Goal: Information Seeking & Learning: Learn about a topic

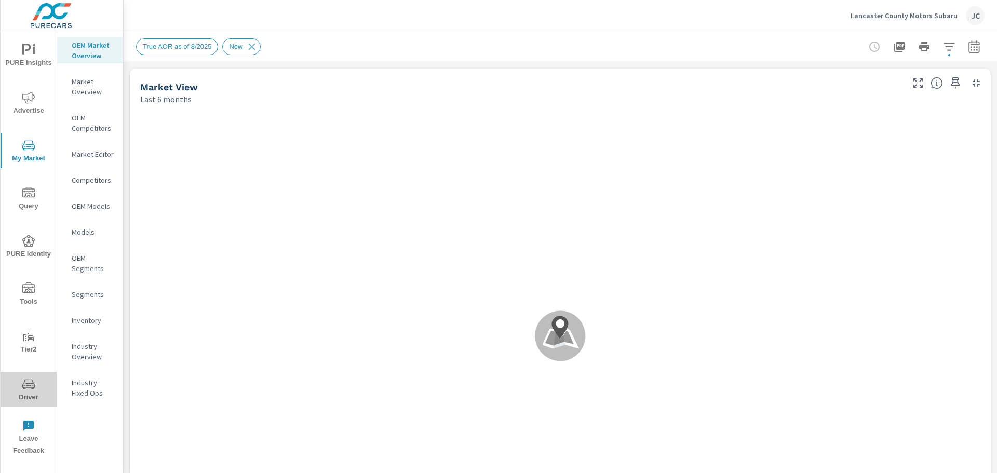
click at [22, 386] on icon "nav menu" at bounding box center [28, 384] width 12 height 12
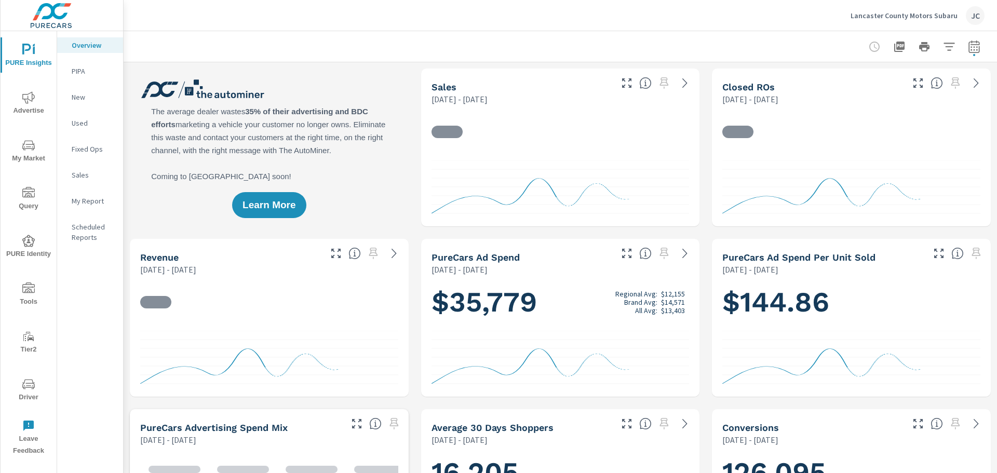
scroll to position [446, 0]
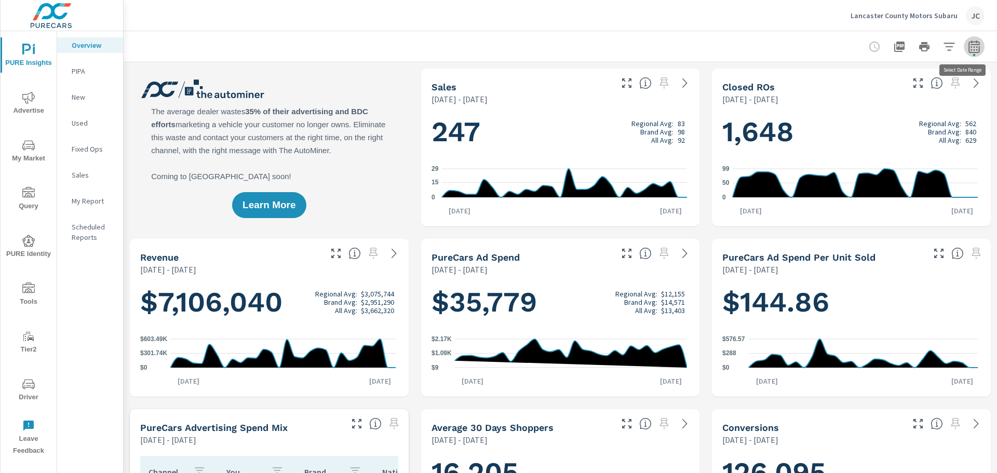
click at [968, 52] on icon "button" at bounding box center [973, 46] width 11 height 12
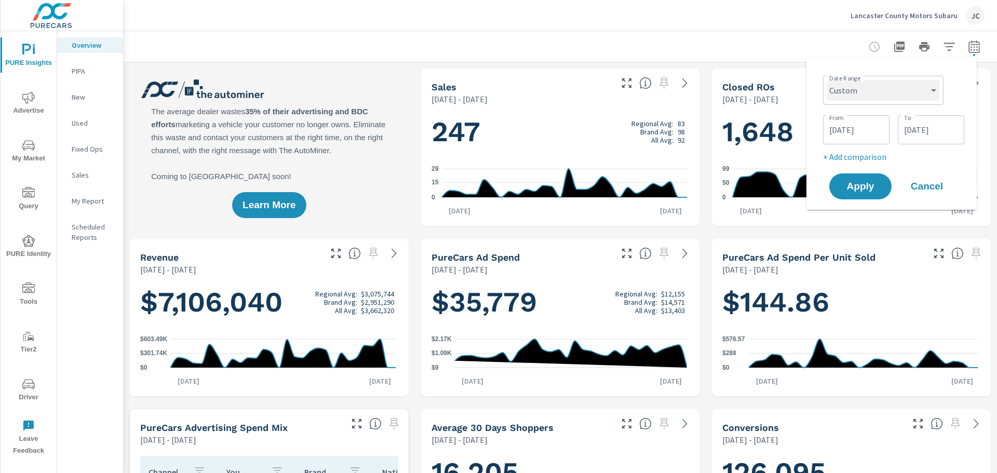
click at [917, 87] on select "Custom [DATE] Last week Last 7 days Last 14 days Last 30 days Last 45 days Last…" at bounding box center [883, 90] width 112 height 21
click at [827, 80] on select "Custom [DATE] Last week Last 7 days Last 14 days Last 30 days Last 45 days Last…" at bounding box center [883, 90] width 112 height 21
select select "Last month"
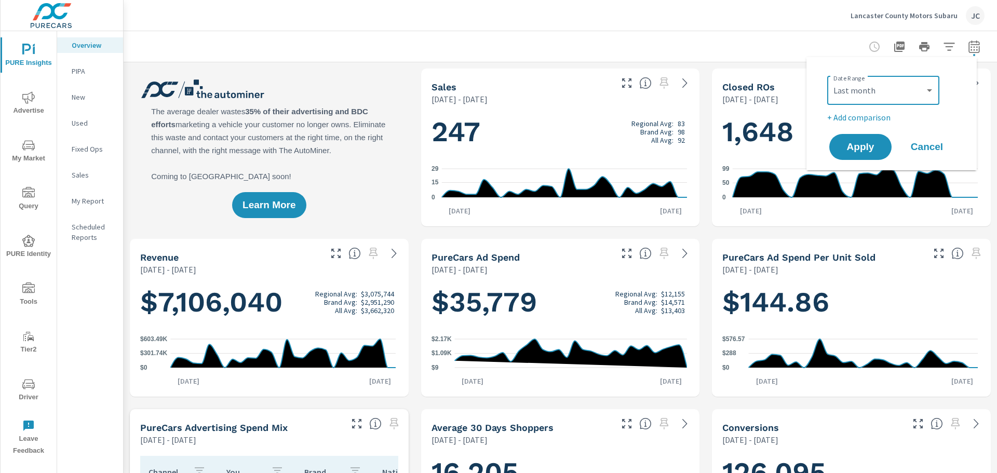
click at [871, 119] on p "+ Add comparison" at bounding box center [893, 117] width 133 height 12
select select "Previous period"
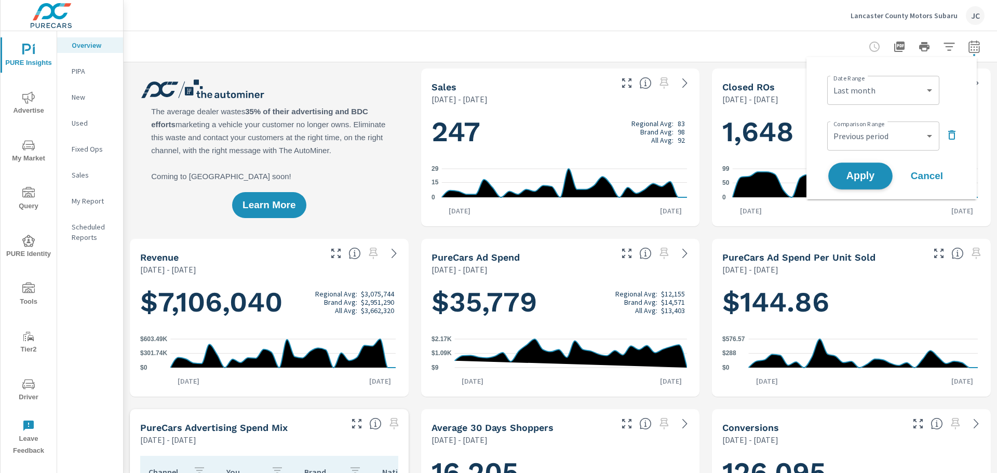
click at [871, 171] on span "Apply" at bounding box center [860, 176] width 43 height 10
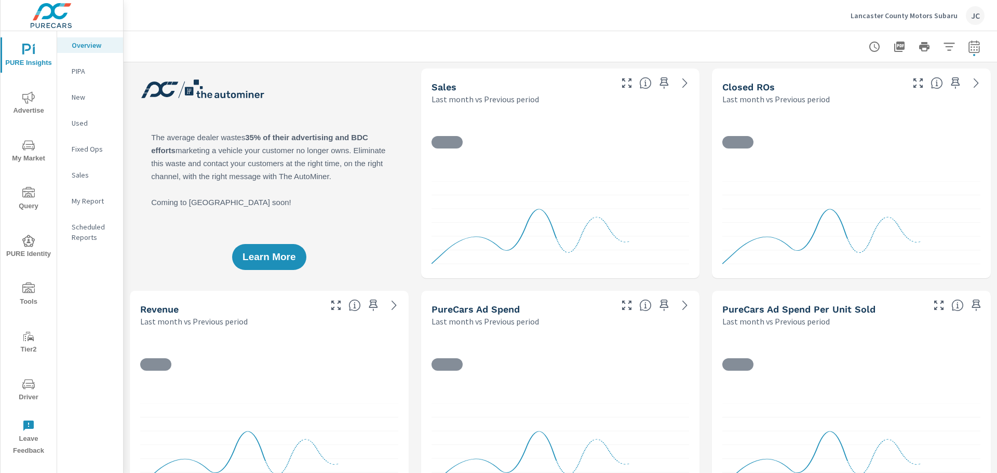
scroll to position [1, 0]
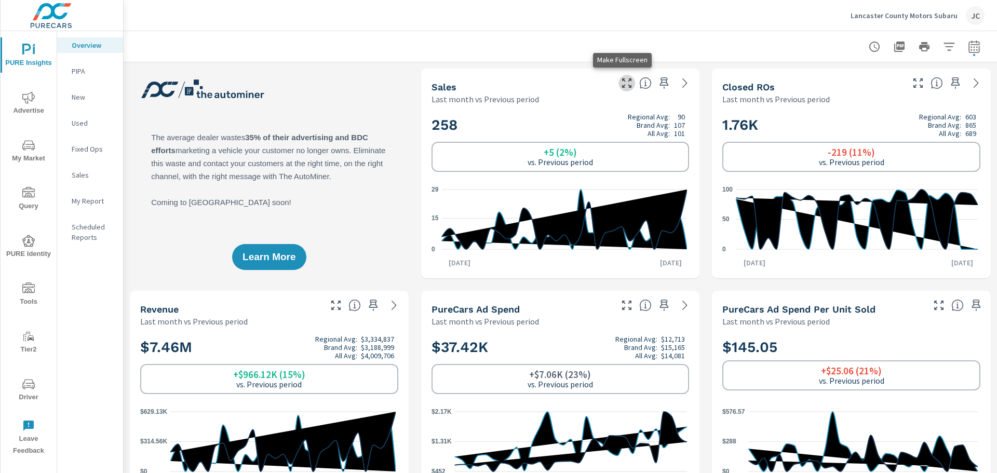
click at [620, 85] on icon "button" at bounding box center [626, 83] width 12 height 12
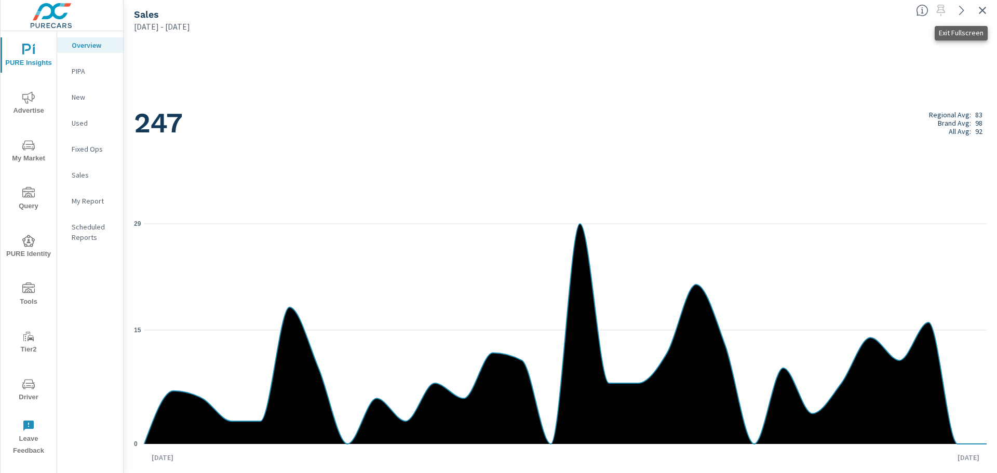
click at [980, 6] on icon "button" at bounding box center [982, 10] width 12 height 12
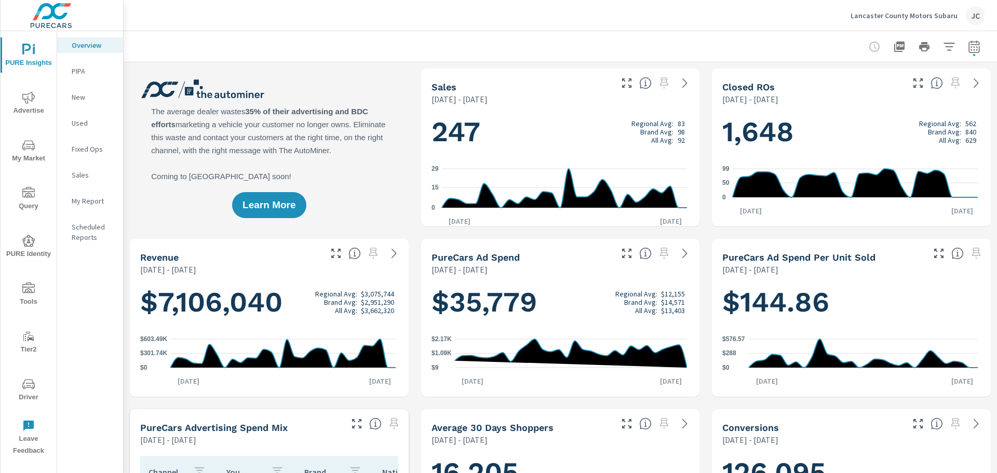
scroll to position [446, 0]
click at [968, 45] on icon "button" at bounding box center [974, 46] width 12 height 12
select select "Last month"
select select "Previous period"
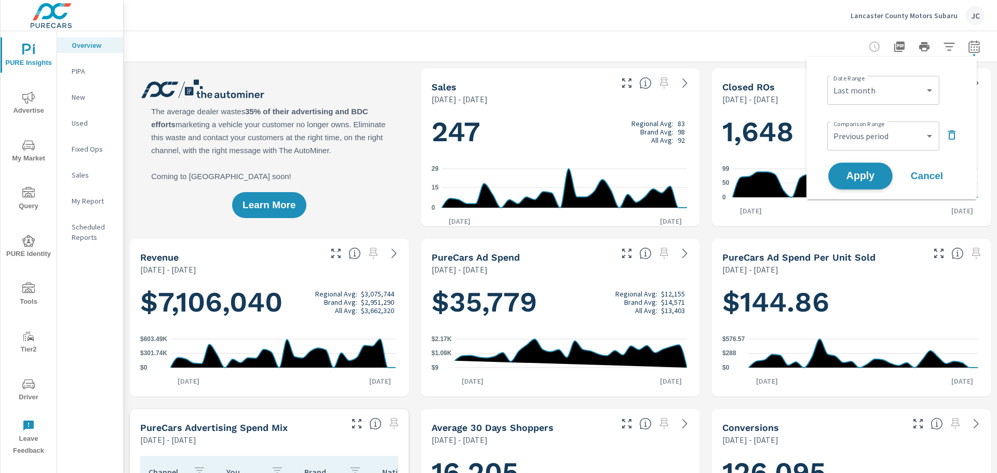
click at [871, 168] on button "Apply" at bounding box center [860, 175] width 64 height 27
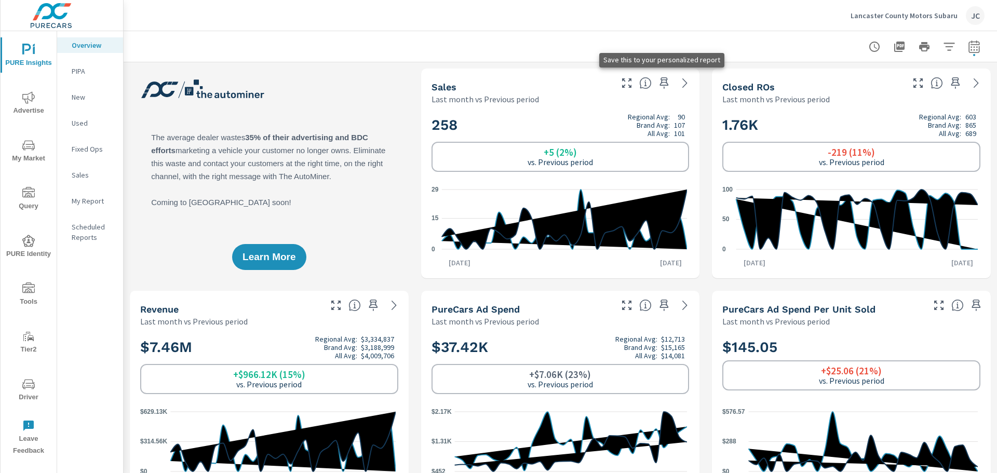
click at [658, 86] on icon "button" at bounding box center [664, 83] width 12 height 12
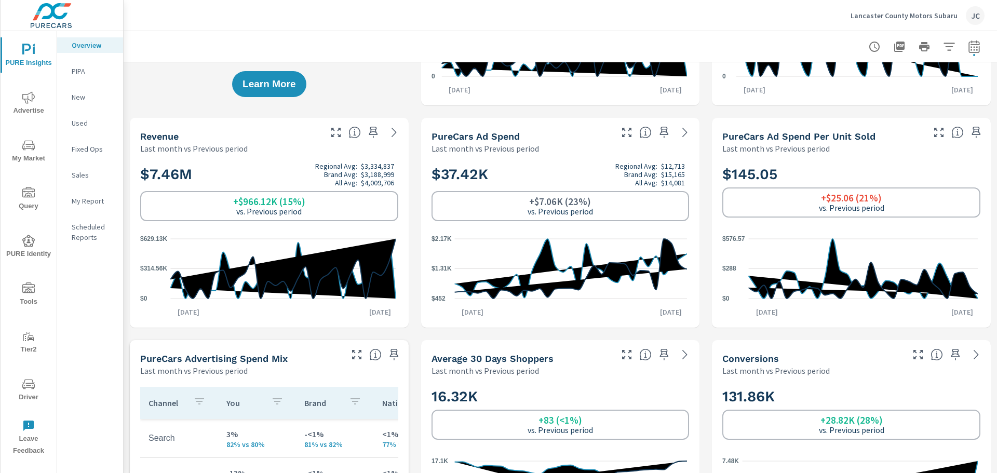
scroll to position [208, 0]
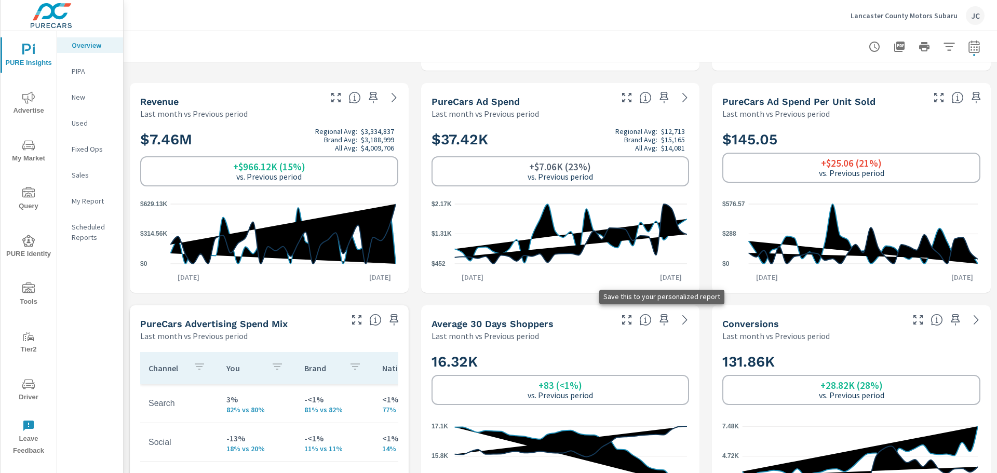
click at [660, 319] on icon "button" at bounding box center [664, 319] width 9 height 11
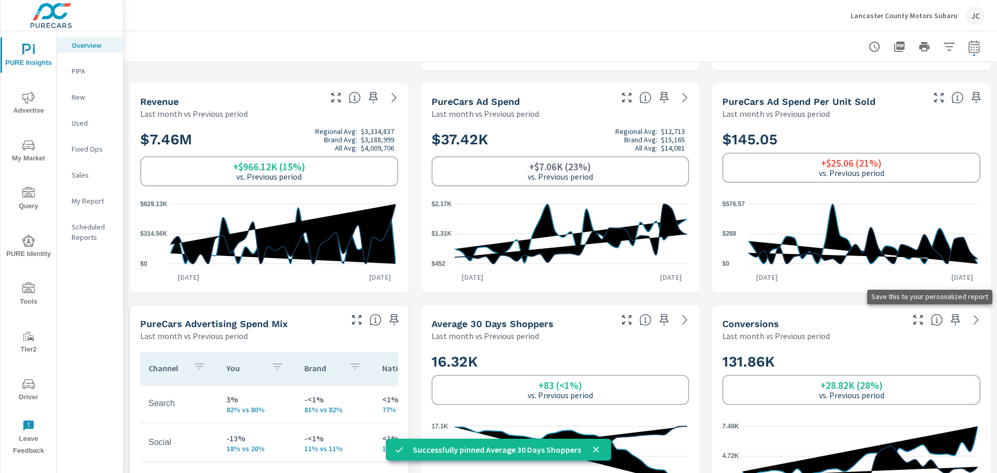
click at [949, 317] on icon "button" at bounding box center [955, 320] width 12 height 12
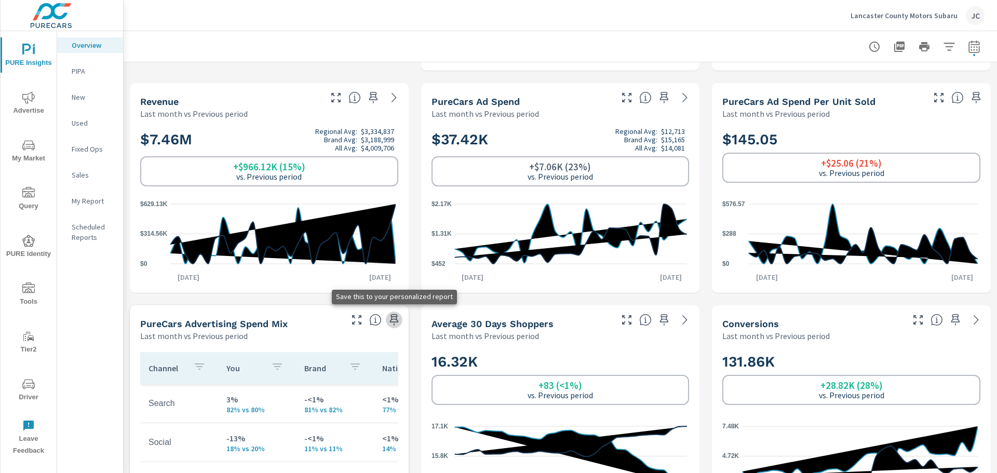
click at [394, 323] on icon "button" at bounding box center [394, 320] width 12 height 12
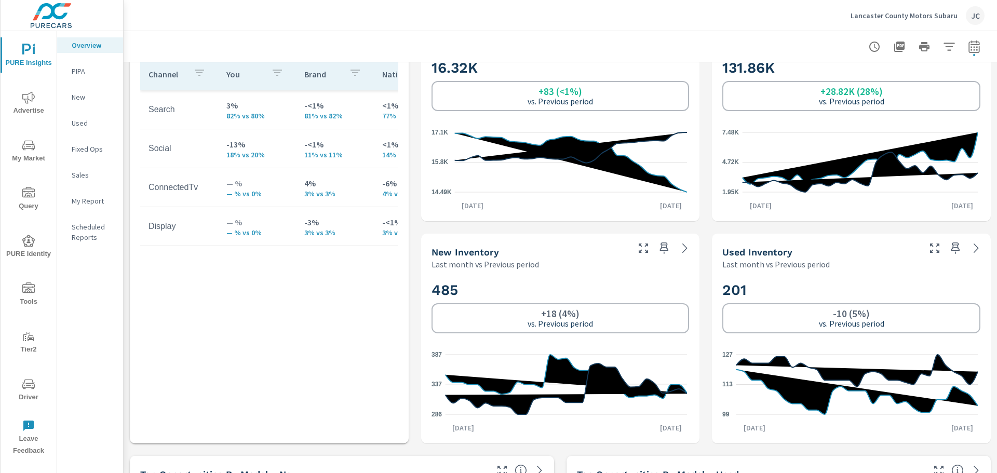
scroll to position [519, 0]
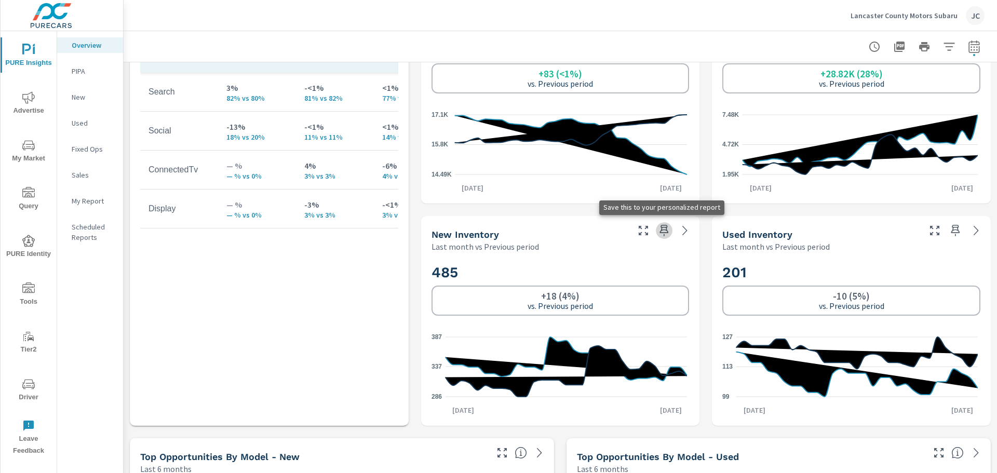
click at [661, 229] on icon "button" at bounding box center [664, 230] width 12 height 12
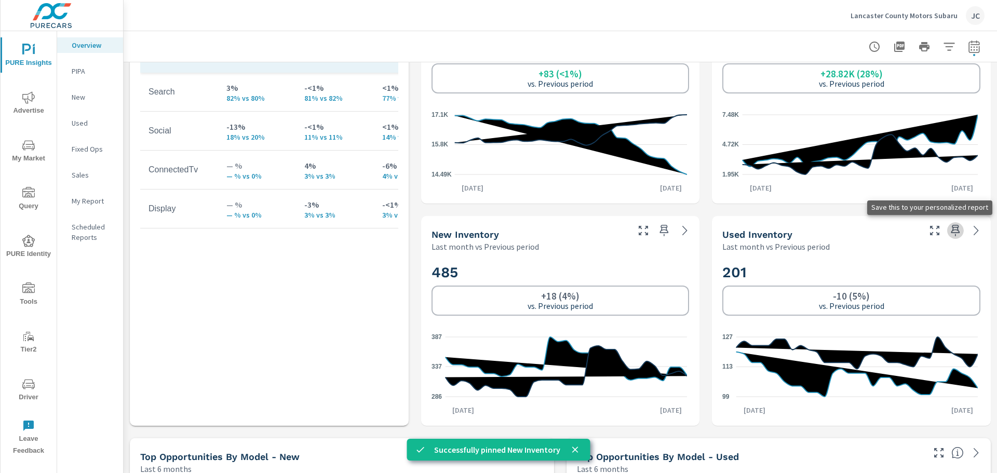
click at [951, 229] on icon "button" at bounding box center [955, 230] width 9 height 11
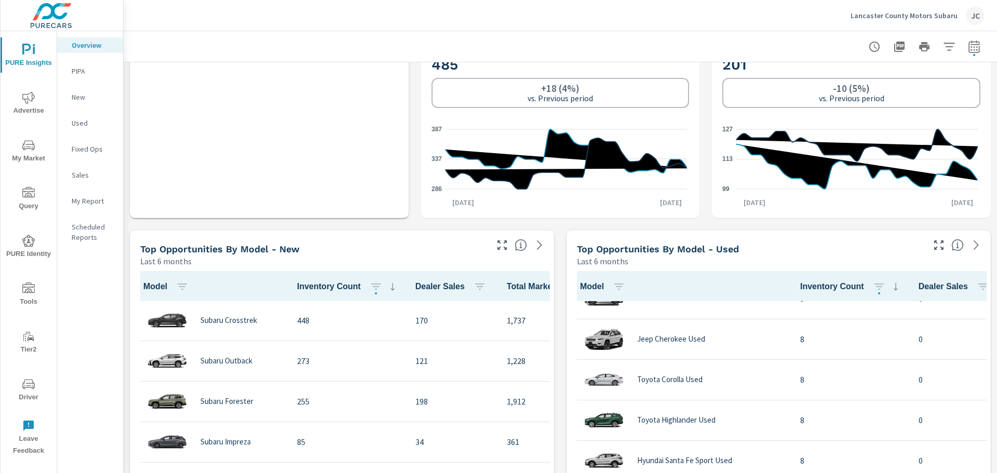
scroll to position [550, 0]
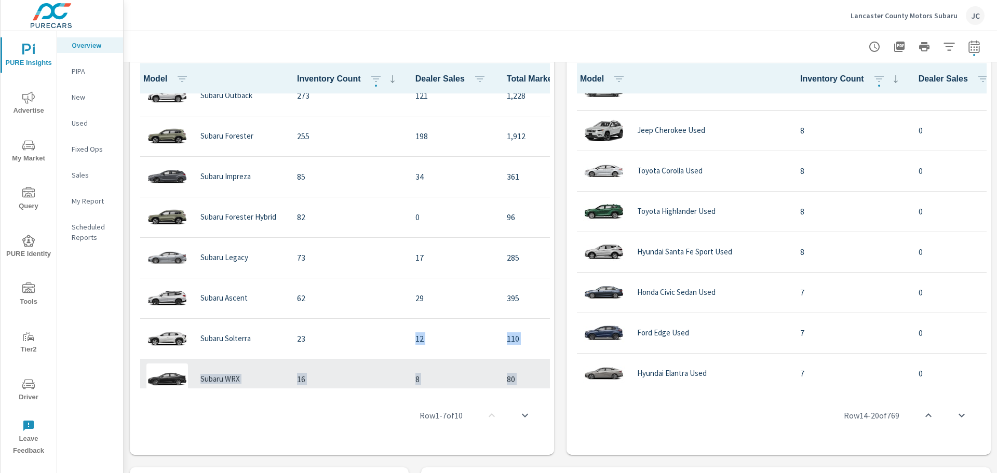
scroll to position [118, 0]
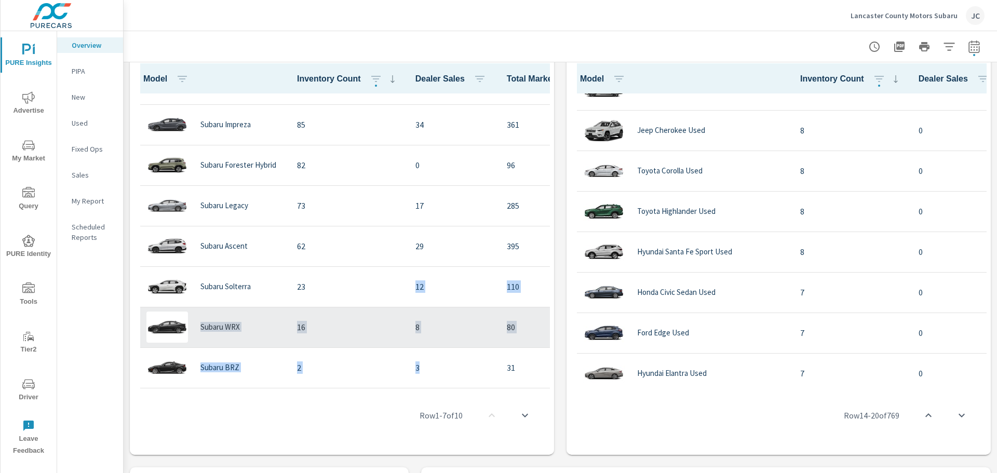
drag, startPoint x: 390, startPoint y: 380, endPoint x: 485, endPoint y: 378, distance: 94.5
click at [485, 378] on tbody "Subaru Crosstrek 448 170 1,737 9.79% Subaru Outback 273 121 1,228 9.85% Subaru …" at bounding box center [420, 185] width 573 height 405
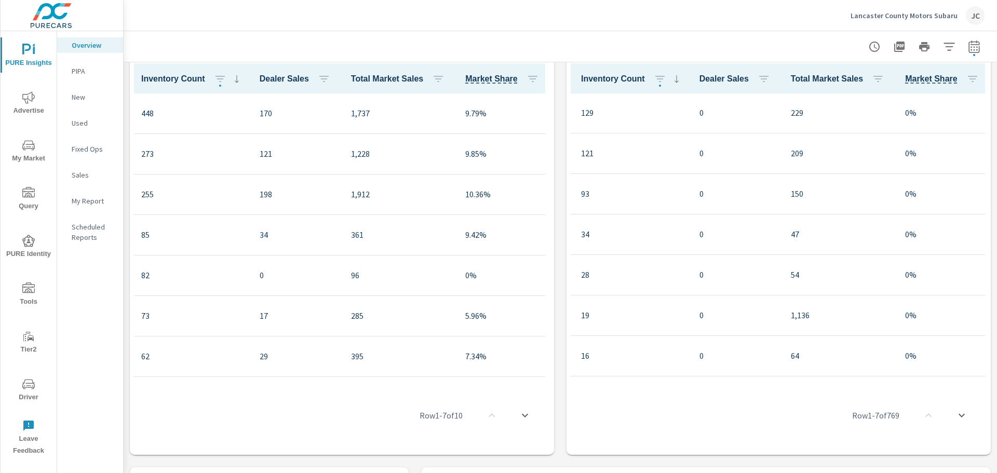
scroll to position [1, 0]
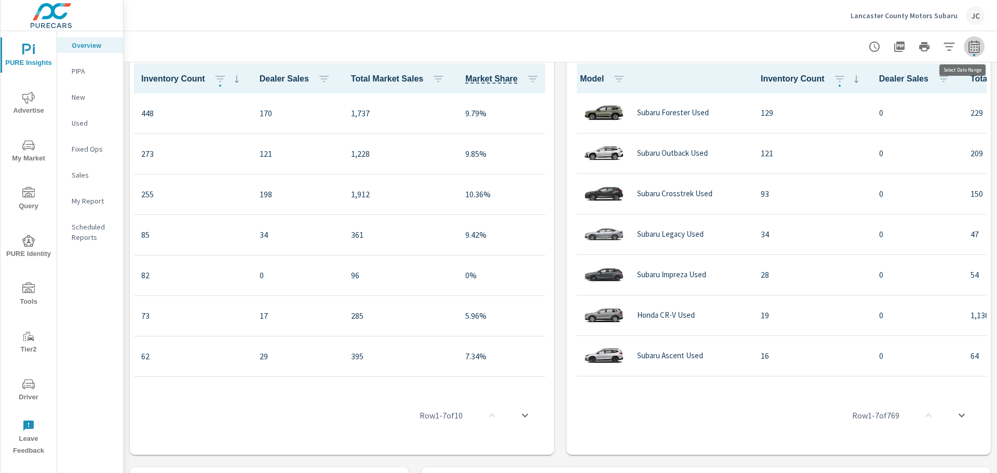
click at [968, 47] on icon "button" at bounding box center [973, 46] width 11 height 12
select select "Last month"
select select "Previous period"
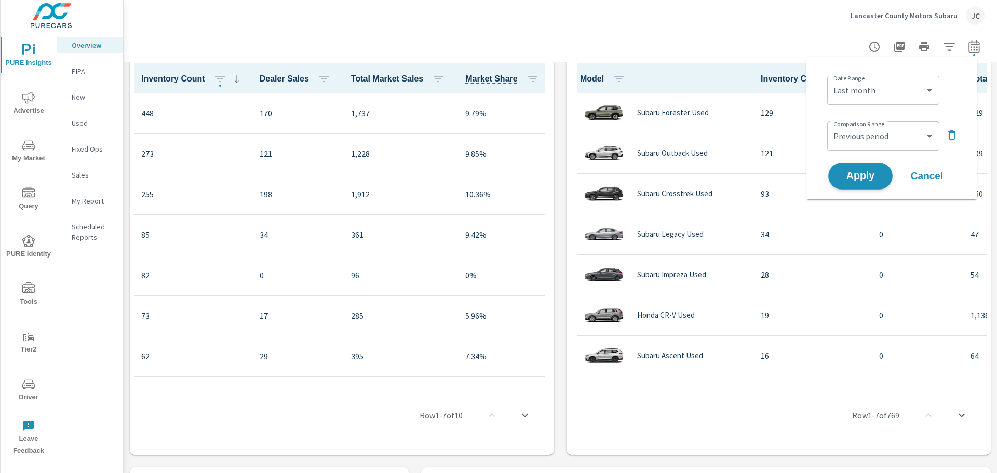
click at [853, 175] on span "Apply" at bounding box center [860, 176] width 43 height 10
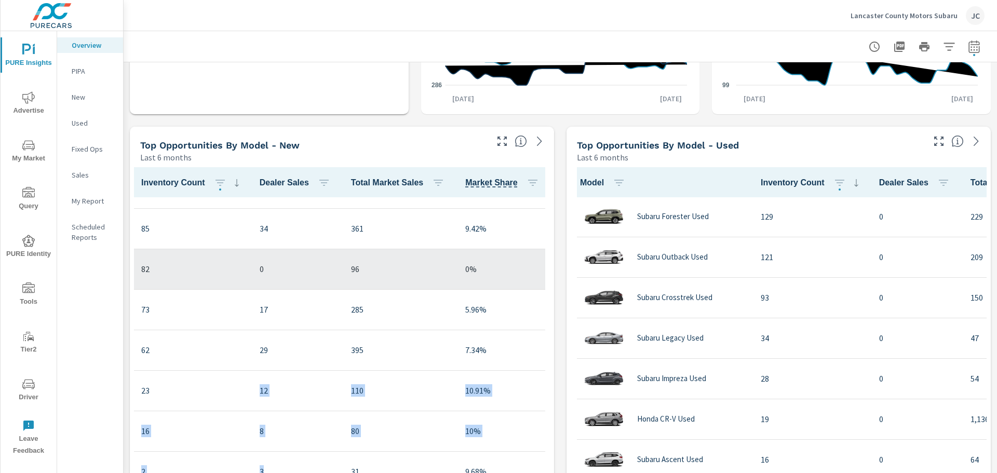
scroll to position [118, 156]
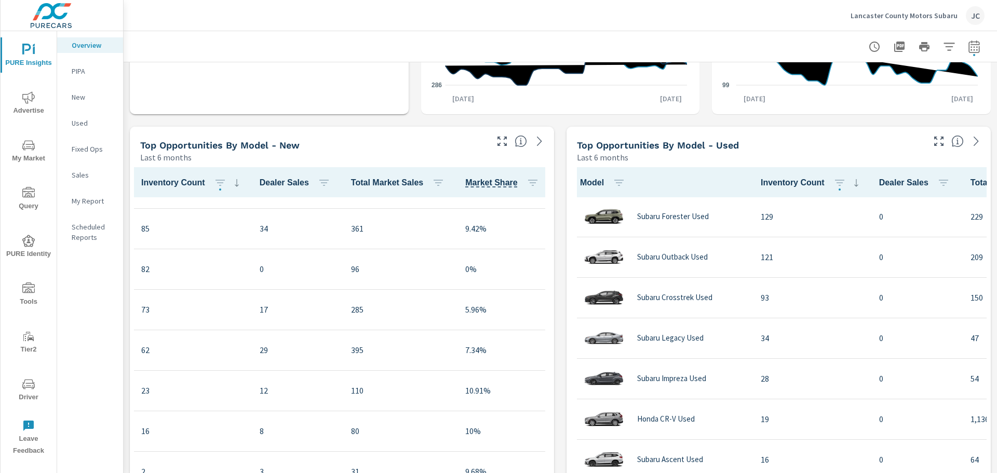
click at [777, 121] on div "Learn More The average dealer wastes 35% of their advertising and BDC efforts m…" at bounding box center [560, 343] width 873 height 2222
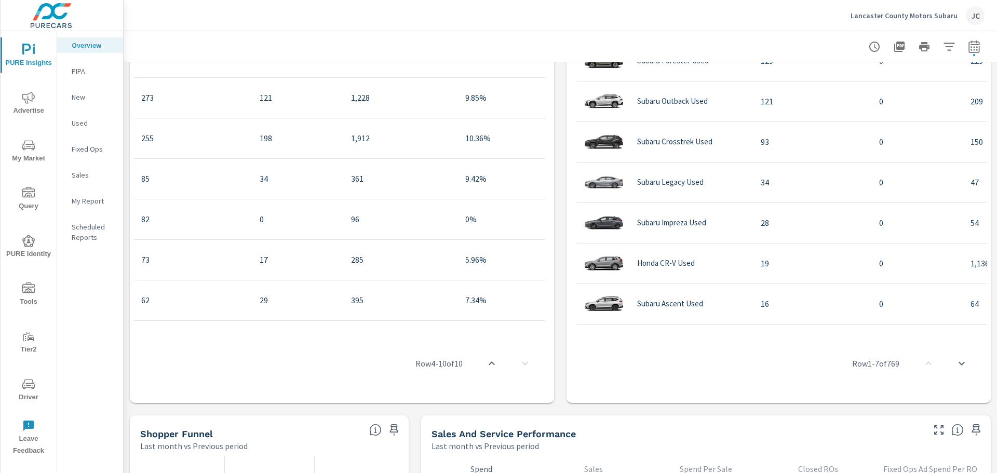
scroll to position [0, 156]
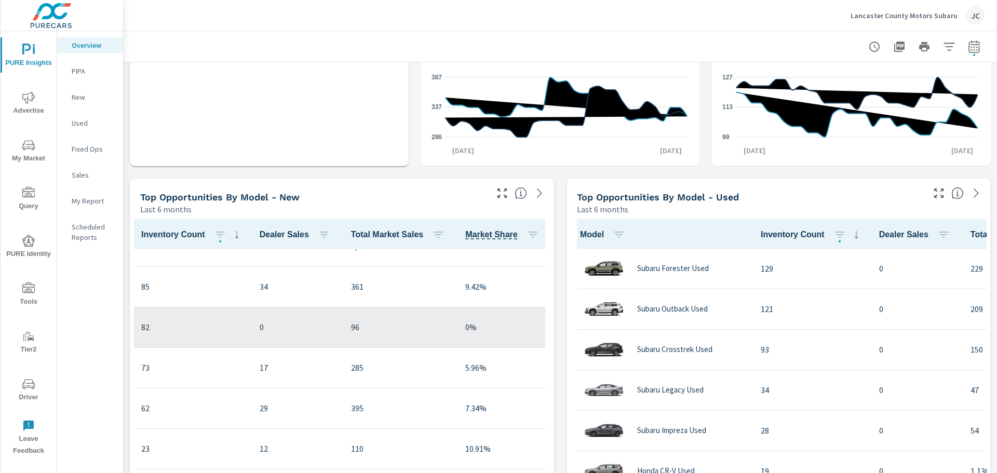
scroll to position [0, 156]
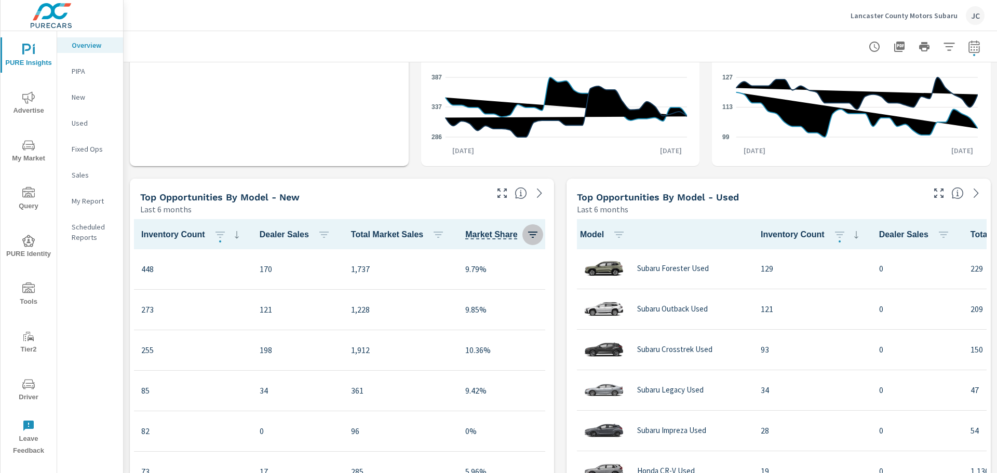
click at [528, 237] on icon "button" at bounding box center [532, 235] width 9 height 6
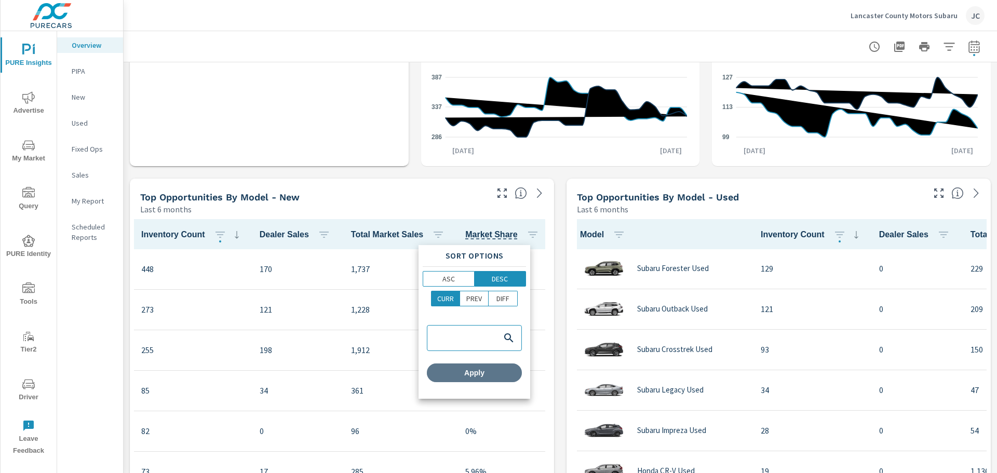
click at [467, 374] on span "Apply" at bounding box center [474, 372] width 87 height 9
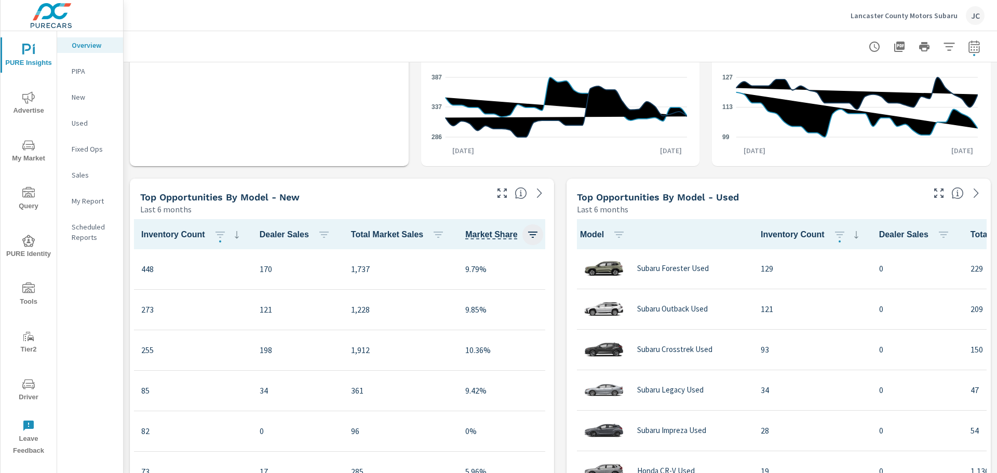
click at [526, 234] on icon "button" at bounding box center [532, 234] width 12 height 12
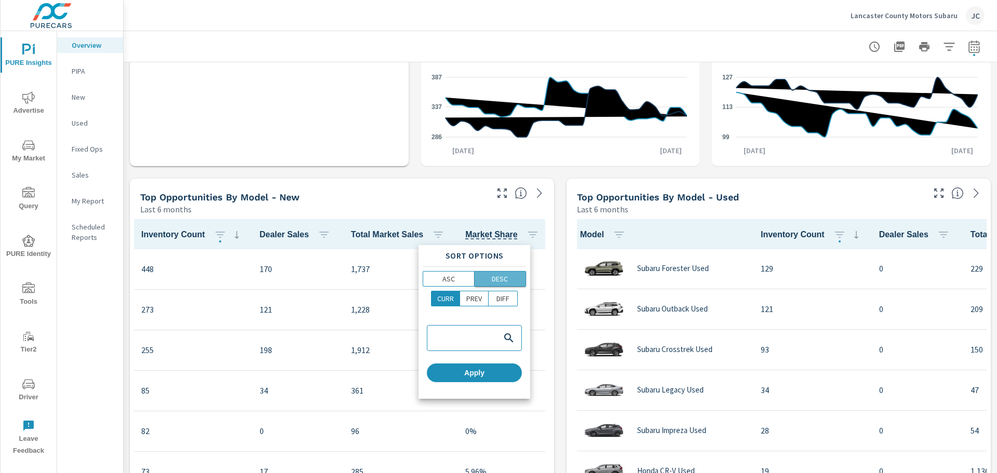
click at [499, 279] on p "DESC" at bounding box center [500, 279] width 16 height 10
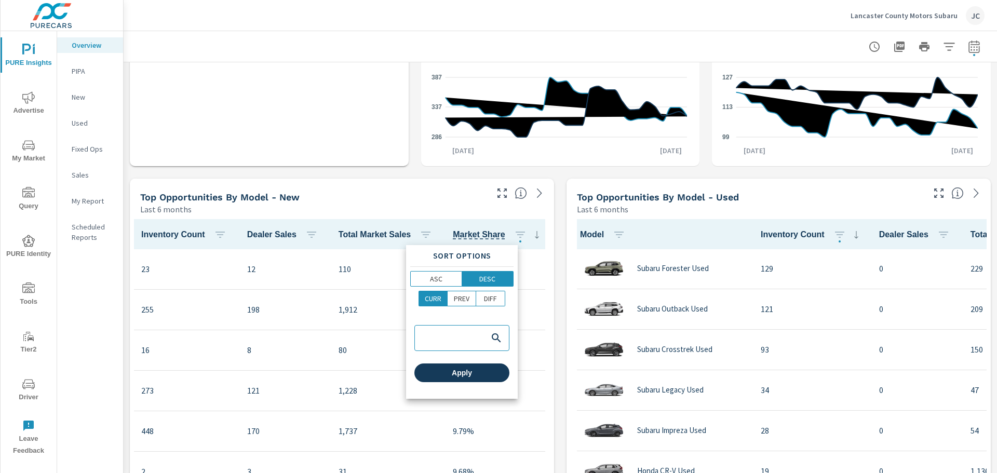
click at [480, 373] on span "Apply" at bounding box center [461, 372] width 87 height 9
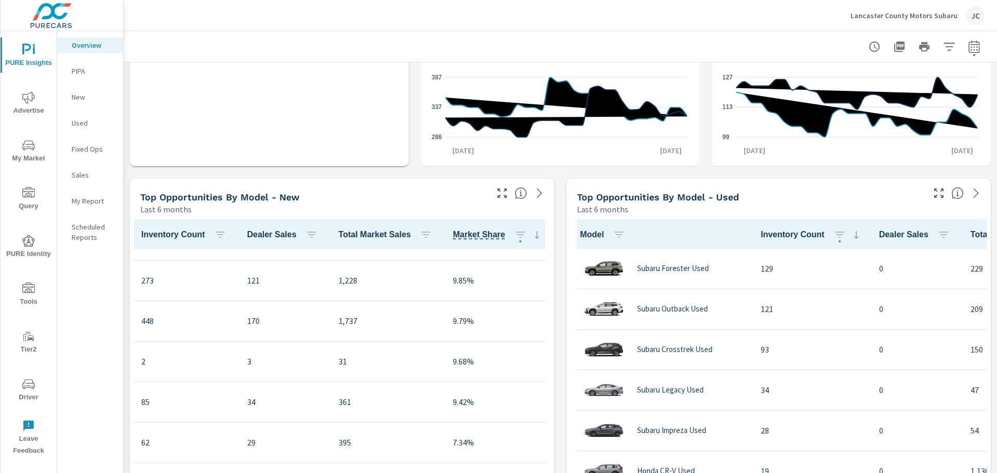
scroll to position [7, 156]
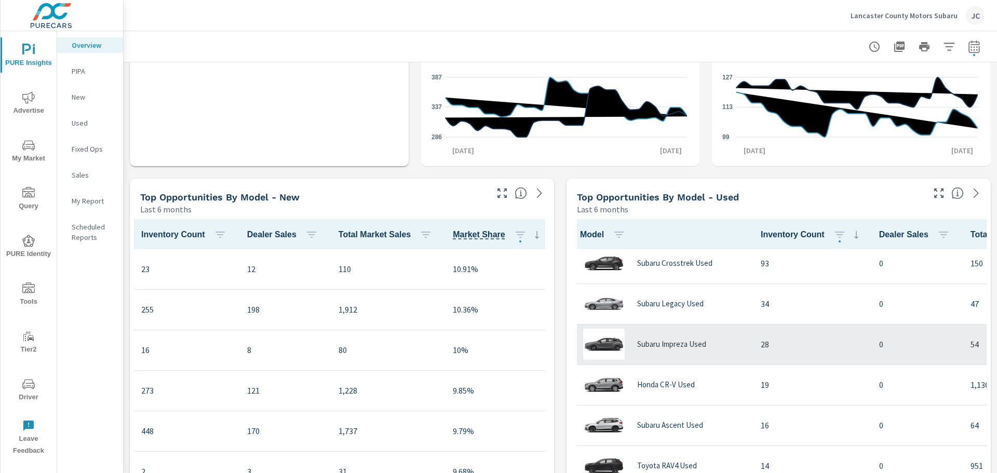
scroll to position [104, 0]
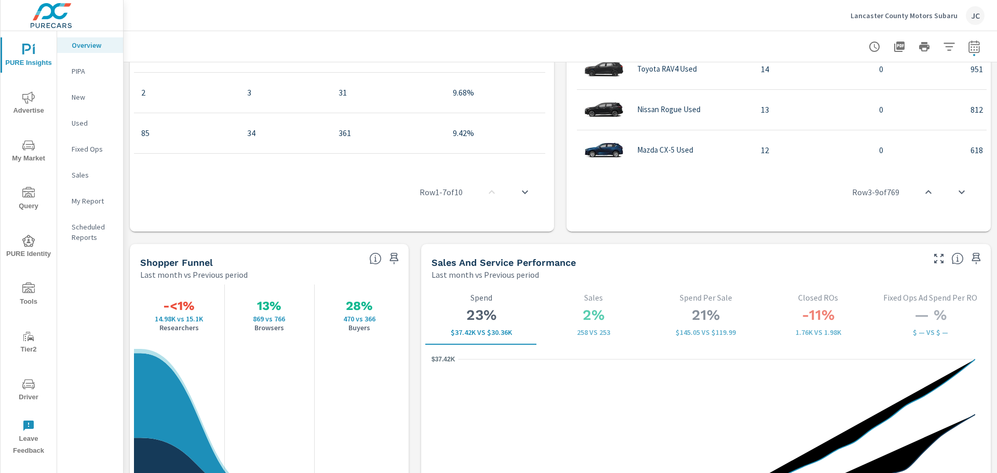
scroll to position [1122, 0]
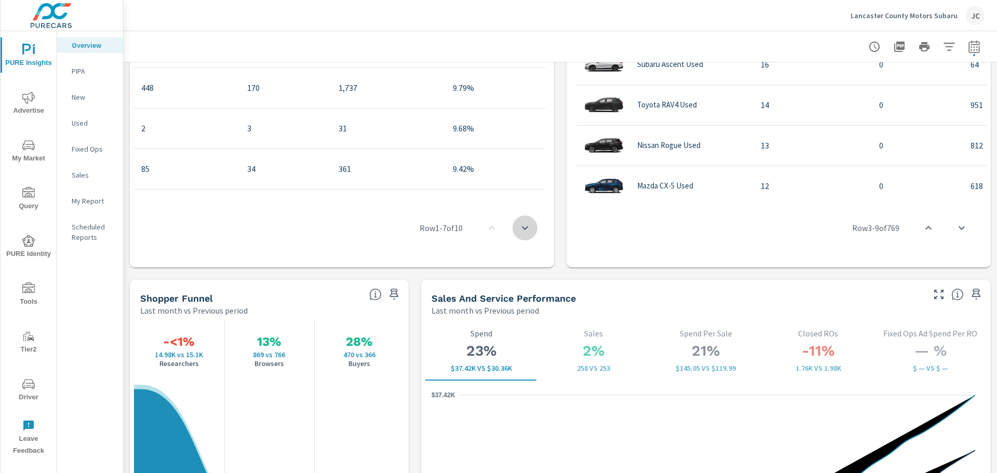
click at [519, 228] on icon "scroll to bottom" at bounding box center [525, 228] width 12 height 12
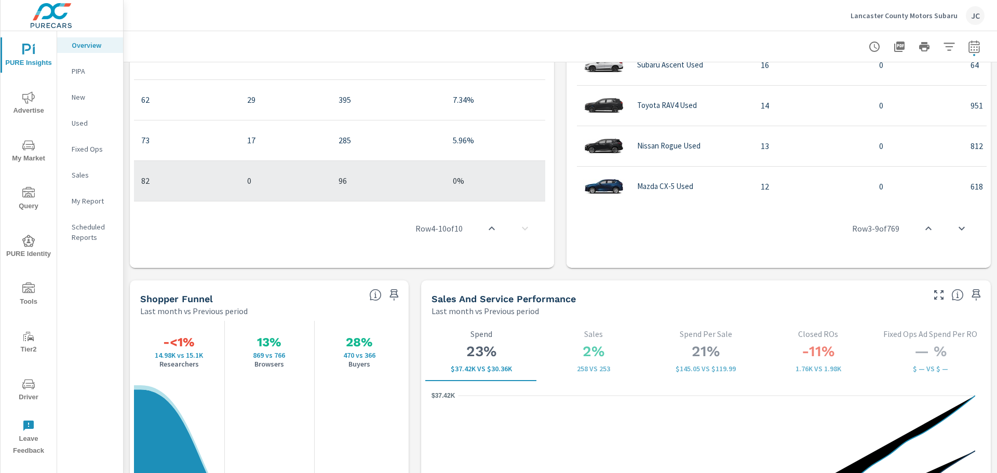
scroll to position [1070, 0]
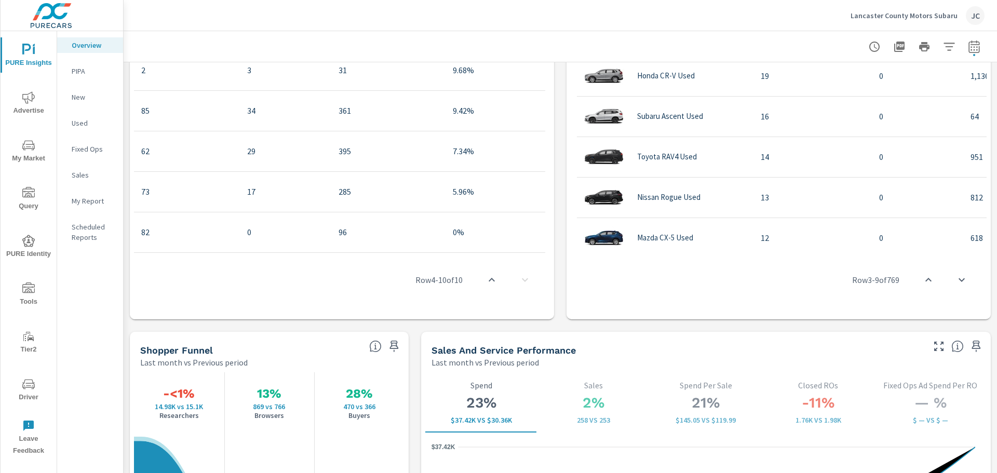
drag, startPoint x: 471, startPoint y: 249, endPoint x: 186, endPoint y: 251, distance: 285.0
click at [186, 251] on div "Row 4 - 10 of 10" at bounding box center [342, 280] width 416 height 62
drag, startPoint x: 192, startPoint y: 251, endPoint x: 85, endPoint y: 249, distance: 107.0
click at [85, 249] on div "PURE Insights Advertise My Market Query PURE Identity Tools Tier2 Driver Leave …" at bounding box center [498, 236] width 997 height 473
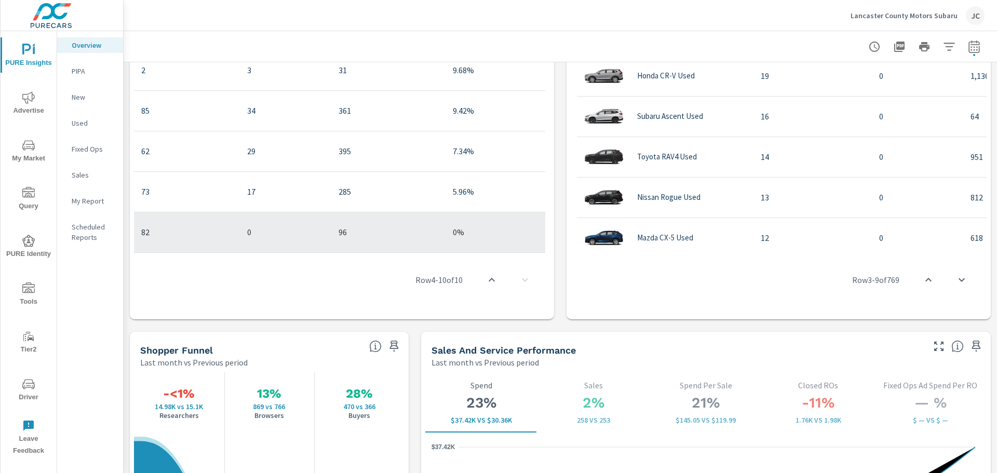
click at [144, 245] on td "82" at bounding box center [186, 232] width 106 height 40
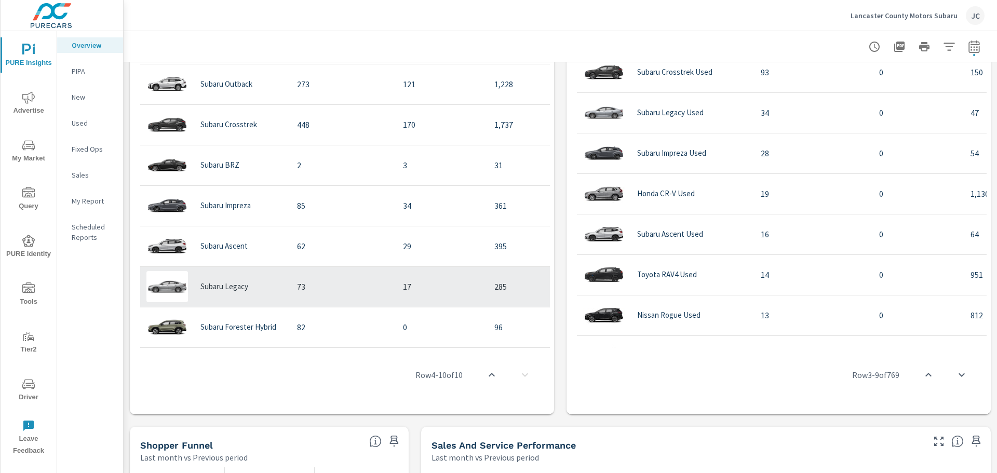
scroll to position [986, 0]
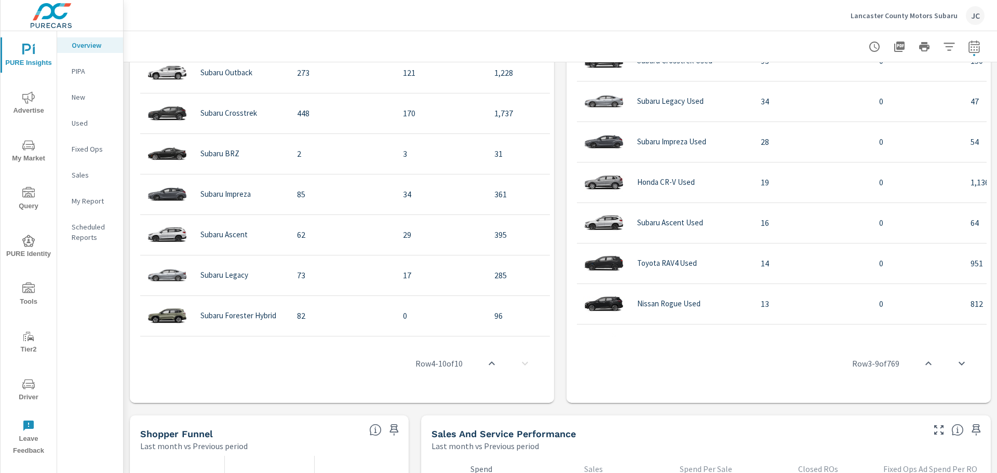
click at [490, 366] on icon "scroll to top" at bounding box center [491, 363] width 12 height 12
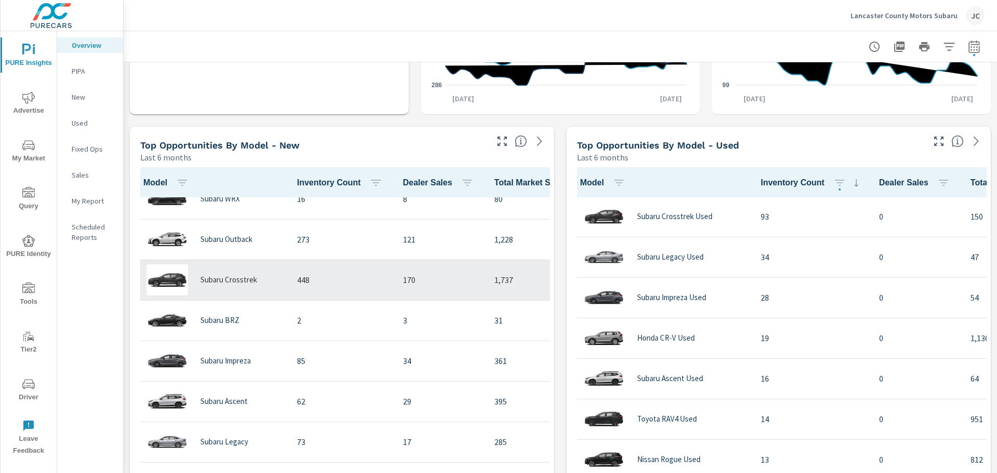
scroll to position [104, 0]
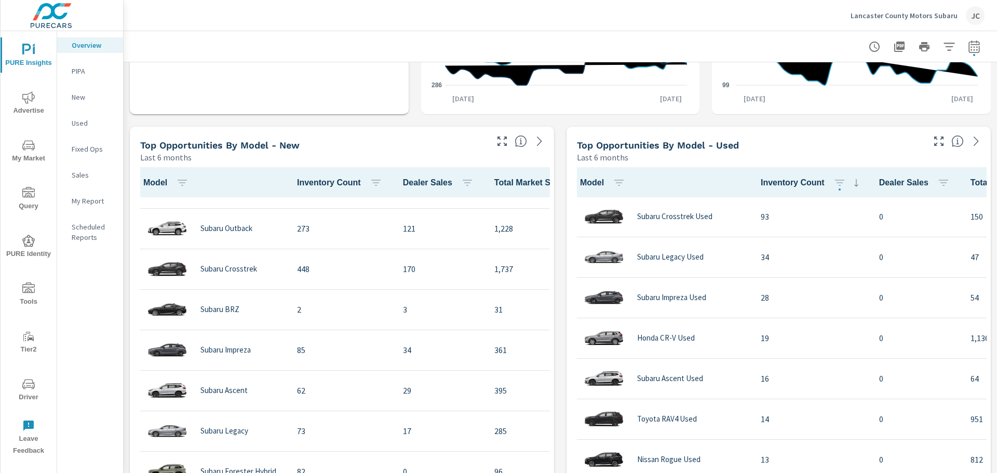
scroll to position [117, 0]
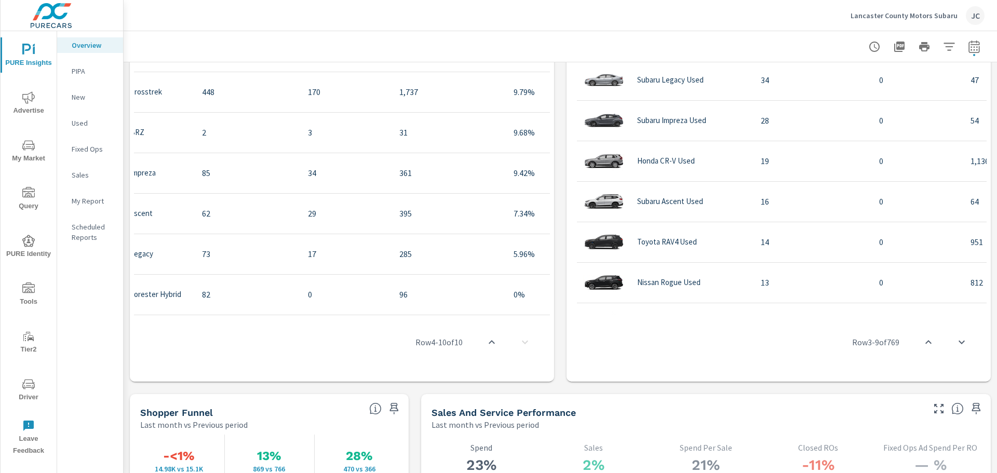
scroll to position [117, 156]
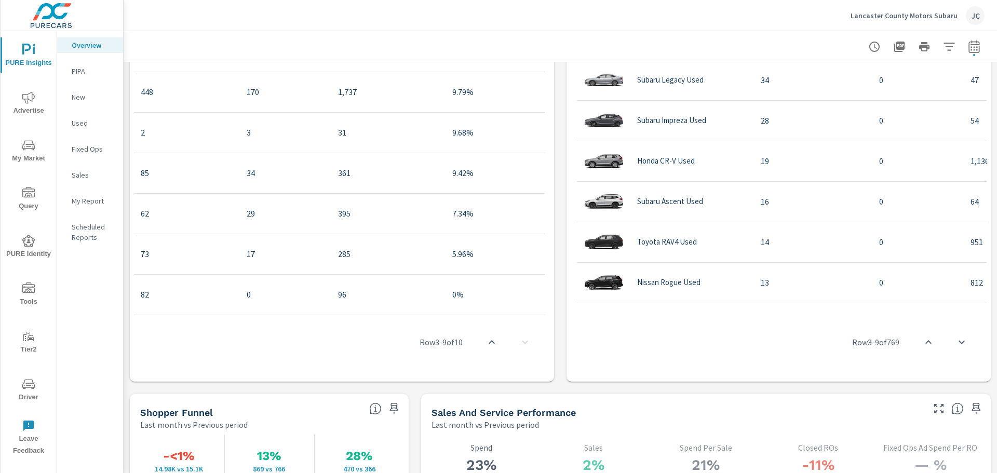
scroll to position [62, 156]
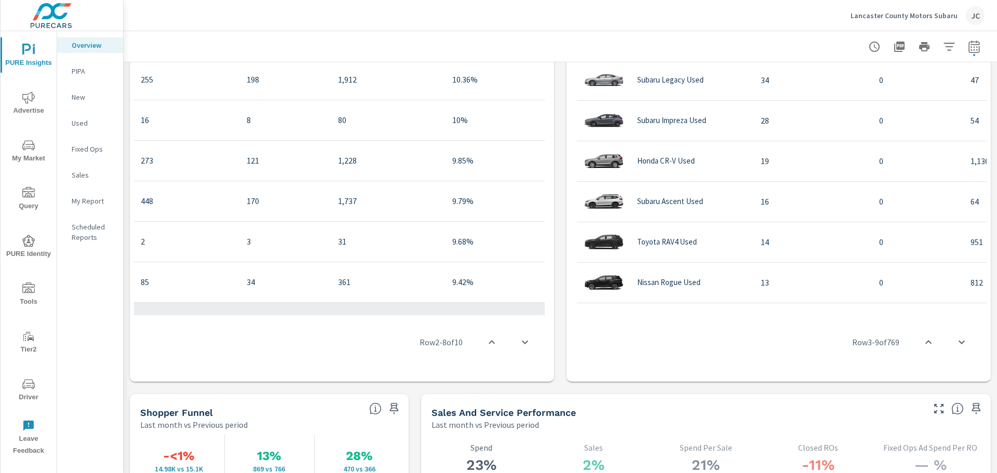
scroll to position [0, 156]
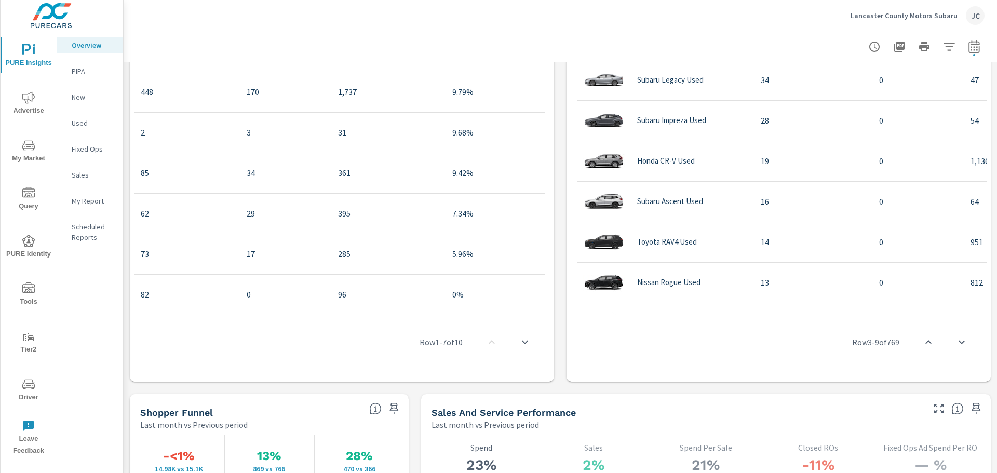
scroll to position [118, 156]
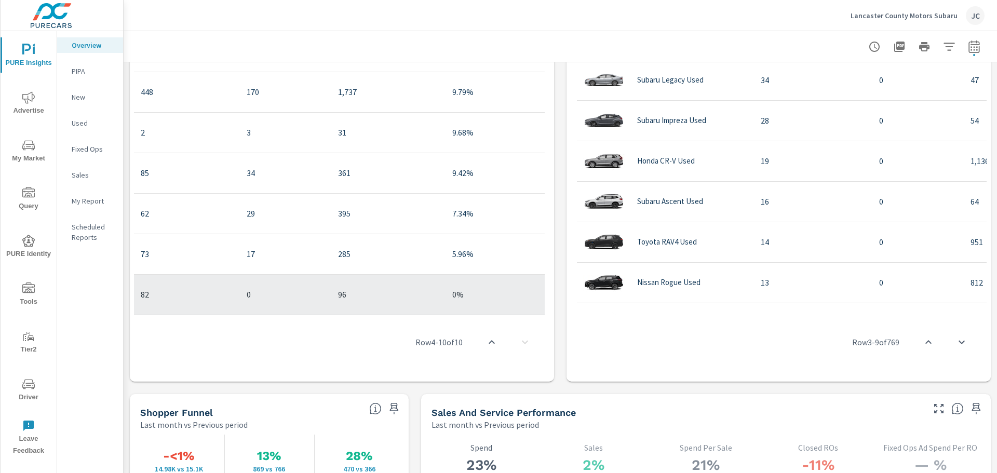
drag, startPoint x: 494, startPoint y: 307, endPoint x: 471, endPoint y: 303, distance: 23.7
click at [471, 303] on td "0%" at bounding box center [497, 294] width 107 height 40
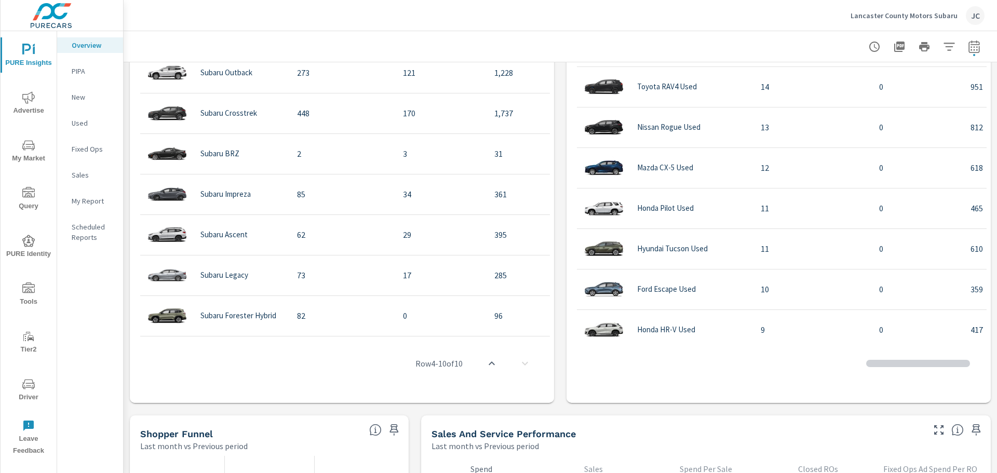
scroll to position [289, 0]
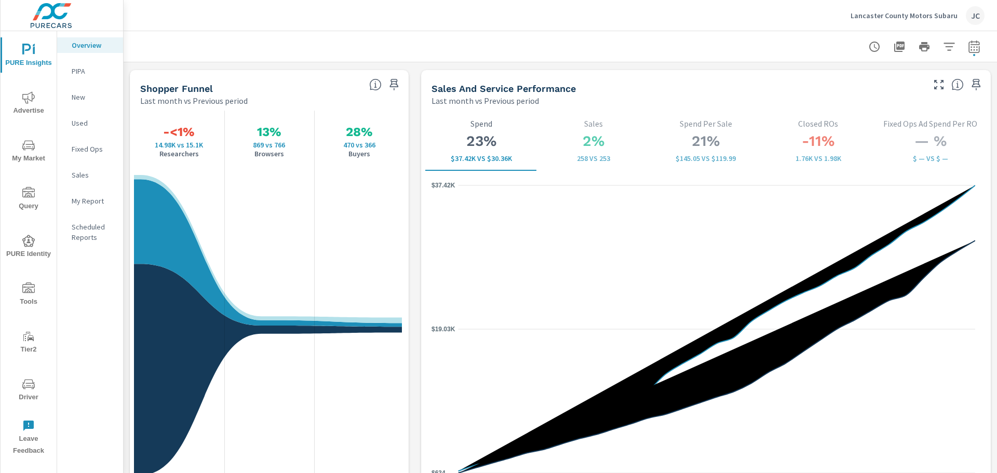
scroll to position [1350, 0]
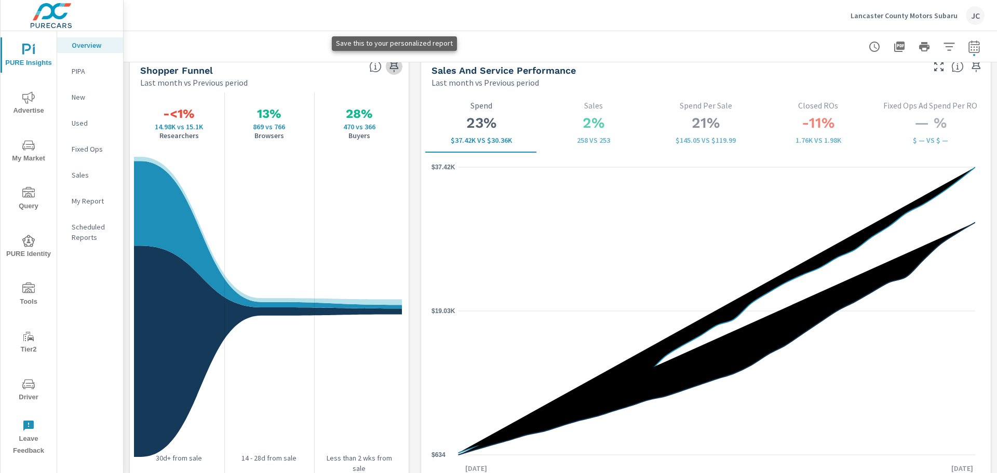
click at [395, 66] on icon "button" at bounding box center [394, 66] width 12 height 12
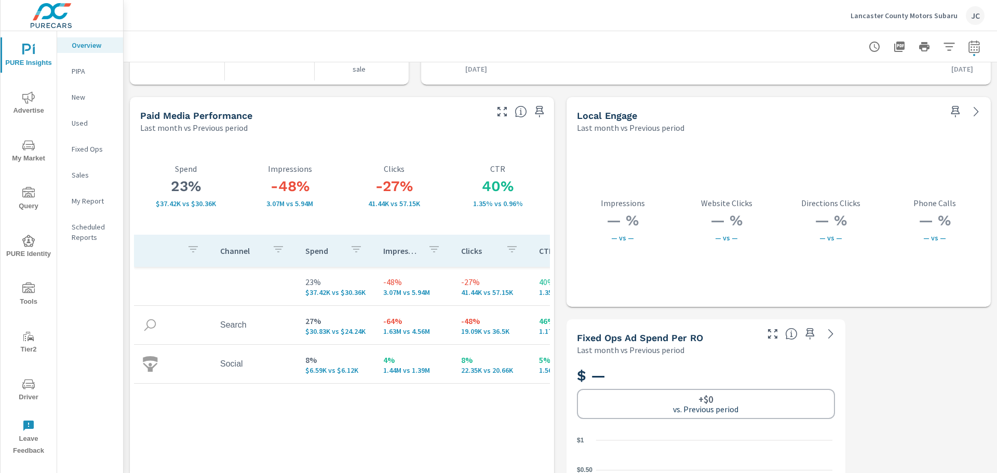
scroll to position [1765, 0]
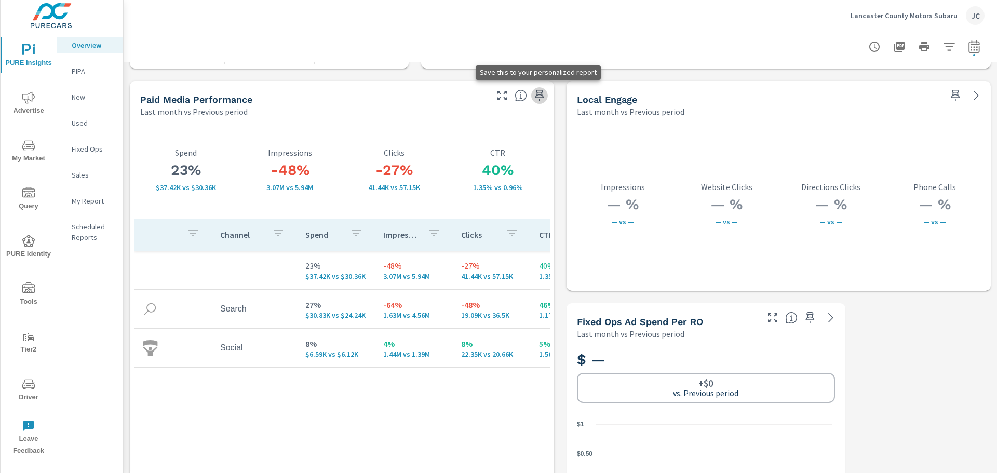
click at [536, 99] on icon "button" at bounding box center [539, 95] width 12 height 12
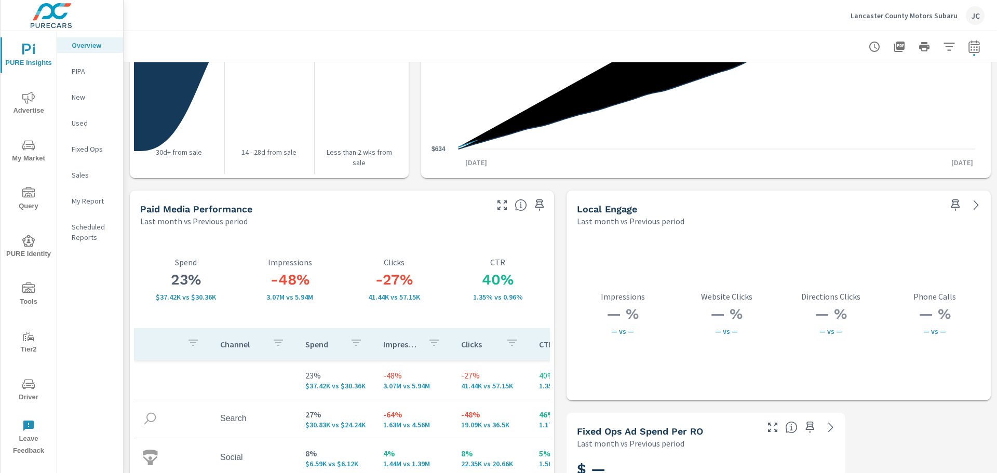
scroll to position [1604, 0]
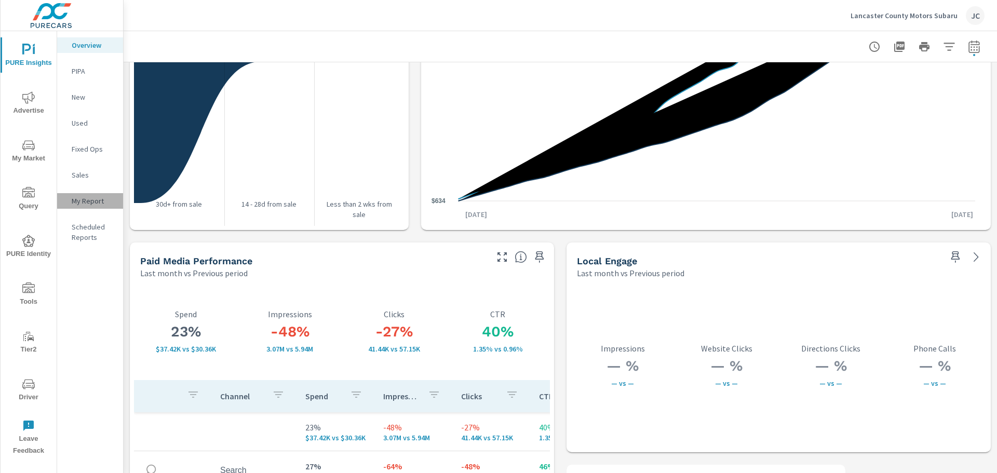
click at [94, 198] on p "My Report" at bounding box center [93, 201] width 43 height 10
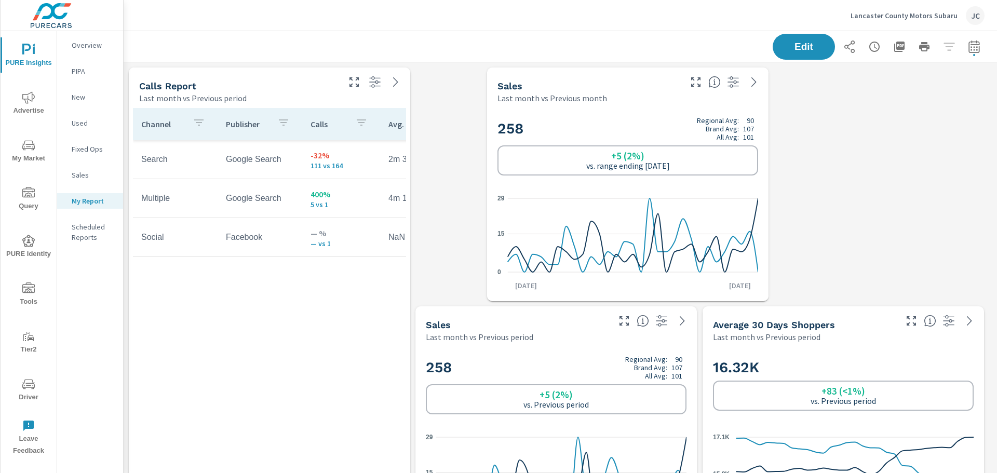
scroll to position [2409, 882]
click at [356, 83] on icon "button" at bounding box center [354, 82] width 12 height 12
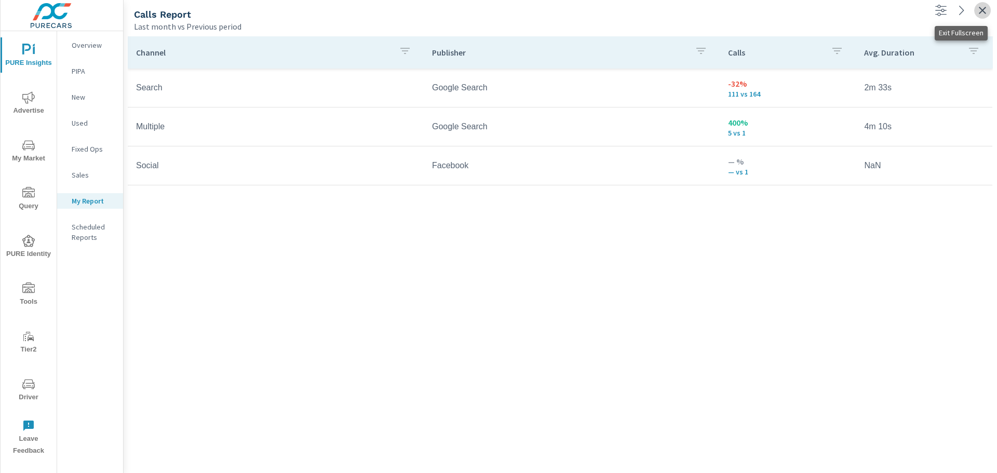
click at [981, 14] on icon "button" at bounding box center [982, 10] width 12 height 12
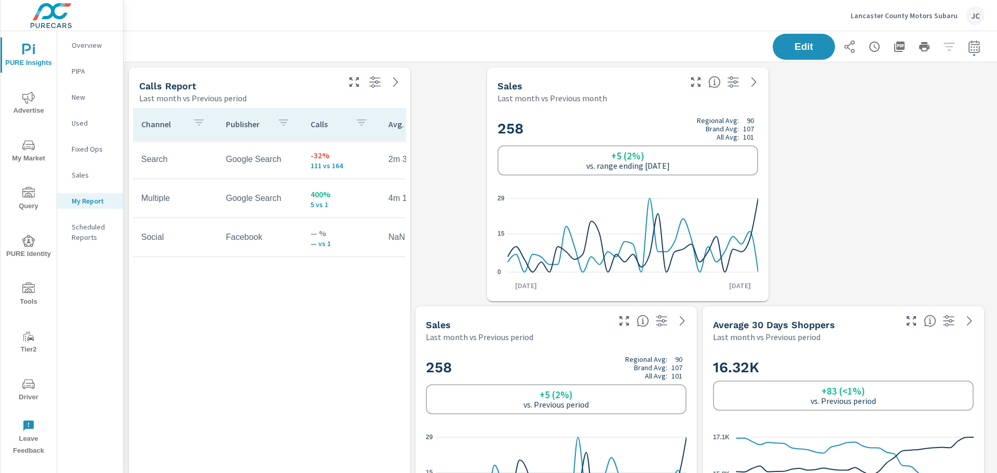
scroll to position [2409, 882]
drag, startPoint x: 326, startPoint y: 100, endPoint x: 315, endPoint y: 323, distance: 224.0
click at [318, 334] on div "Calls Report Last month vs Previous period Channel Publisher Calls Avg. Duratio…" at bounding box center [269, 303] width 281 height 472
click at [300, 95] on div "Last month vs Previous period" at bounding box center [238, 98] width 198 height 12
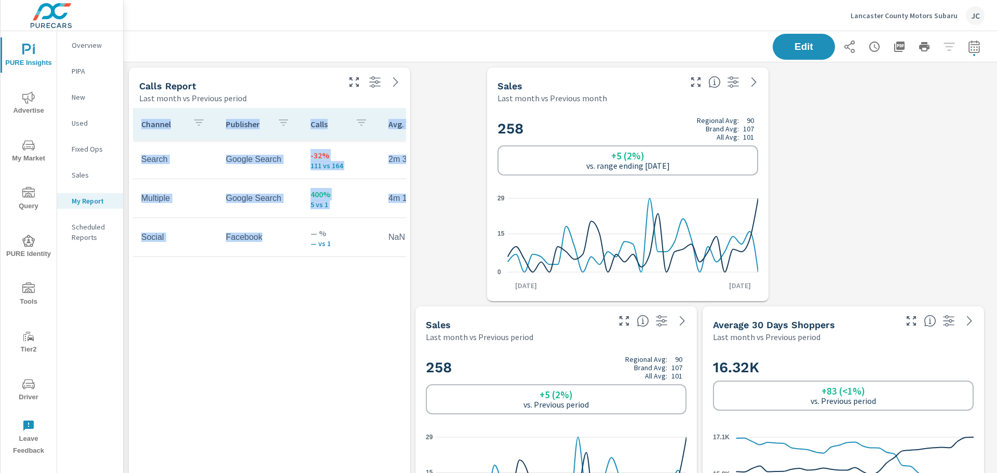
drag, startPoint x: 294, startPoint y: 89, endPoint x: 291, endPoint y: 173, distance: 84.2
click at [295, 216] on div "Calls Report Last month vs Previous period Channel Publisher Calls Avg. Duratio…" at bounding box center [269, 303] width 281 height 472
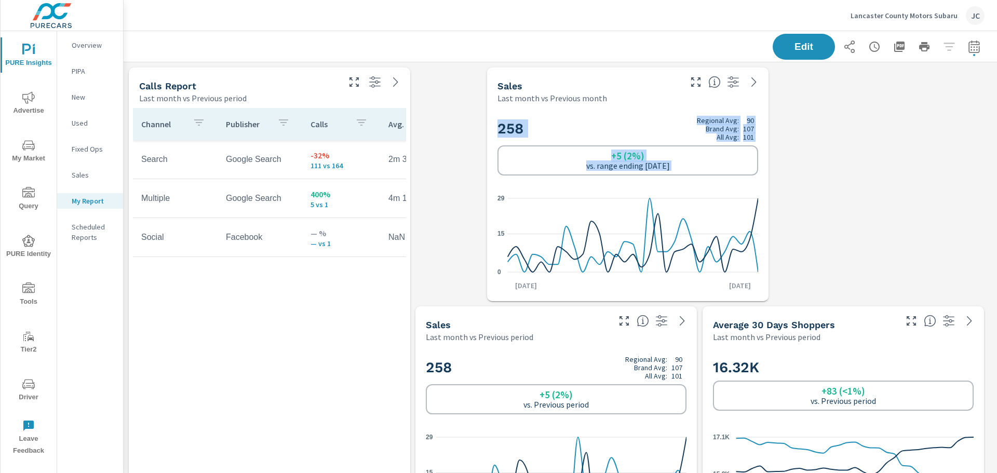
drag, startPoint x: 290, startPoint y: 75, endPoint x: 576, endPoint y: 85, distance: 285.7
click at [372, 83] on icon "button" at bounding box center [375, 82] width 12 height 12
drag, startPoint x: 564, startPoint y: 77, endPoint x: 324, endPoint y: 78, distance: 239.9
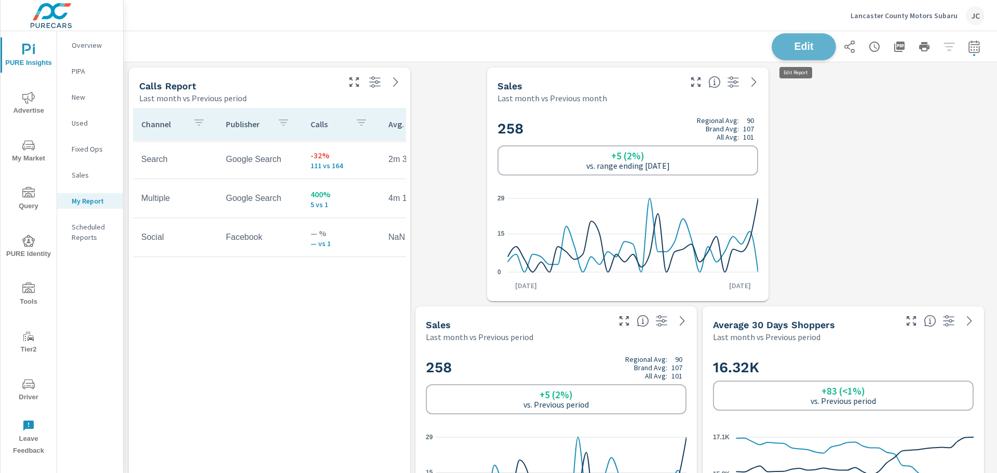
click at [789, 51] on span "Edit" at bounding box center [803, 47] width 43 height 10
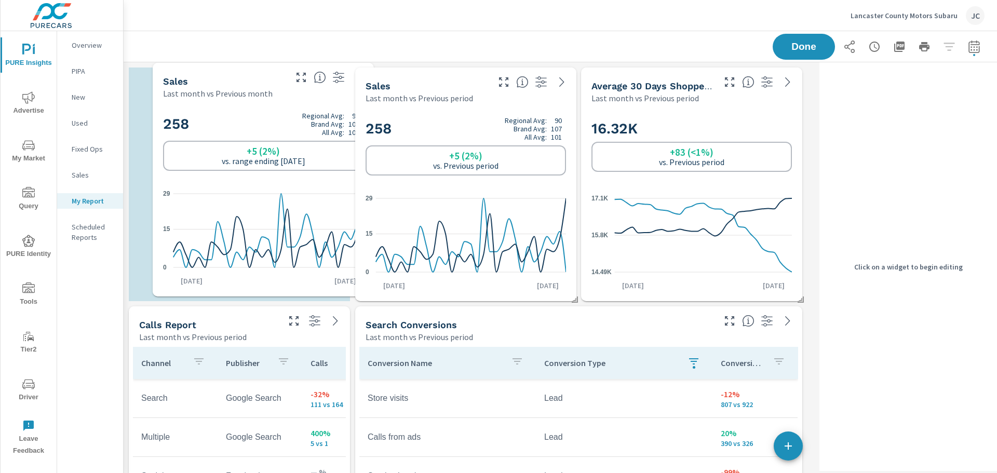
scroll to position [2171, 700]
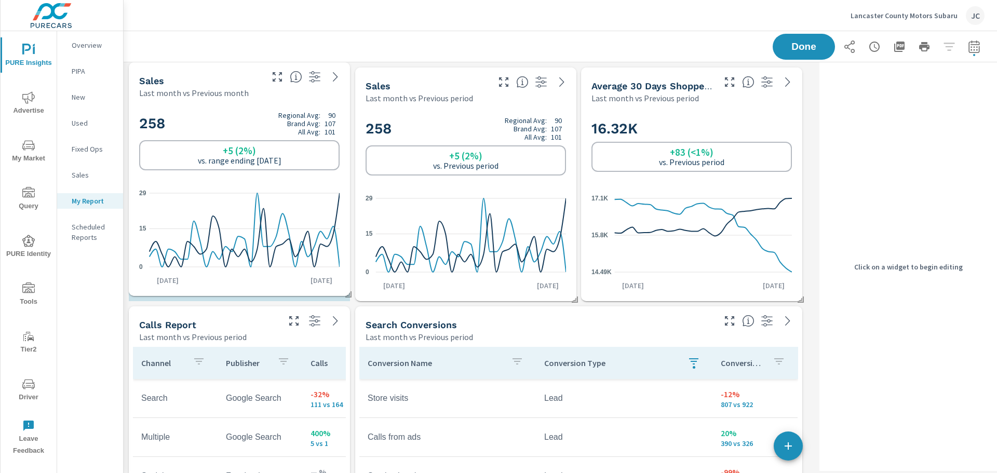
drag, startPoint x: 479, startPoint y: 74, endPoint x: 196, endPoint y: 69, distance: 283.0
click at [196, 69] on div "Sales Last month vs Previous month" at bounding box center [197, 80] width 136 height 37
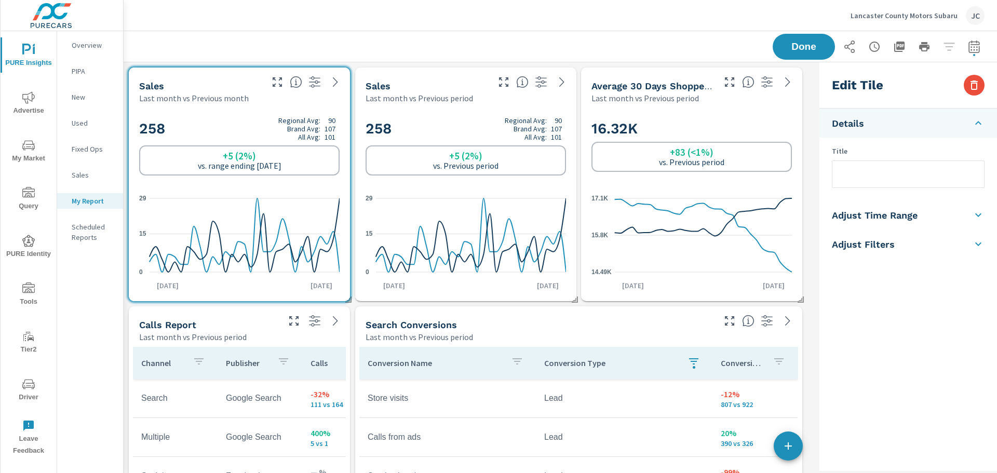
drag, startPoint x: 459, startPoint y: 115, endPoint x: 434, endPoint y: 109, distance: 25.6
click at [434, 109] on div "258 Regional Avg: 90 Brand Avg: 107 All Avg: 101 +5 (2%) vs. Previous period 0 …" at bounding box center [465, 202] width 213 height 189
checkbox input "false"
type input "last30Days"
type input "currentPeriodStart"
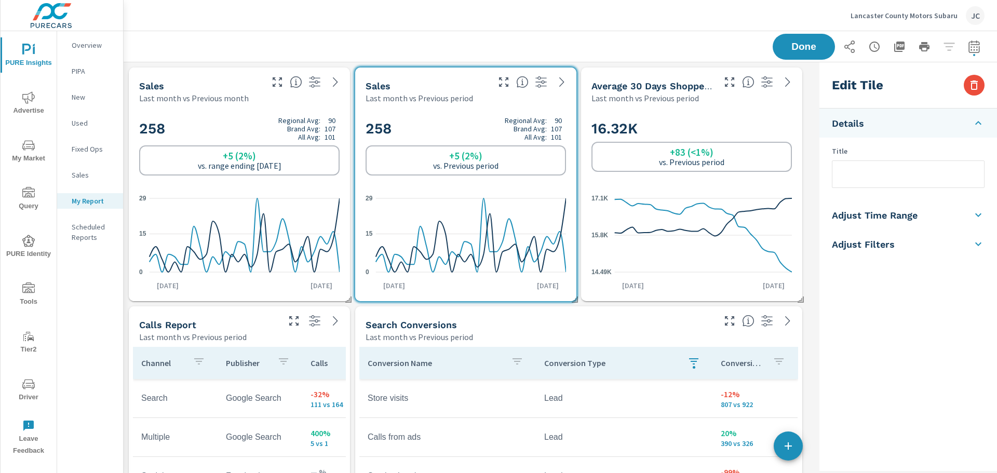
click at [409, 131] on h2 "258 Regional Avg: 90 Brand Avg: 107 All Avg: 101" at bounding box center [465, 128] width 200 height 25
click at [503, 79] on icon "button" at bounding box center [503, 82] width 12 height 12
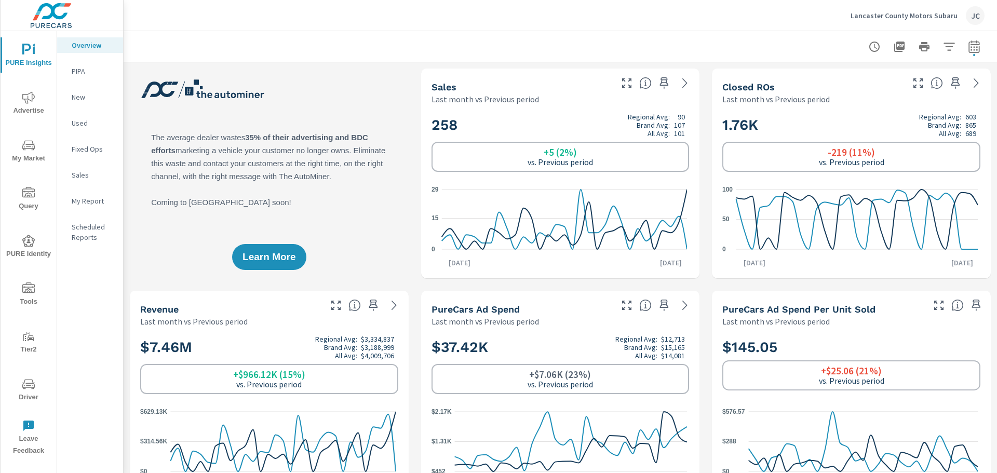
scroll to position [118, 0]
click at [102, 194] on div "My Report" at bounding box center [90, 201] width 66 height 16
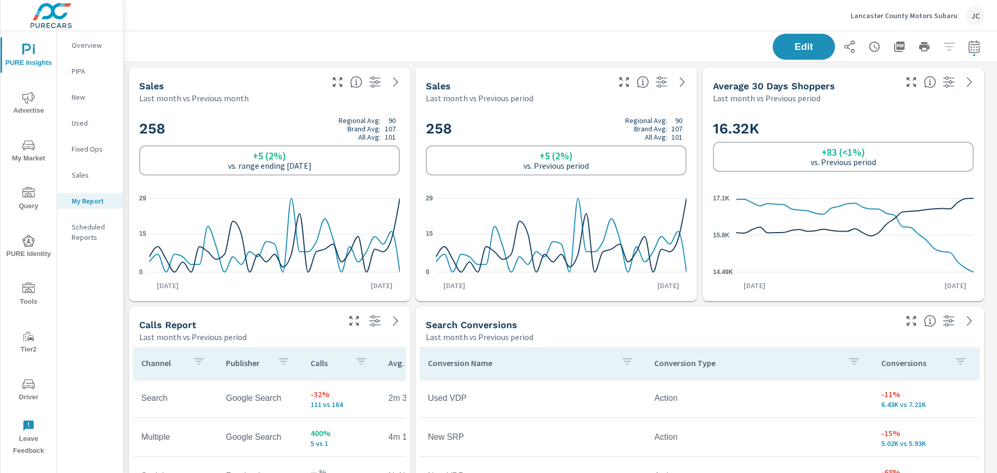
scroll to position [2171, 882]
click at [531, 129] on h2 "258 Regional Avg: 90 Brand Avg: 107 All Avg: 101" at bounding box center [556, 128] width 261 height 25
drag, startPoint x: 551, startPoint y: 117, endPoint x: 559, endPoint y: 248, distance: 131.6
click at [566, 265] on div "258 Regional Avg: 90 Brand Avg: 107 All Avg: 101 +5 (2%) vs. Previous period 0 …" at bounding box center [555, 202] width 273 height 189
click at [553, 83] on div "Sales" at bounding box center [517, 86] width 182 height 12
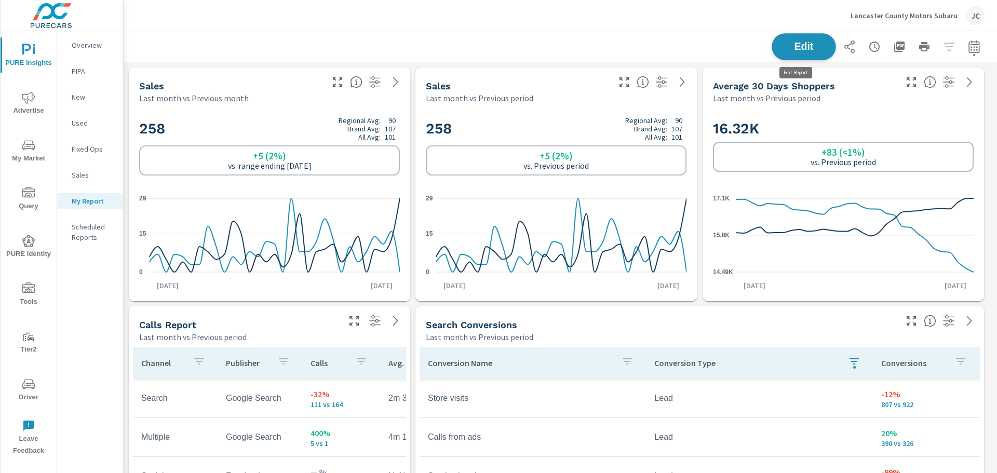
click at [782, 48] on span "Edit" at bounding box center [803, 47] width 43 height 10
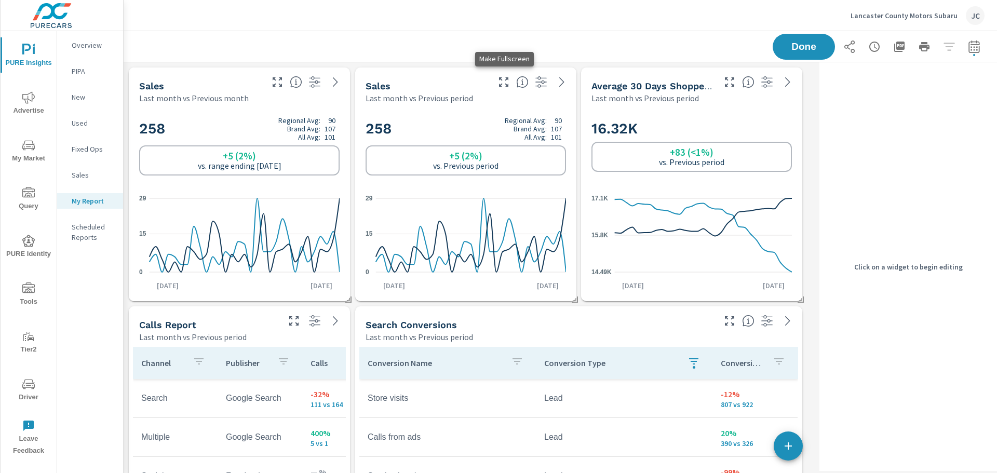
scroll to position [2171, 700]
click at [504, 100] on div "Sales Last month vs Previous period" at bounding box center [465, 85] width 221 height 36
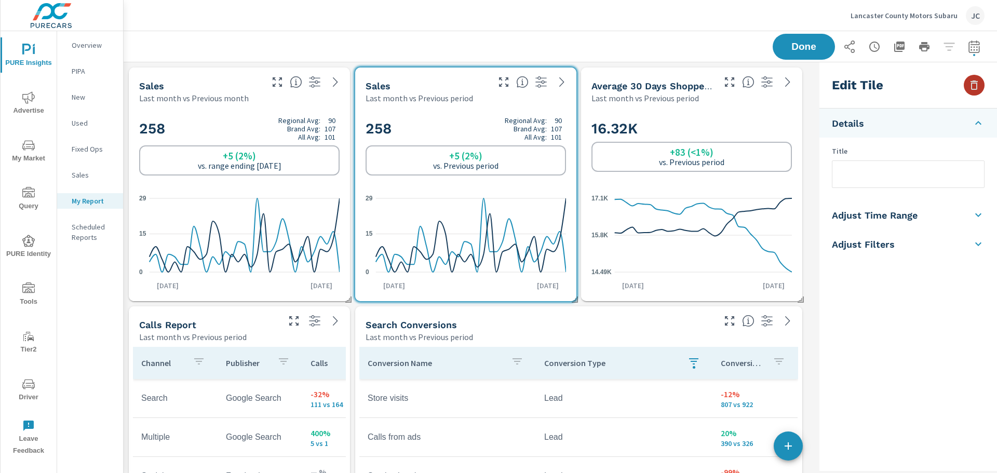
click at [981, 86] on button "button" at bounding box center [974, 85] width 21 height 21
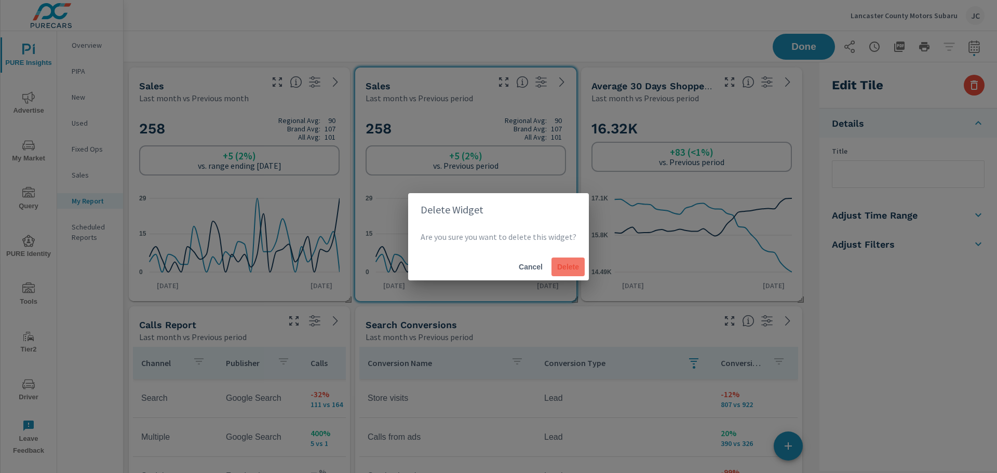
click at [578, 264] on button "Delete" at bounding box center [567, 267] width 33 height 19
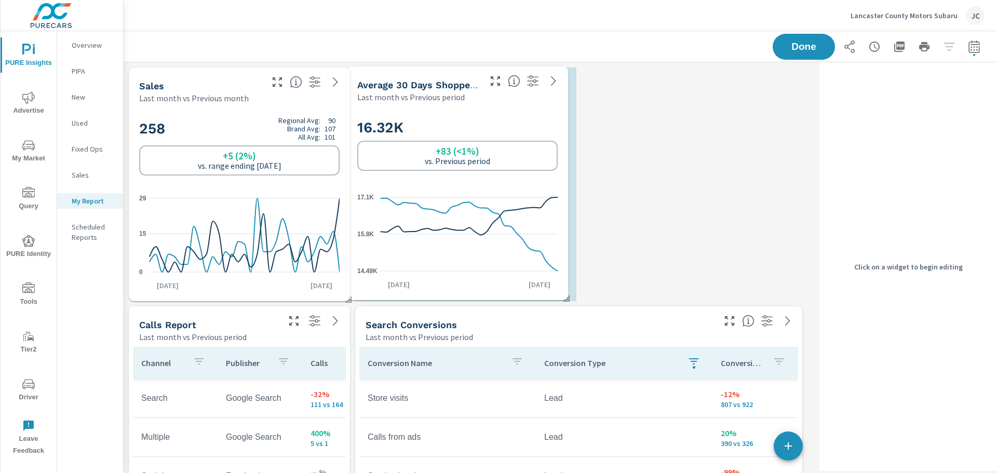
drag, startPoint x: 707, startPoint y: 102, endPoint x: 473, endPoint y: 101, distance: 234.1
click at [473, 101] on div "Last month vs Previous period" at bounding box center [417, 97] width 121 height 12
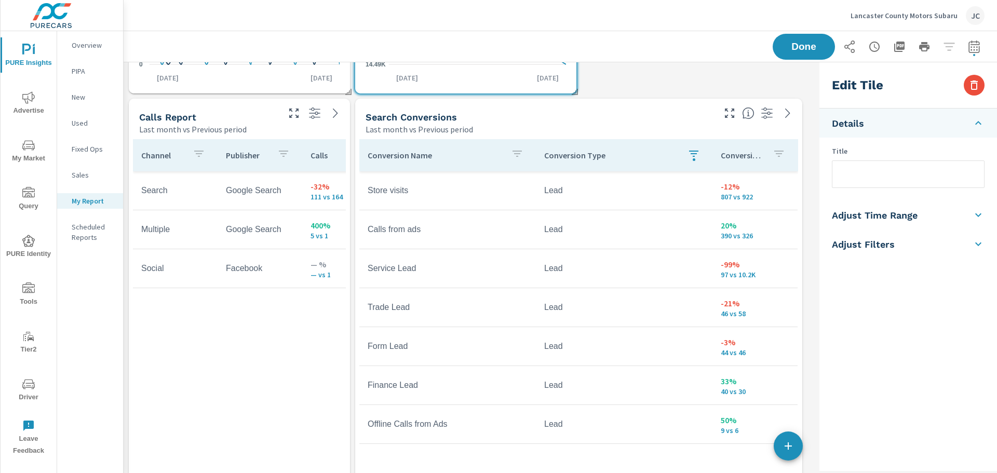
click at [216, 115] on div "Calls Report" at bounding box center [208, 117] width 138 height 12
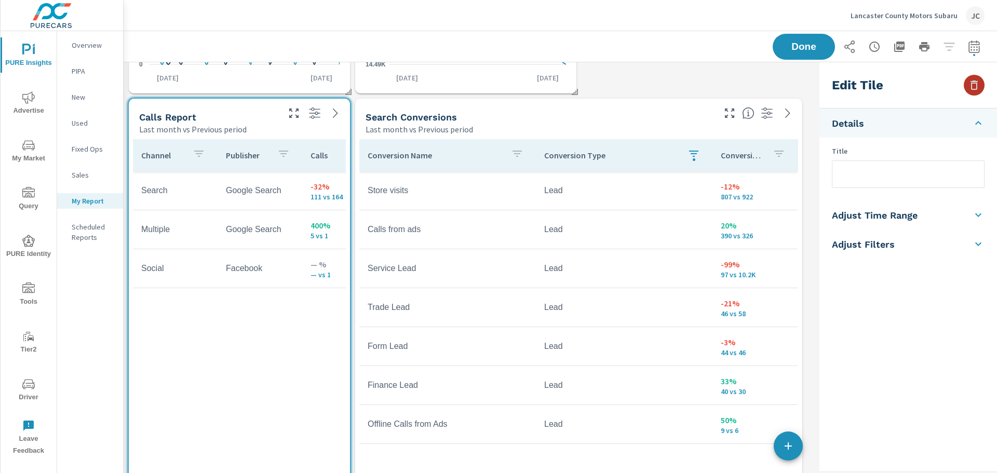
click at [978, 83] on icon "button" at bounding box center [974, 85] width 12 height 12
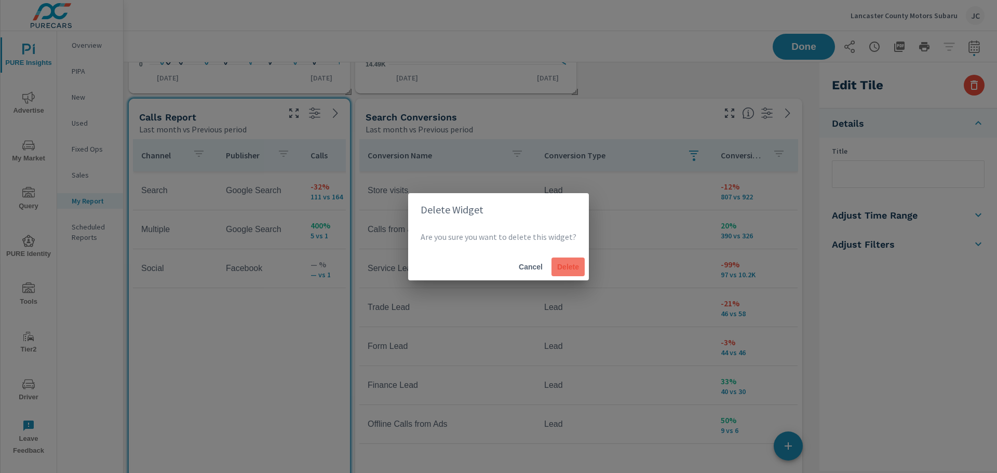
click at [570, 264] on span "Delete" at bounding box center [568, 266] width 25 height 9
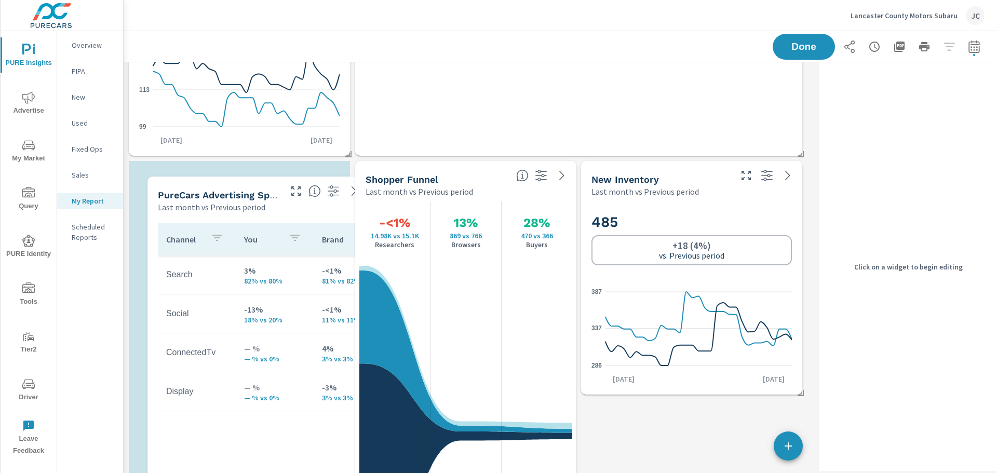
scroll to position [1693, 700]
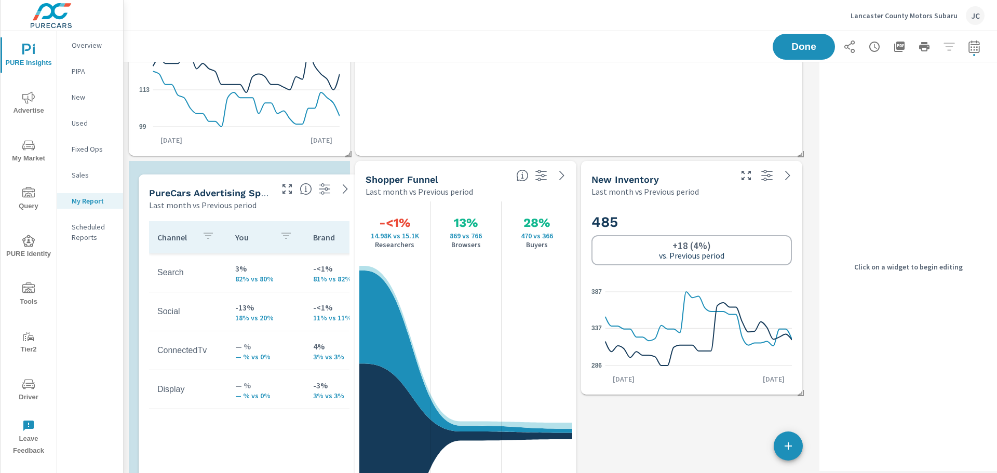
drag, startPoint x: 500, startPoint y: 206, endPoint x: 283, endPoint y: 219, distance: 216.9
click at [283, 219] on div "Channel You Brand National Search 3% 82% vs 80% -<1% 81% vs 82% <1% 77% vs 77% …" at bounding box center [249, 429] width 213 height 428
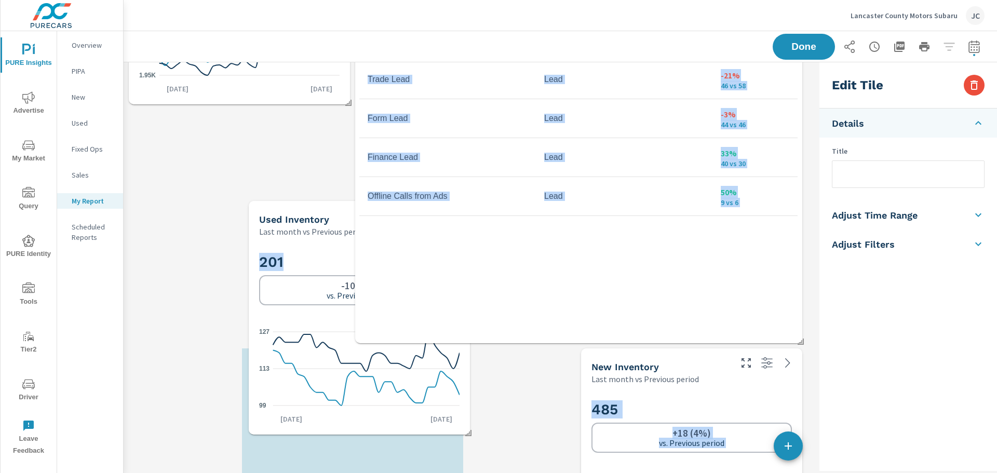
scroll to position [1932, 700]
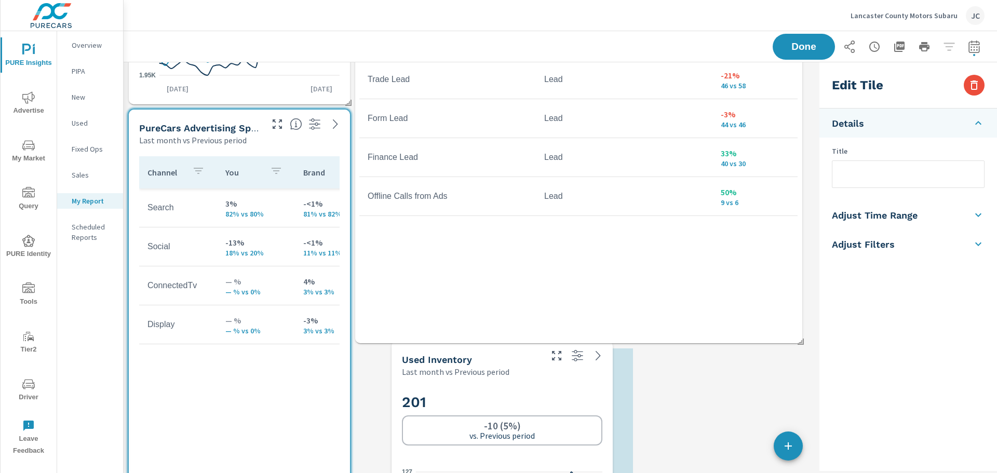
drag, startPoint x: 279, startPoint y: 167, endPoint x: 541, endPoint y: 398, distance: 350.2
click at [541, 398] on h2 "201" at bounding box center [502, 402] width 200 height 18
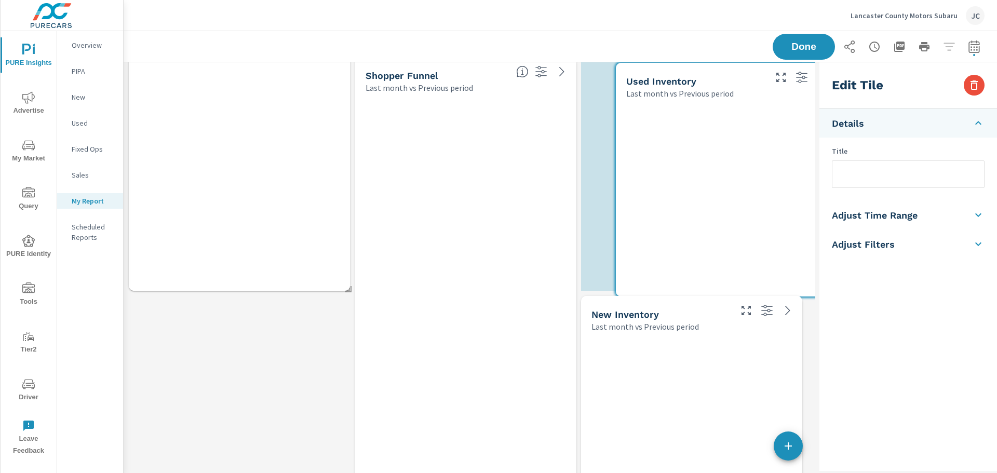
scroll to position [1693, 700]
drag, startPoint x: 580, startPoint y: 252, endPoint x: 784, endPoint y: 258, distance: 204.1
click at [784, 258] on div at bounding box center [726, 197] width 213 height 189
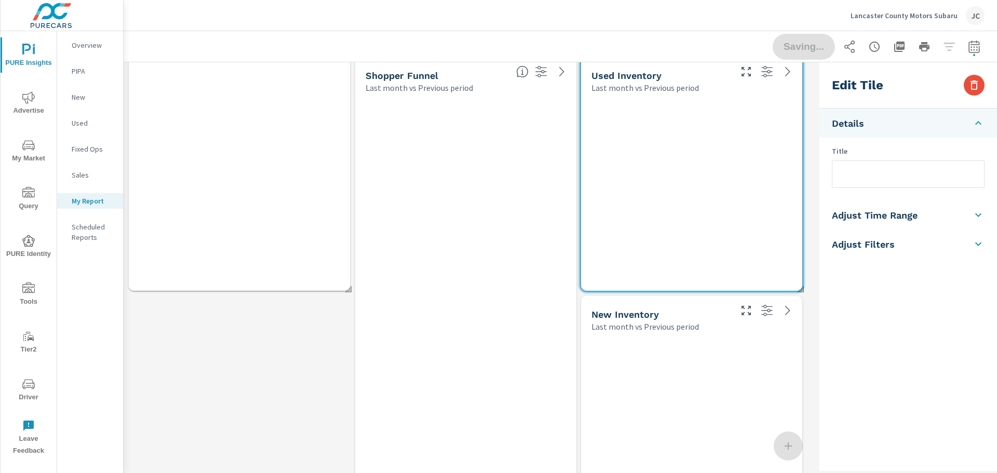
click at [541, 218] on div "Sales Last month vs Previous month Search Conversions Last month vs Previous pe…" at bounding box center [470, 173] width 692 height 1677
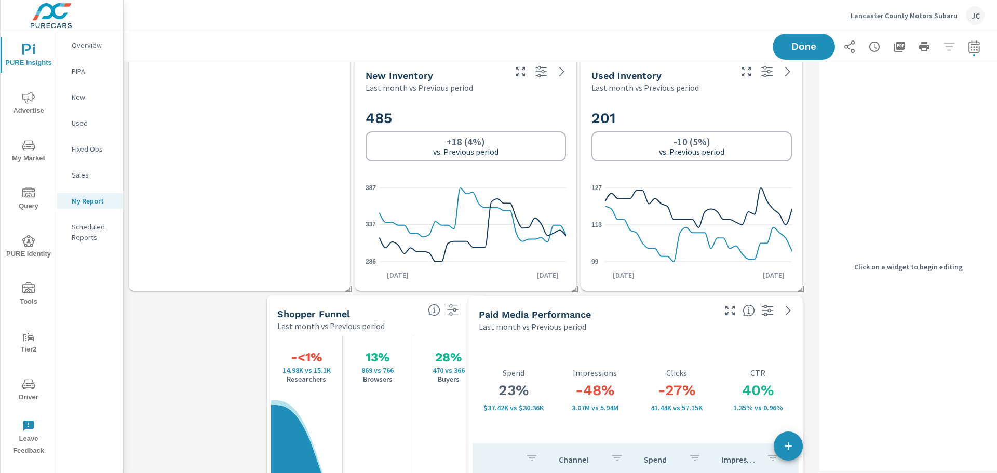
scroll to position [1454, 700]
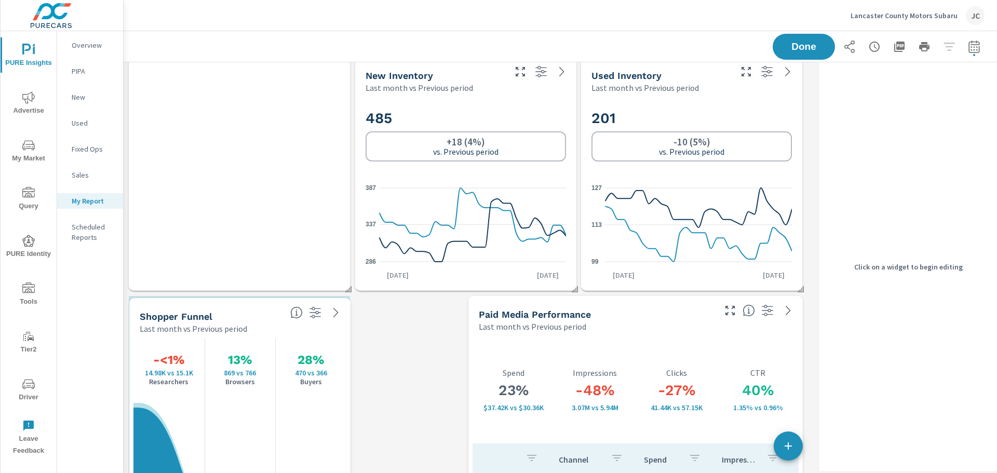
drag, startPoint x: 477, startPoint y: 313, endPoint x: 251, endPoint y: 315, distance: 225.8
click at [251, 315] on div "Shopper Funnel" at bounding box center [211, 316] width 142 height 12
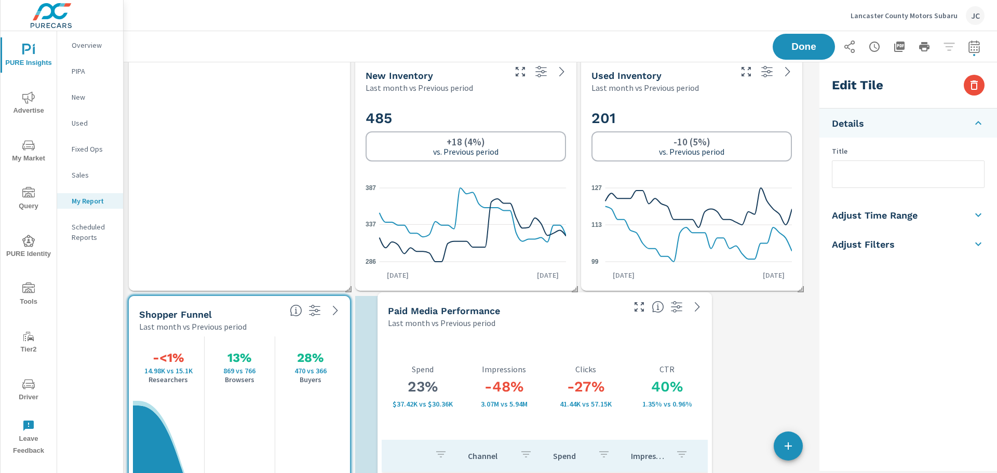
drag, startPoint x: 649, startPoint y: 314, endPoint x: 558, endPoint y: 310, distance: 90.9
click at [558, 310] on div "Paid Media Performance" at bounding box center [505, 311] width 235 height 12
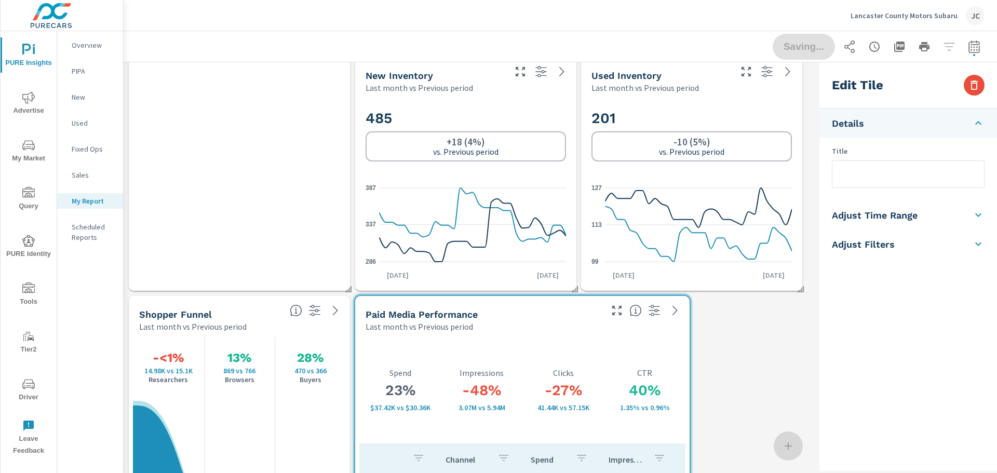
click at [766, 322] on div "Sales Last month vs Previous month 258 Regional Avg: 90 Brand Avg: 107 All Avg:…" at bounding box center [470, 54] width 692 height 1438
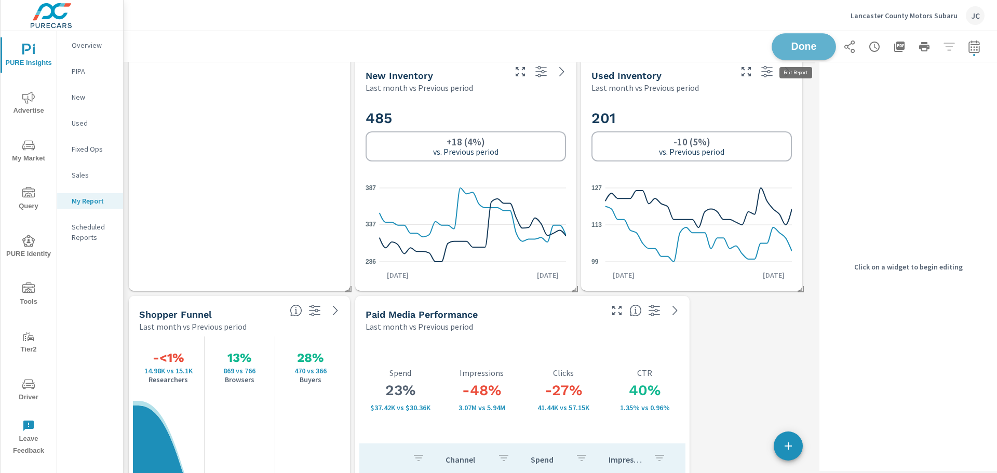
click at [816, 52] on button "Done" at bounding box center [803, 46] width 64 height 27
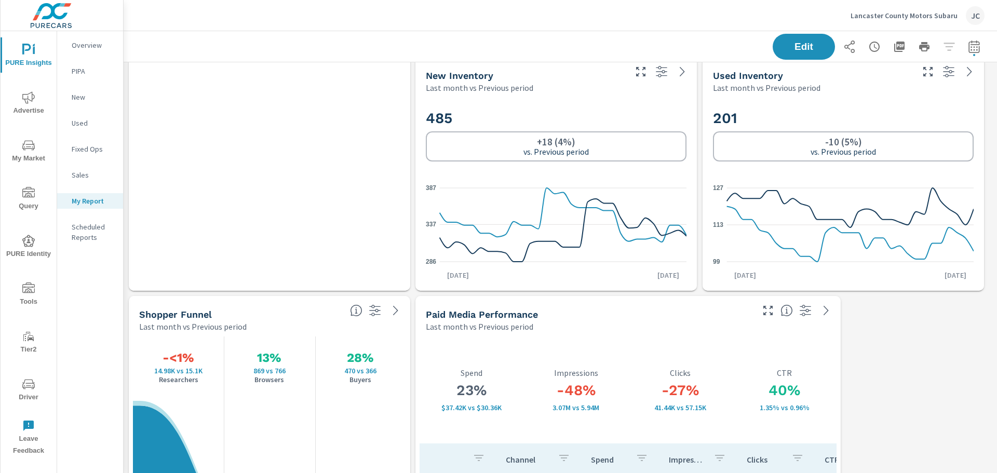
scroll to position [0, 0]
click at [315, 212] on div "Channel You Brand National Search 3% 82% vs 80% -<1% 81% vs 82% <1% 77% vs 77% …" at bounding box center [269, 65] width 261 height 400
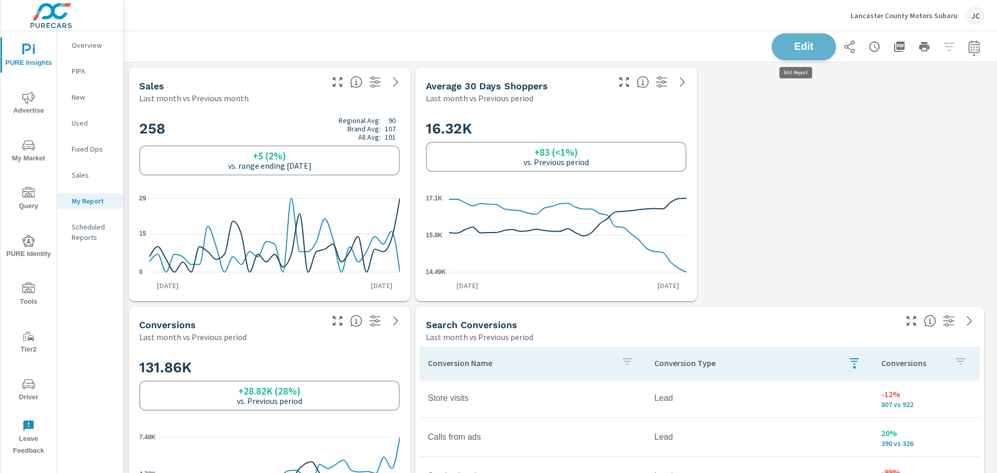
click at [801, 50] on span "Edit" at bounding box center [803, 47] width 43 height 10
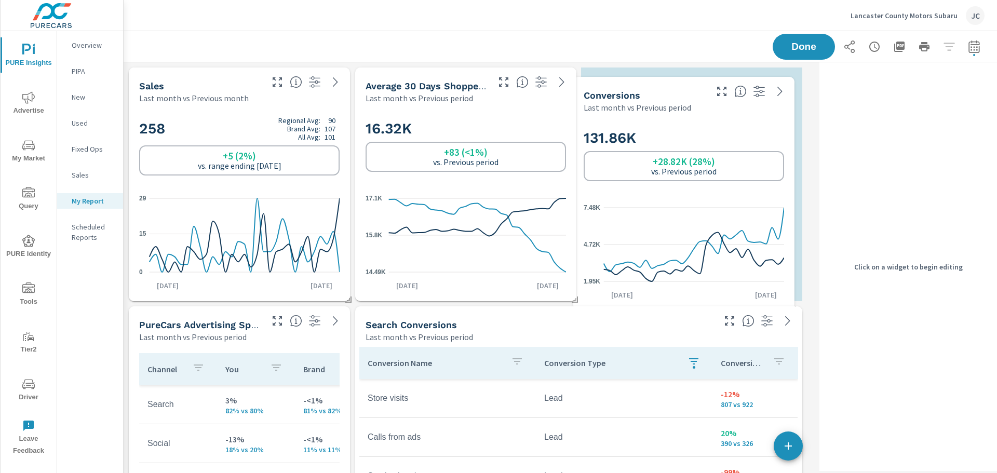
drag, startPoint x: 255, startPoint y: 365, endPoint x: 700, endPoint y: 136, distance: 500.1
click at [700, 136] on h2 "131.86K" at bounding box center [684, 138] width 200 height 18
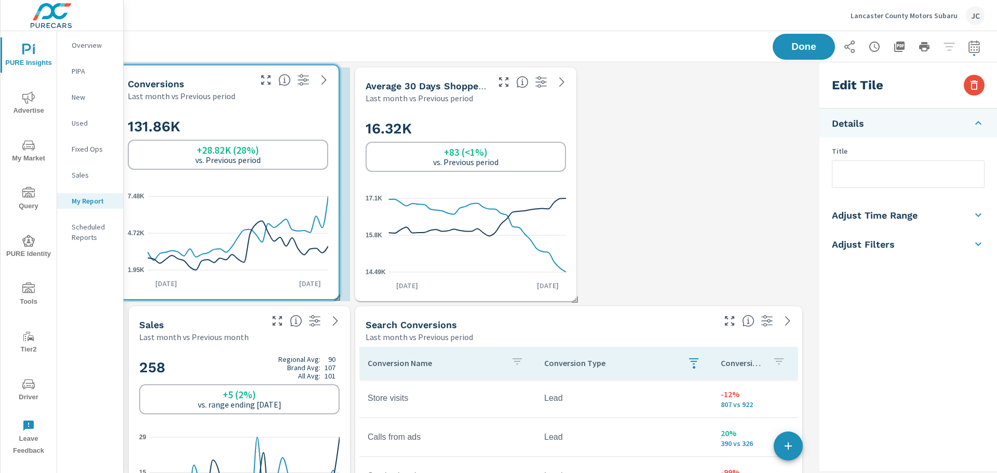
drag, startPoint x: 728, startPoint y: 123, endPoint x: 264, endPoint y: 121, distance: 463.6
click at [264, 121] on h2 "131.86K" at bounding box center [228, 126] width 200 height 18
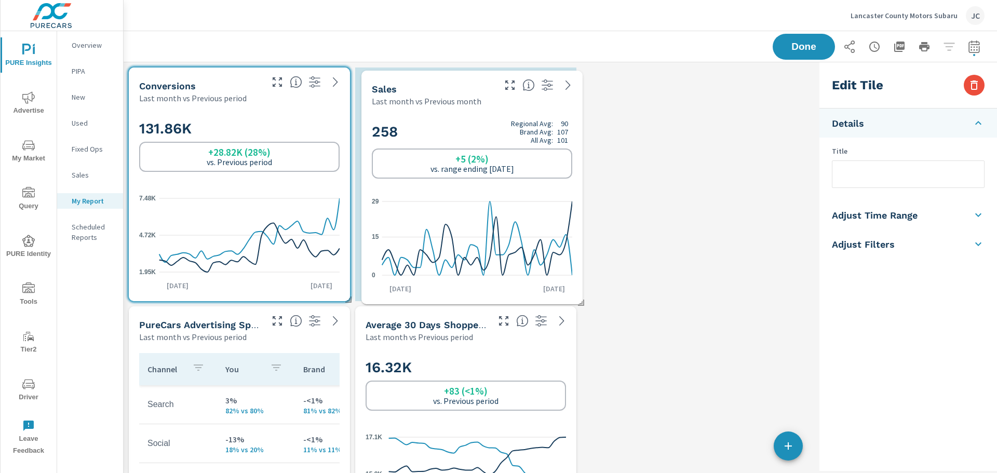
drag, startPoint x: 238, startPoint y: 335, endPoint x: 470, endPoint y: 99, distance: 331.1
click at [470, 99] on p "Last month vs Previous month" at bounding box center [427, 101] width 110 height 12
checkbox input "true"
type input "lastMonth"
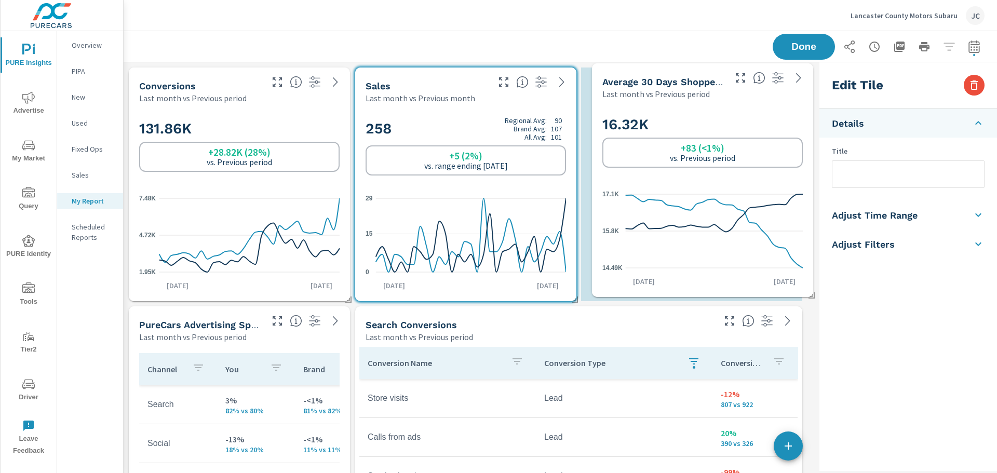
drag, startPoint x: 433, startPoint y: 357, endPoint x: 670, endPoint y: 114, distance: 339.2
click at [670, 114] on div "16.32K +83 (<1%) vs. Previous period" at bounding box center [702, 141] width 200 height 63
checkbox input "false"
type input "last30Days"
type input "currentPeriodStart"
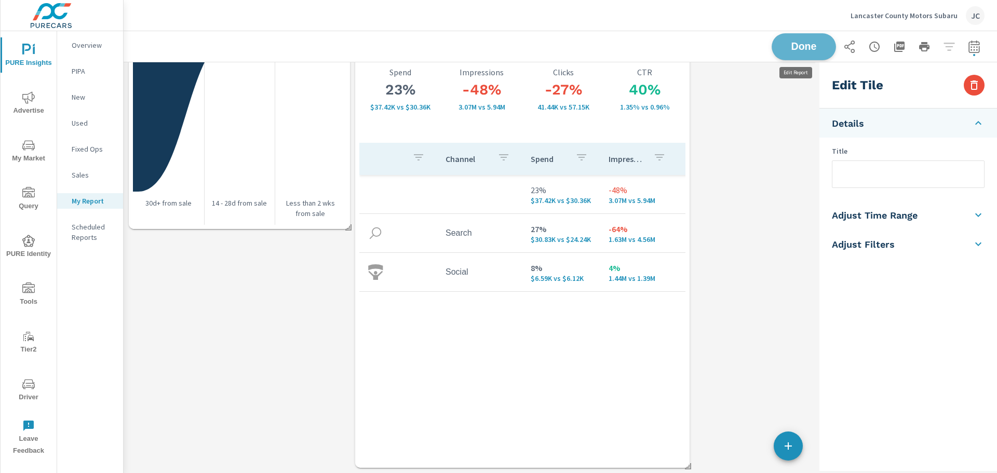
click at [801, 47] on span "Done" at bounding box center [803, 47] width 43 height 10
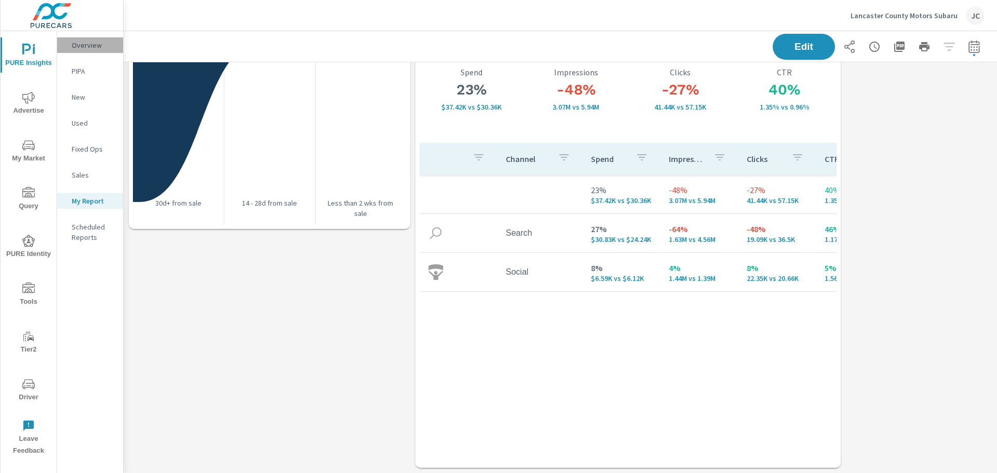
click at [100, 45] on p "Overview" at bounding box center [93, 45] width 43 height 10
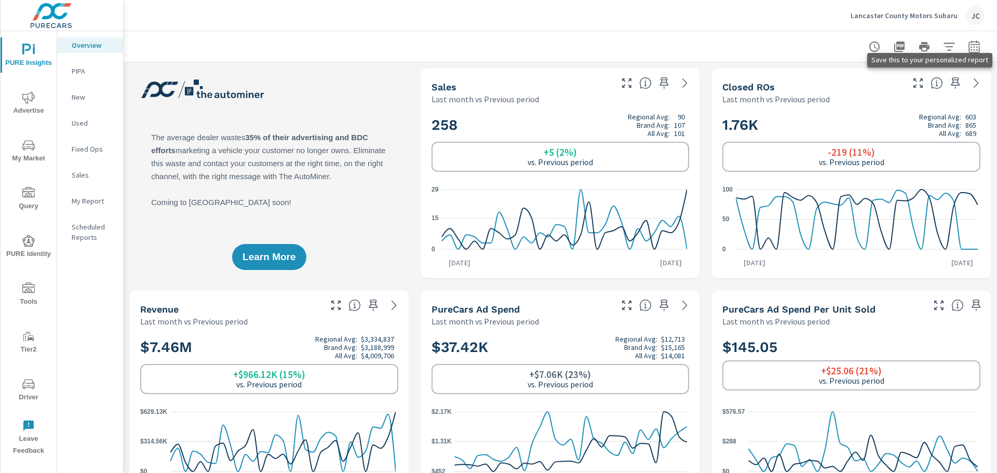
click at [951, 78] on icon "button" at bounding box center [955, 83] width 12 height 12
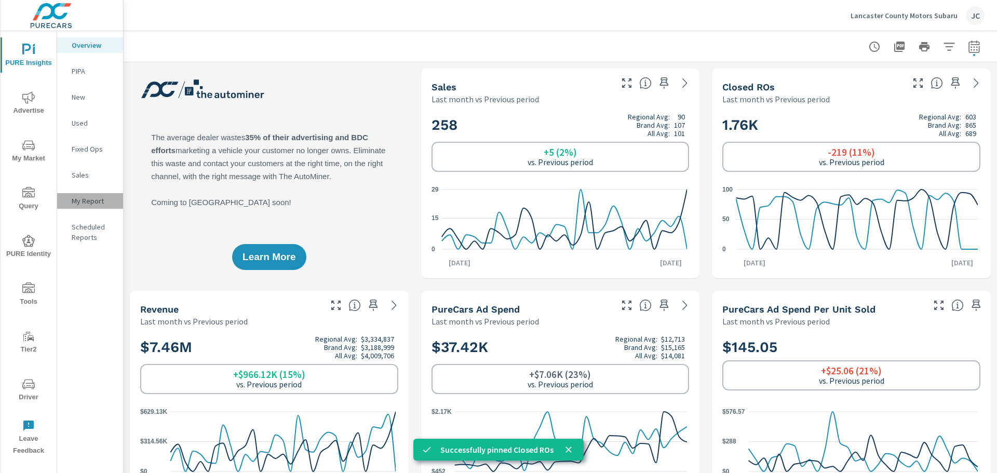
click at [86, 198] on p "My Report" at bounding box center [93, 201] width 43 height 10
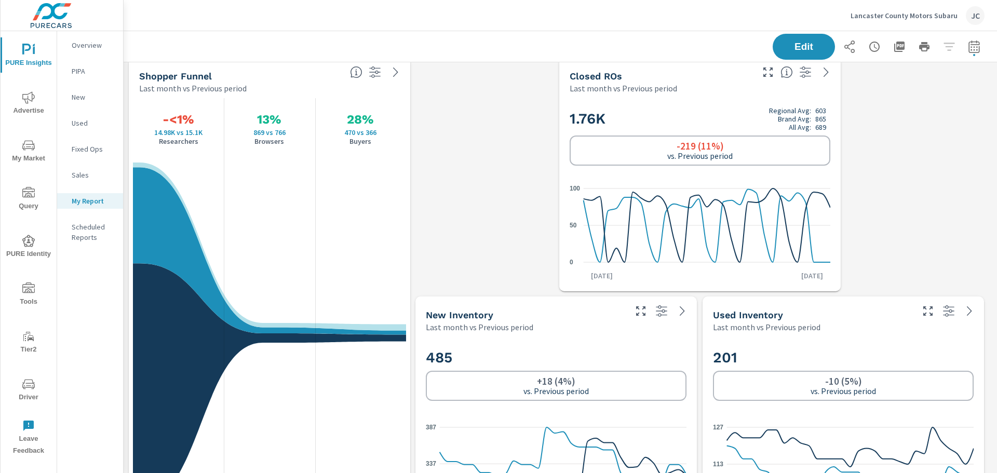
scroll to position [727, 0]
drag, startPoint x: 697, startPoint y: 93, endPoint x: 674, endPoint y: 278, distance: 186.2
click at [674, 278] on div "Closed ROs Last month vs Previous period 1.76K Regional Avg: 603 Brand Avg: 865…" at bounding box center [699, 174] width 281 height 234
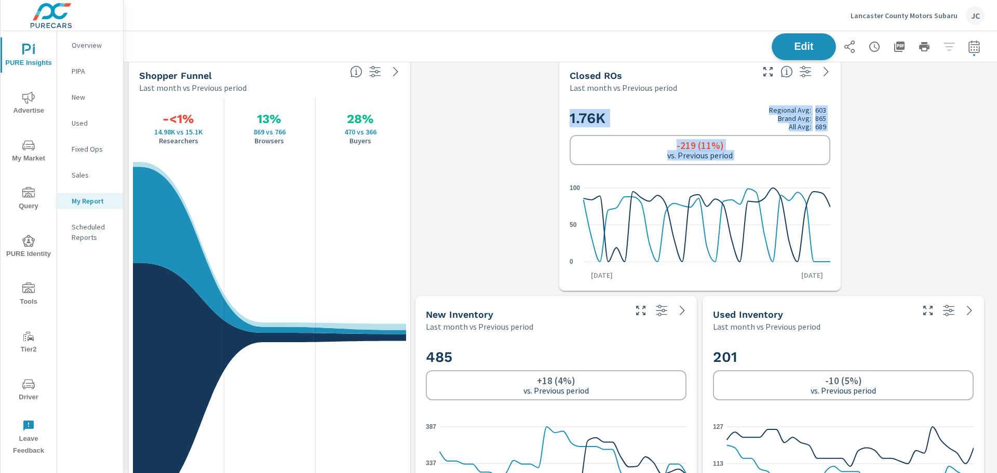
click at [808, 49] on span "Edit" at bounding box center [803, 47] width 43 height 10
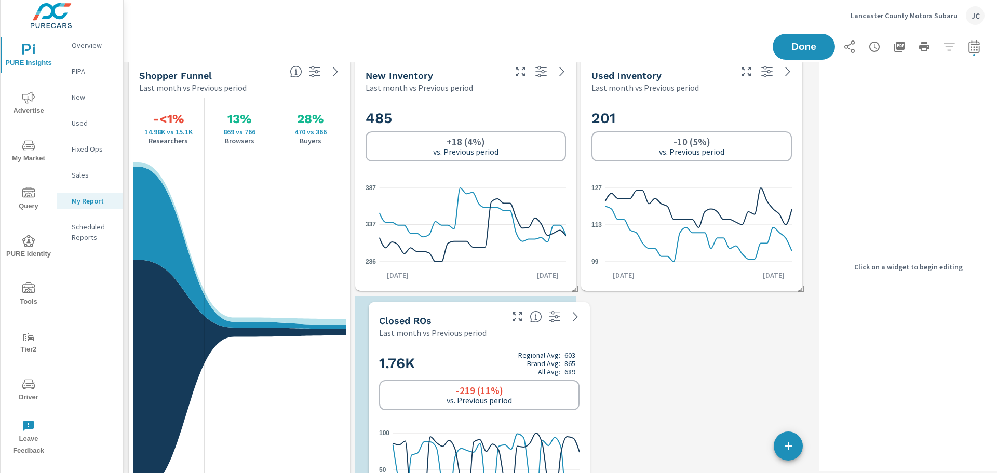
drag, startPoint x: 575, startPoint y: 73, endPoint x: 476, endPoint y: 318, distance: 264.5
click at [476, 318] on div "Closed ROs" at bounding box center [439, 321] width 121 height 12
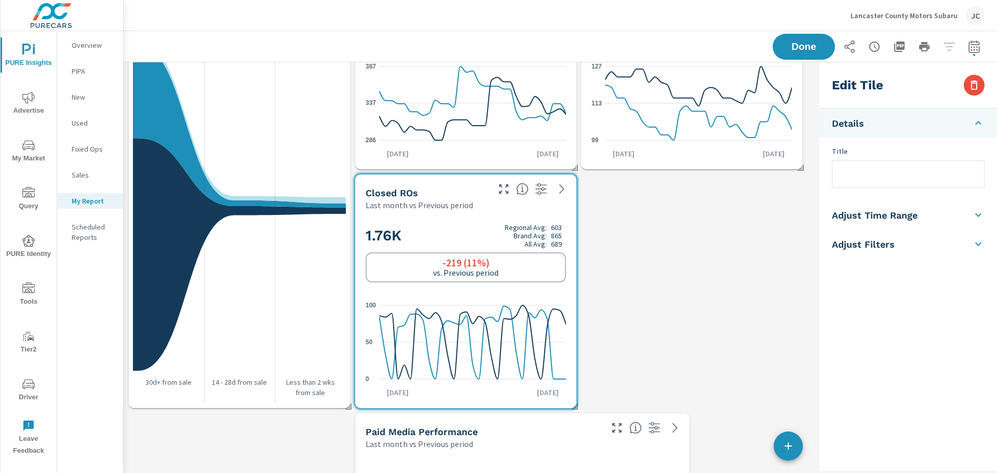
scroll to position [883, 0]
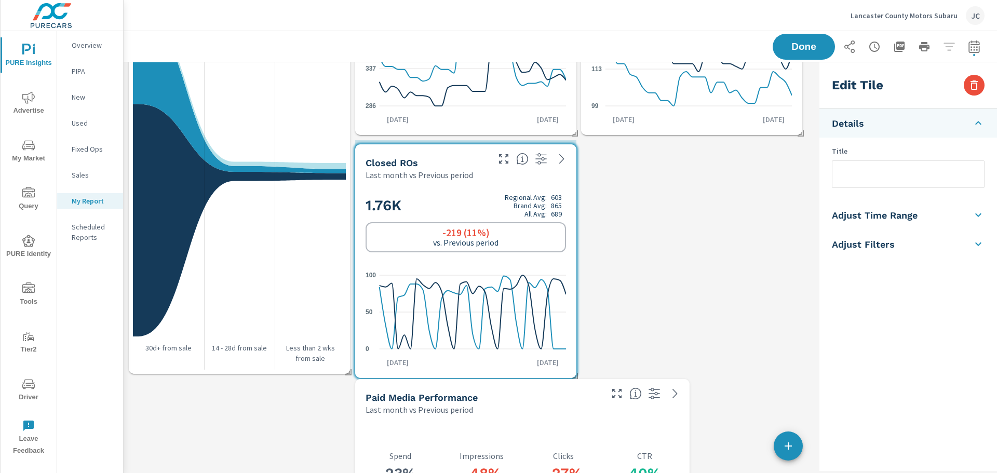
click at [463, 192] on div "1.76K Regional Avg: 603 Brand Avg: 865 All Avg: 689 -219 (11%) vs. Previous per…" at bounding box center [465, 222] width 200 height 63
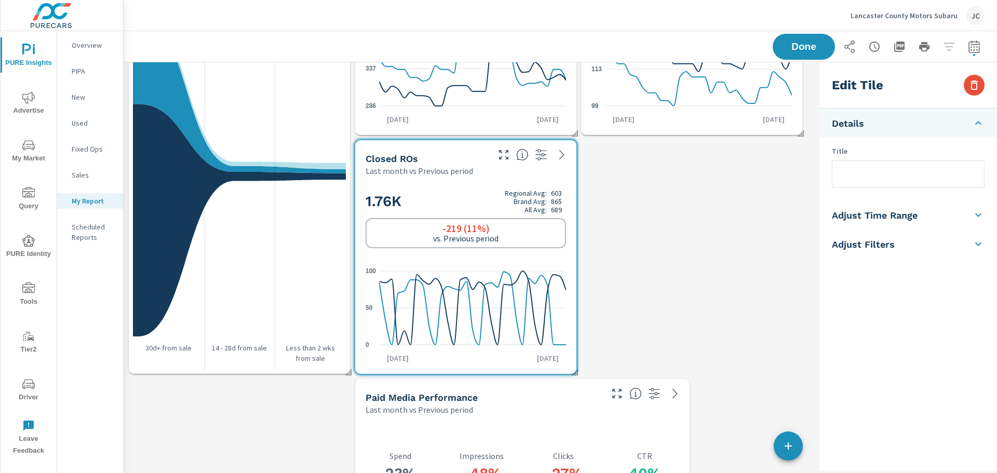
click at [743, 348] on div "Sales Last month vs Previous month 258 Regional Avg: 90 Brand Avg: 107 All Avg:…" at bounding box center [470, 18] width 692 height 1677
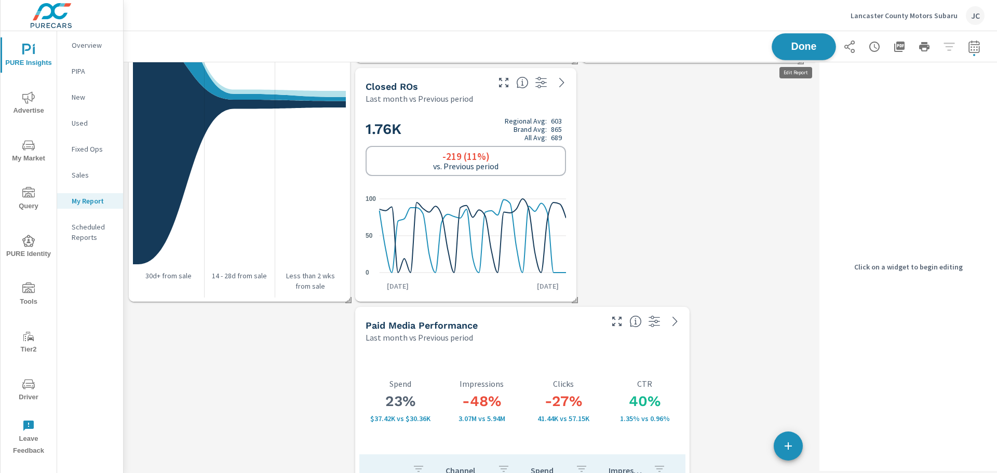
scroll to position [1693, 700]
click at [798, 50] on span "Done" at bounding box center [803, 47] width 43 height 10
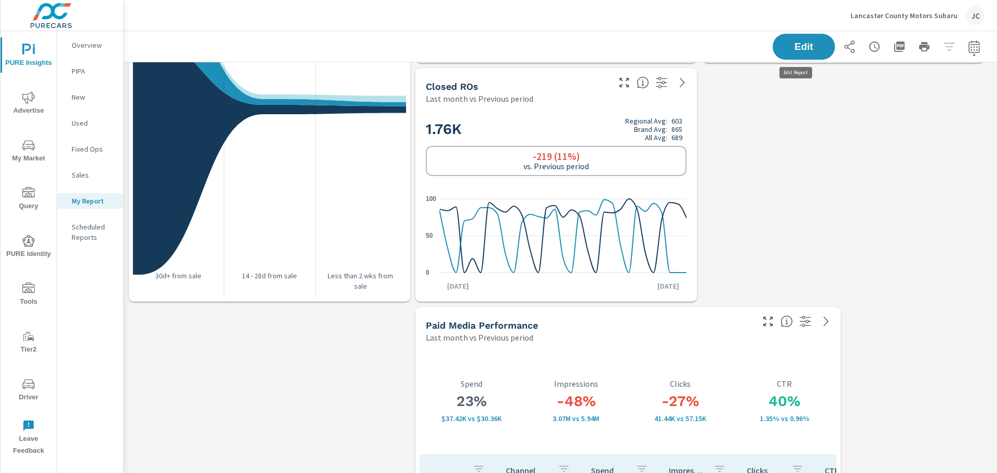
scroll to position [1693, 882]
click at [781, 56] on button "Edit" at bounding box center [803, 46] width 64 height 27
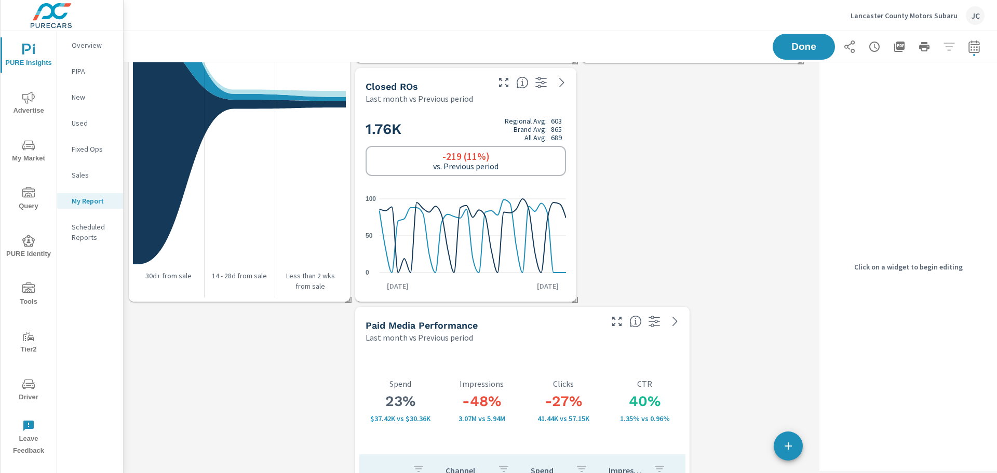
scroll to position [1693, 700]
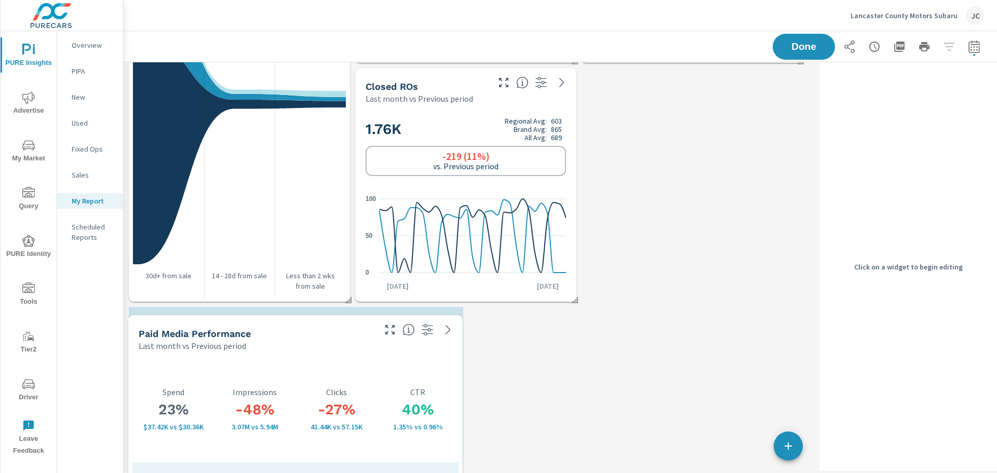
drag, startPoint x: 516, startPoint y: 323, endPoint x: 291, endPoint y: 321, distance: 224.8
click at [288, 330] on div "Paid Media Performance" at bounding box center [256, 334] width 235 height 12
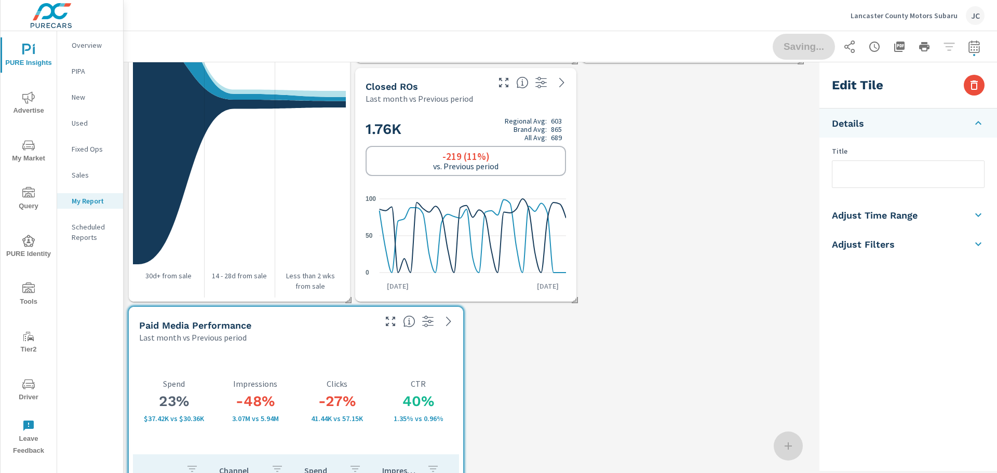
click at [791, 45] on div "Saving..." at bounding box center [879, 47] width 212 height 26
click at [796, 44] on span "Done" at bounding box center [803, 47] width 43 height 10
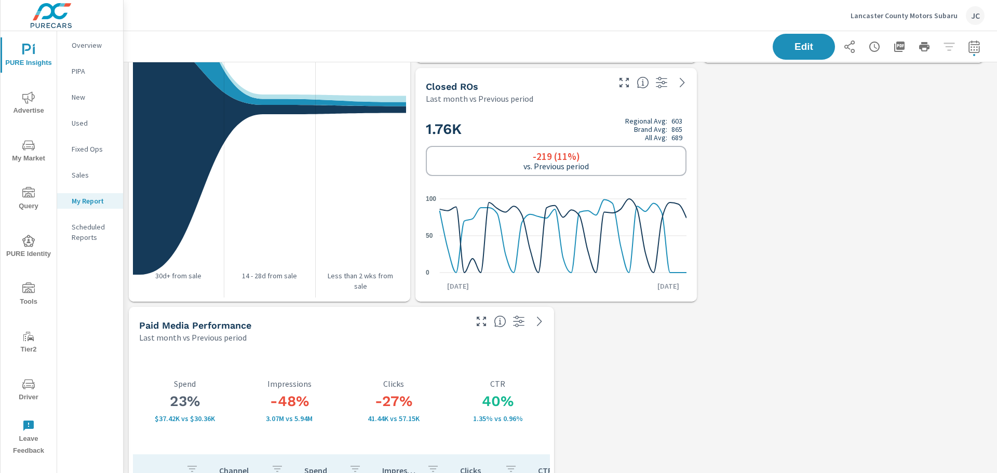
scroll to position [1693, 882]
click at [895, 49] on icon "button" at bounding box center [899, 47] width 10 height 10
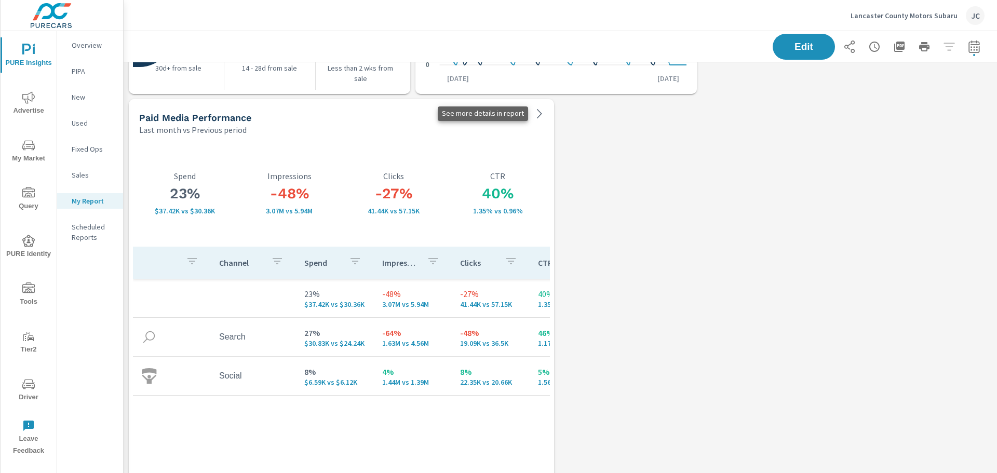
click at [537, 114] on icon at bounding box center [539, 113] width 12 height 12
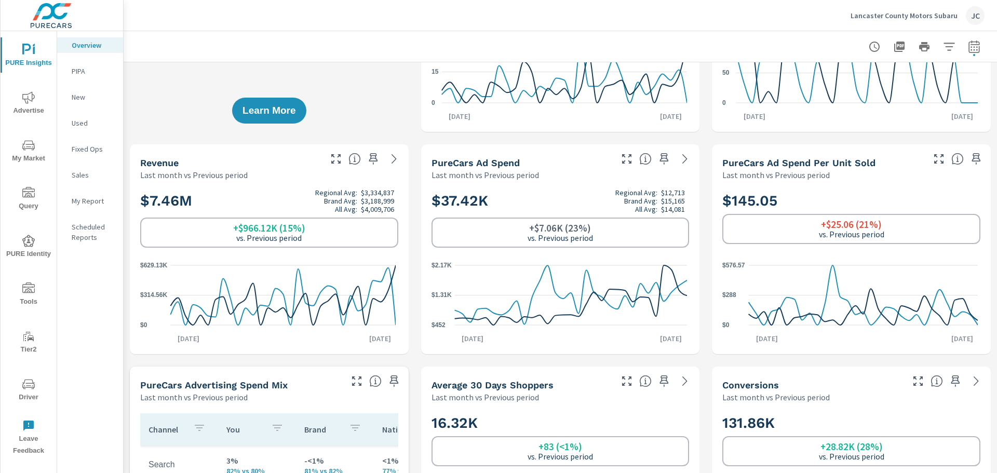
scroll to position [208, 0]
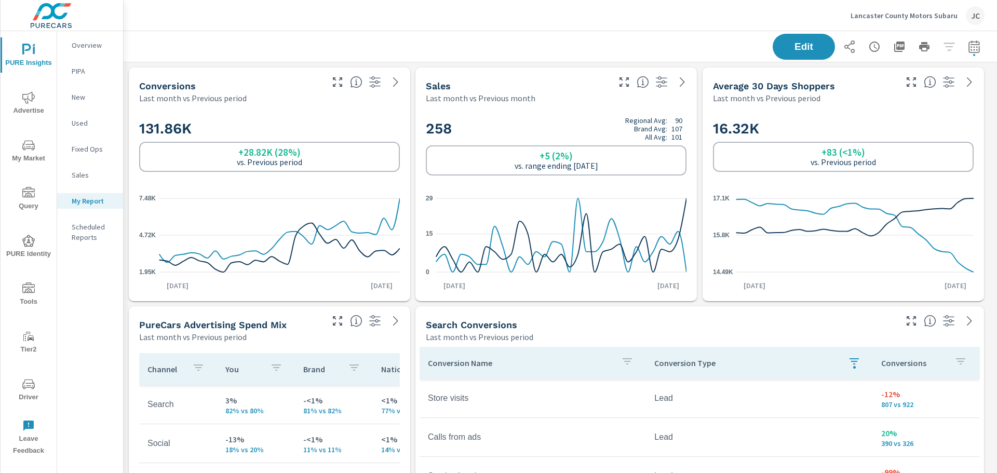
scroll to position [1693, 882]
click at [80, 210] on nav "Overview PIPA New Used Fixed Ops Sales My Report Scheduled Reports" at bounding box center [90, 145] width 66 height 228
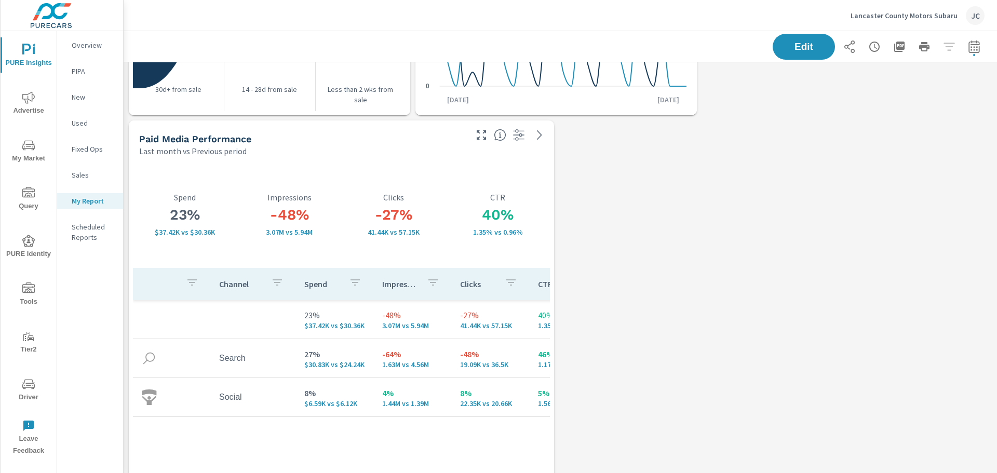
scroll to position [1142, 0]
click at [224, 401] on td "Social" at bounding box center [253, 396] width 85 height 26
click at [145, 398] on img at bounding box center [149, 396] width 16 height 16
click at [143, 395] on img at bounding box center [149, 396] width 16 height 16
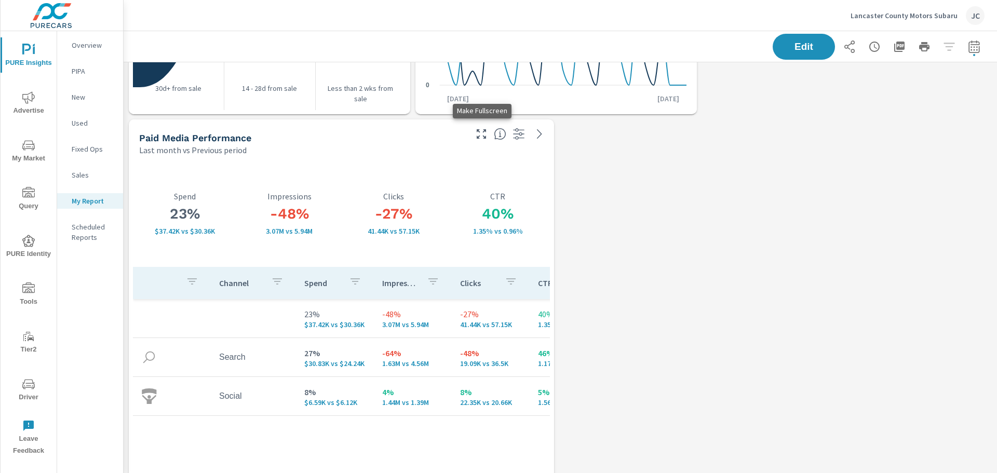
scroll to position [1693, 882]
click at [481, 133] on icon "button" at bounding box center [481, 134] width 12 height 12
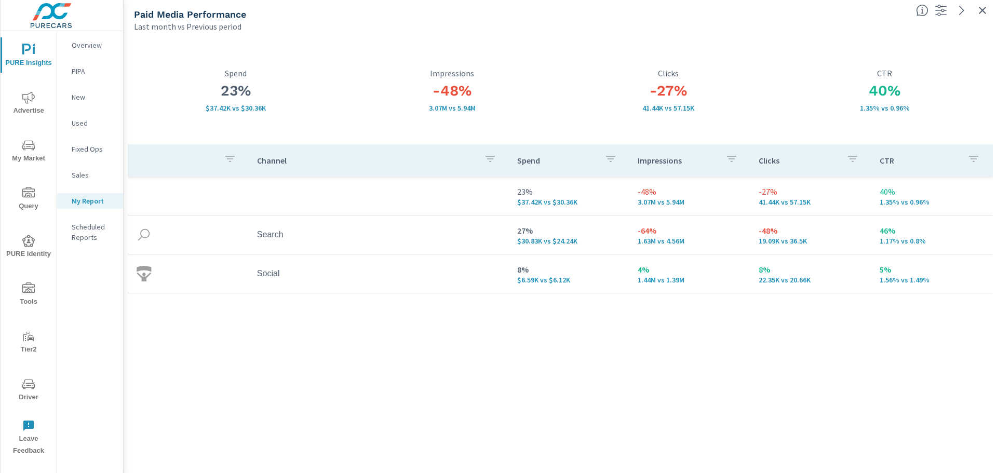
click at [644, 268] on p "4%" at bounding box center [690, 269] width 104 height 12
click at [266, 273] on td "Social" at bounding box center [379, 274] width 260 height 26
click at [941, 8] on icon "button" at bounding box center [940, 10] width 12 height 12
click at [967, 160] on icon "button" at bounding box center [973, 159] width 12 height 12
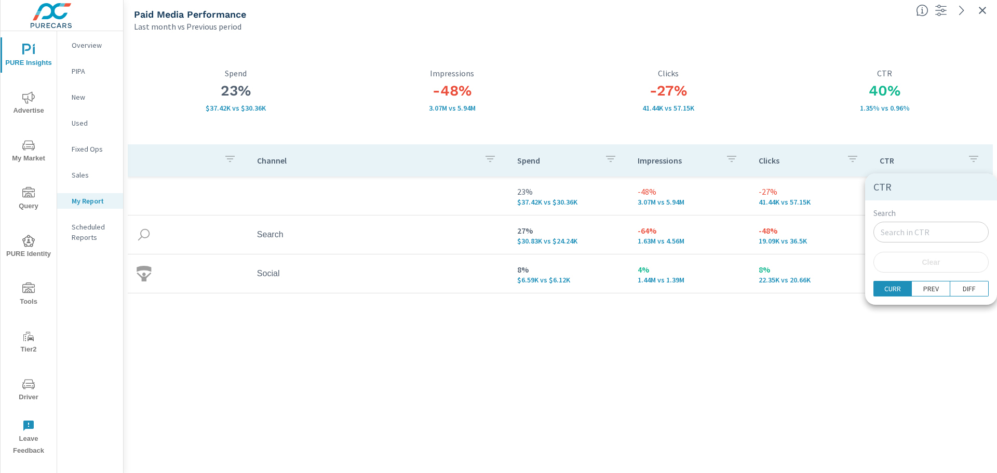
click at [781, 73] on div at bounding box center [498, 236] width 997 height 473
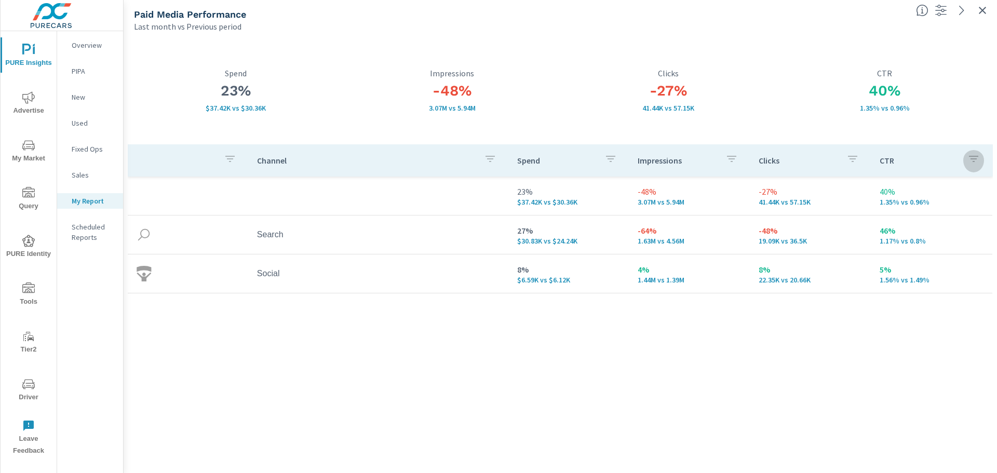
click at [964, 159] on button "button" at bounding box center [973, 160] width 21 height 24
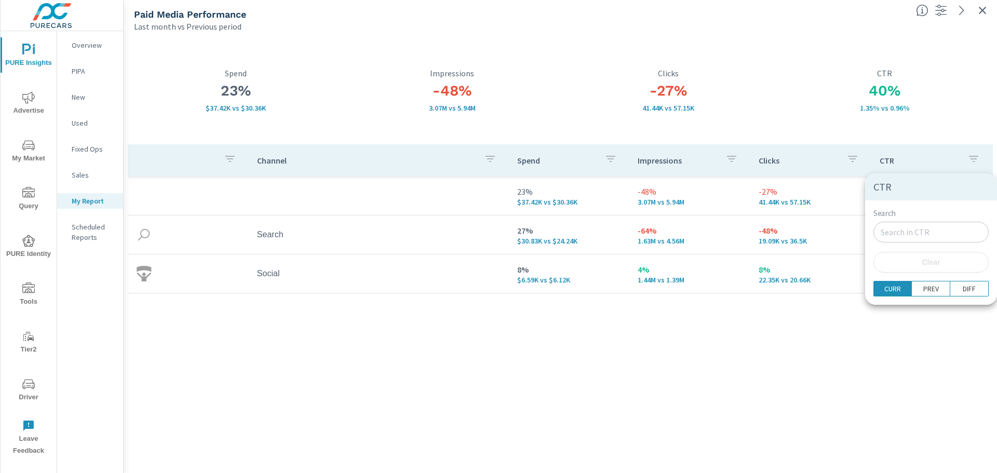
click at [694, 72] on div at bounding box center [498, 236] width 997 height 473
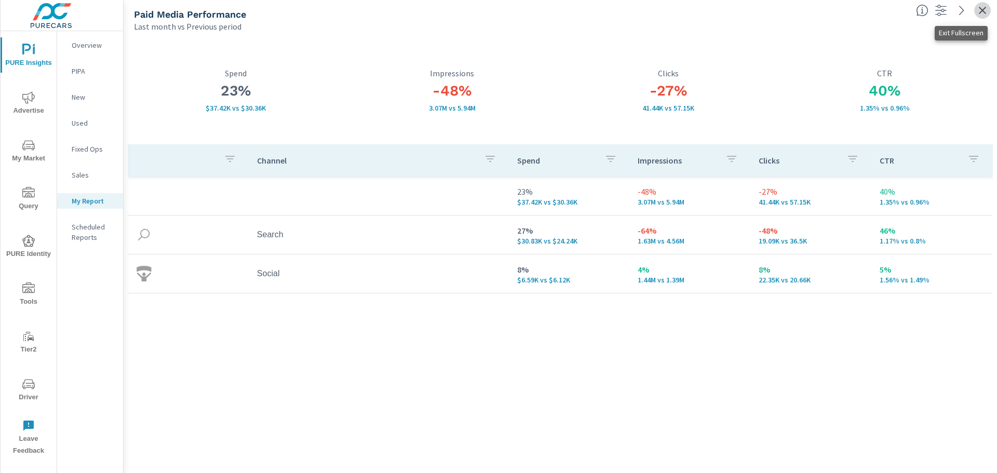
click at [983, 5] on icon "button" at bounding box center [982, 10] width 12 height 12
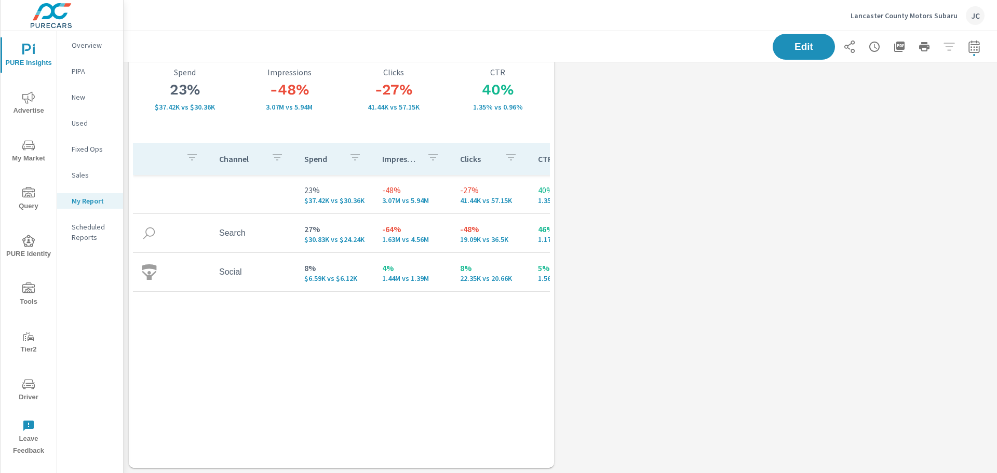
scroll to position [1693, 882]
click at [328, 281] on p "$6.59K vs $6.12K" at bounding box center [334, 278] width 61 height 8
click at [389, 275] on p "1.44M vs 1.39M" at bounding box center [412, 278] width 61 height 8
click at [450, 270] on td "4% 1.44M vs 1.39M" at bounding box center [413, 271] width 78 height 37
click at [497, 273] on p "8%" at bounding box center [490, 268] width 61 height 12
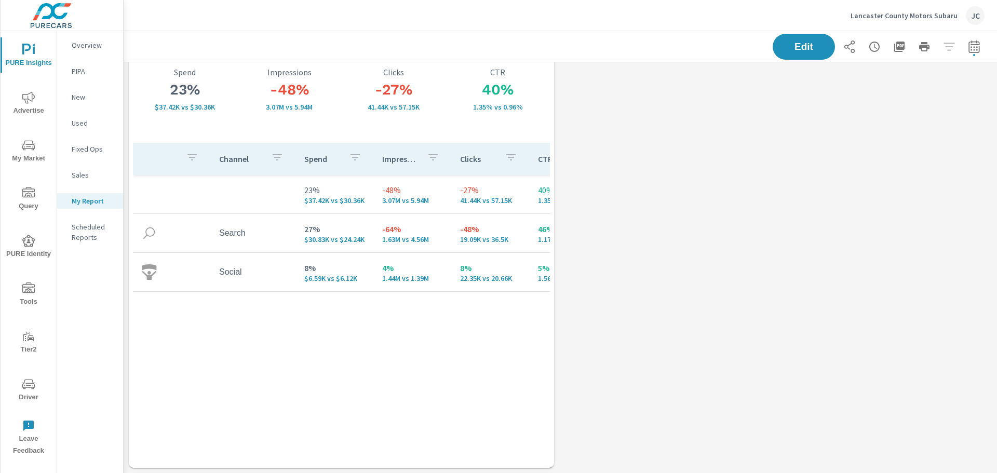
click at [546, 273] on p "5%" at bounding box center [568, 268] width 61 height 12
click at [139, 275] on td at bounding box center [172, 272] width 78 height 32
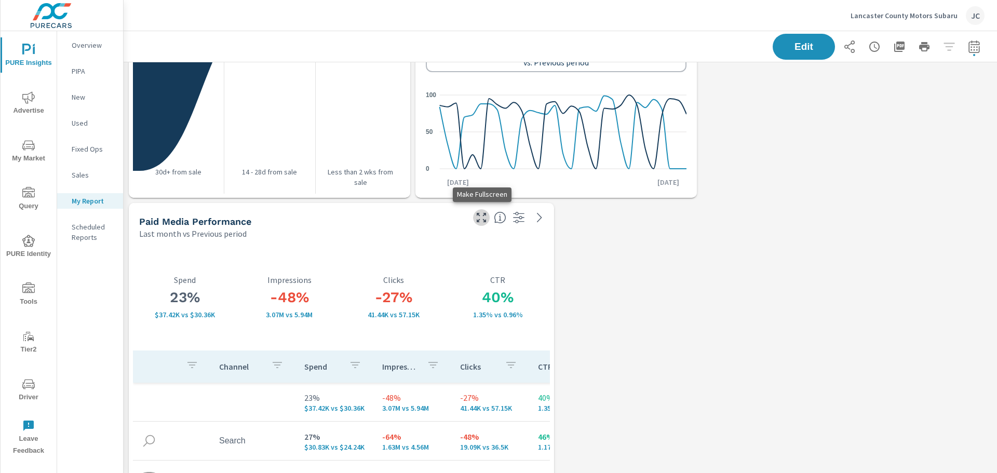
click at [485, 218] on icon "button" at bounding box center [481, 217] width 12 height 12
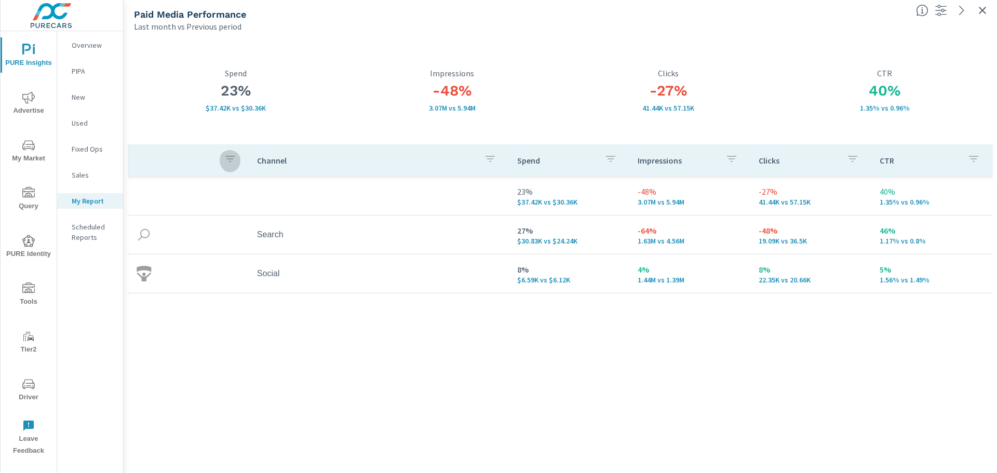
click at [229, 162] on icon "button" at bounding box center [230, 159] width 12 height 12
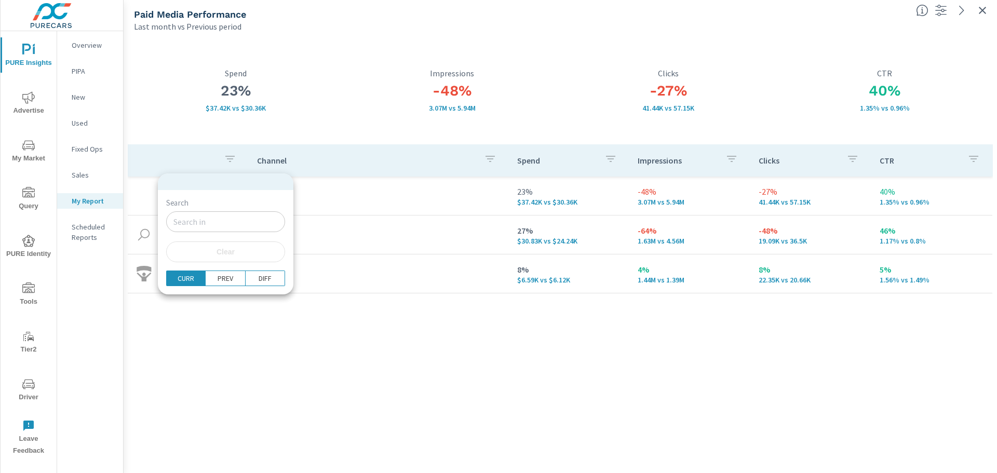
click at [343, 123] on div at bounding box center [498, 236] width 997 height 473
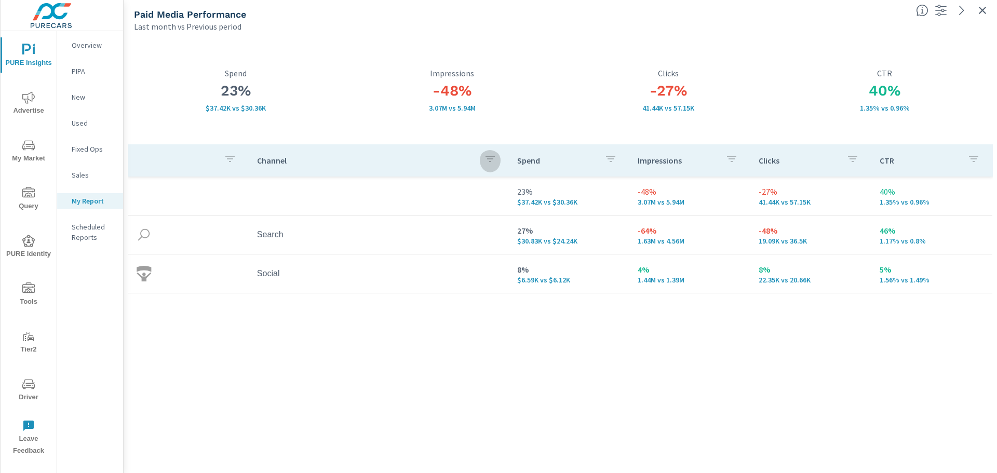
click at [493, 161] on icon "button" at bounding box center [490, 159] width 12 height 12
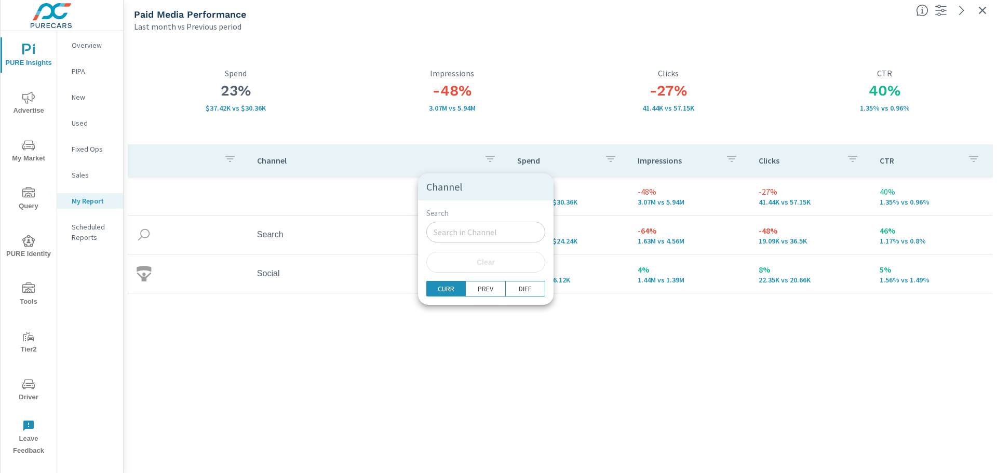
click at [547, 105] on div at bounding box center [498, 236] width 997 height 473
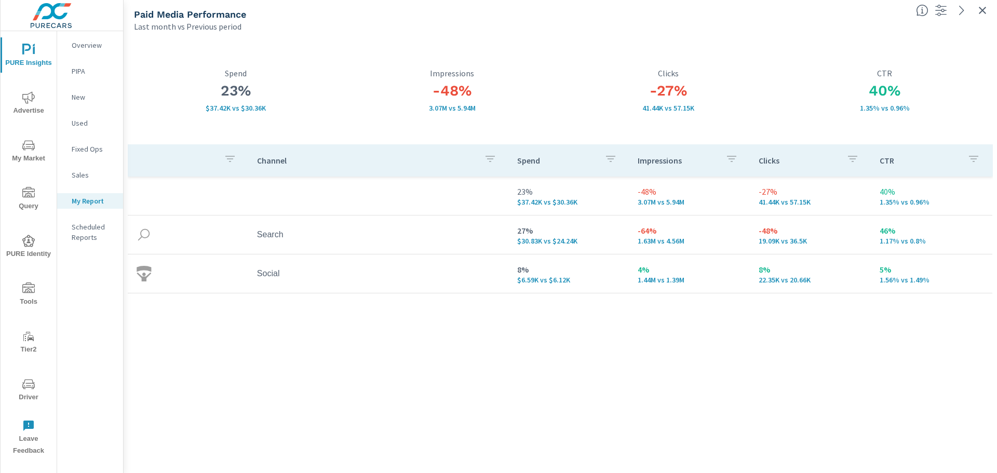
click at [603, 155] on button "button" at bounding box center [610, 160] width 21 height 24
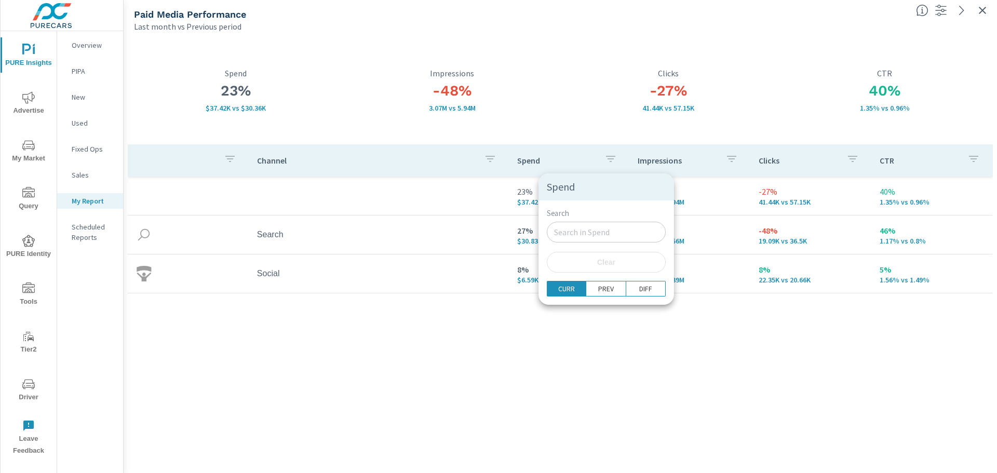
click at [505, 99] on div at bounding box center [498, 236] width 997 height 473
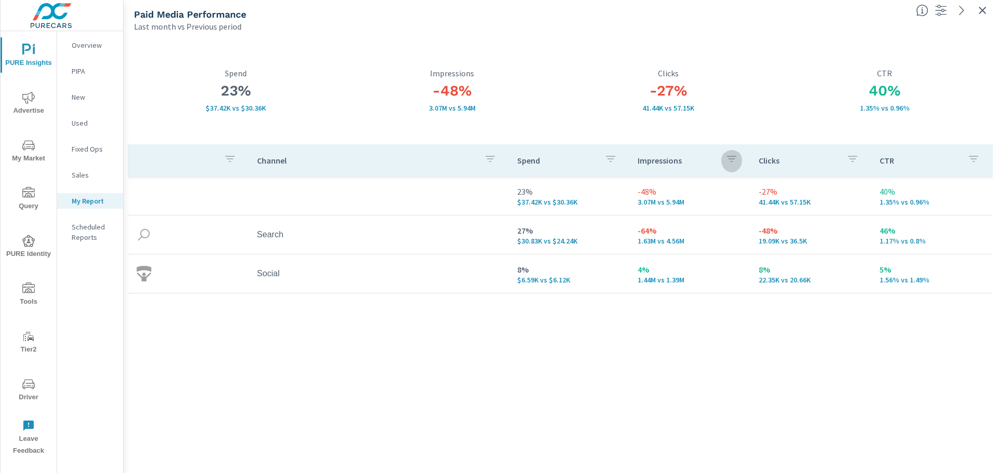
click at [728, 156] on icon "button" at bounding box center [731, 159] width 12 height 12
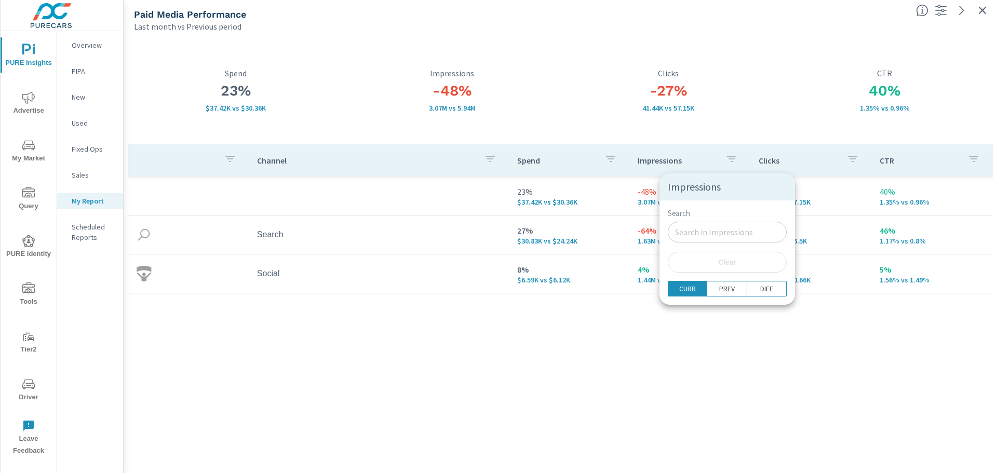
click at [556, 116] on div at bounding box center [498, 236] width 997 height 473
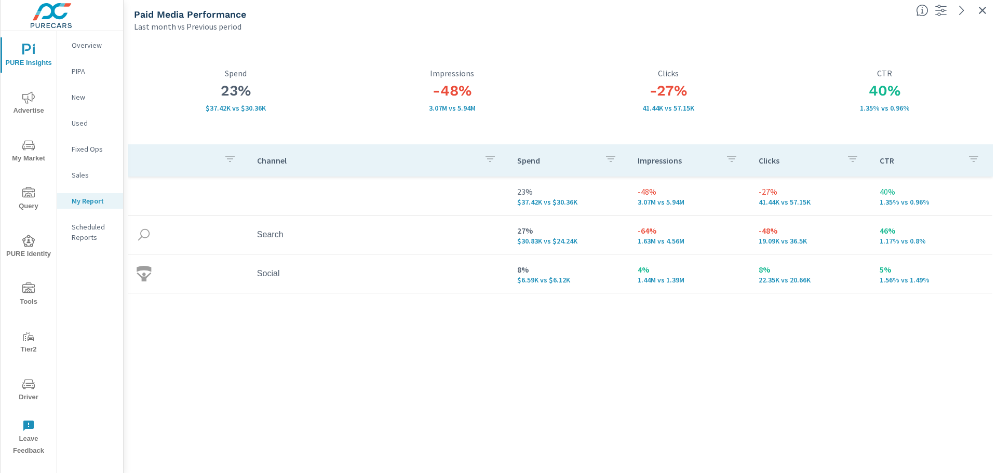
click at [72, 102] on p "New" at bounding box center [93, 97] width 43 height 10
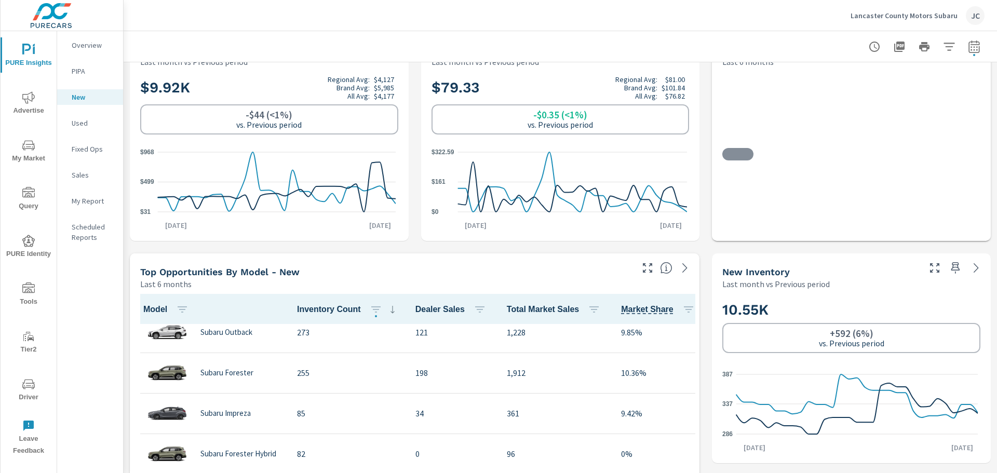
scroll to position [52, 0]
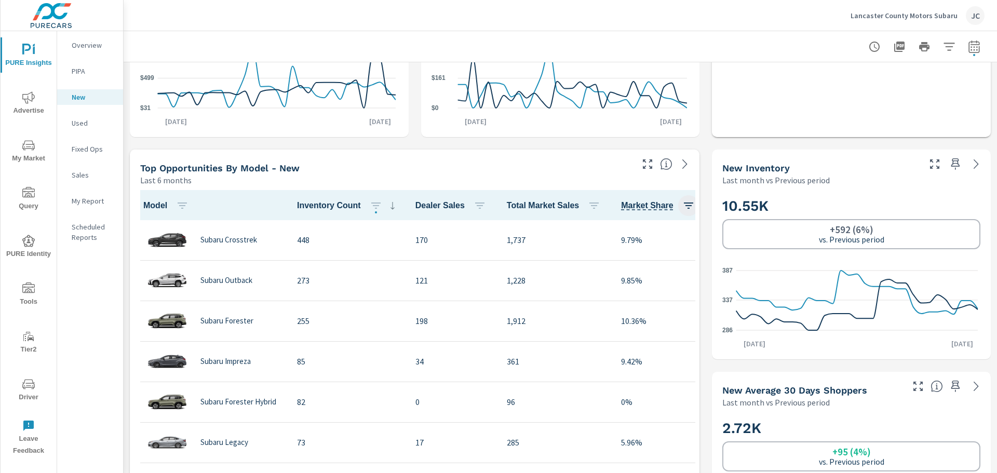
click at [682, 206] on icon "button" at bounding box center [688, 205] width 12 height 12
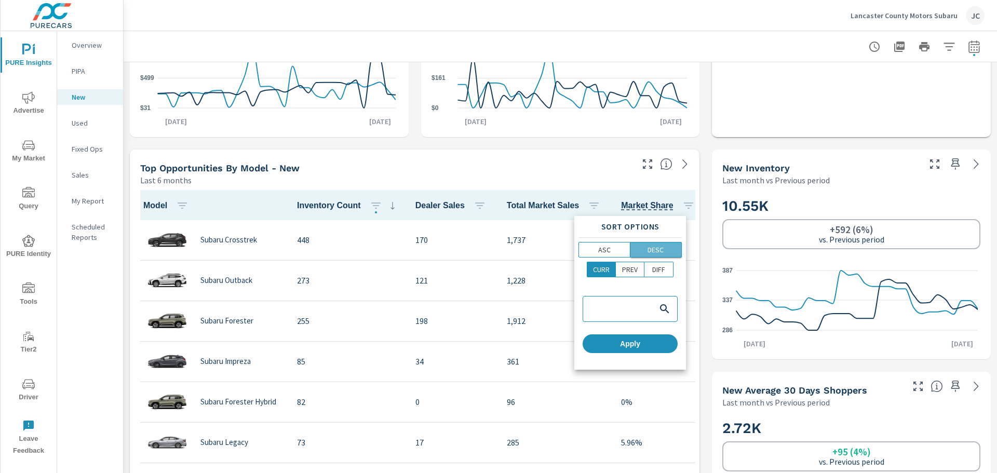
click at [657, 253] on p "DESC" at bounding box center [655, 250] width 16 height 10
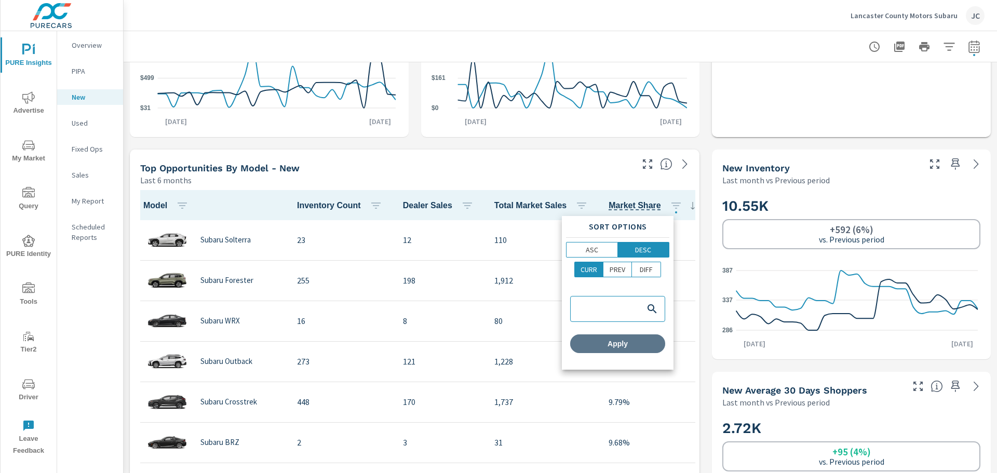
click at [626, 346] on span "Apply" at bounding box center [617, 343] width 87 height 9
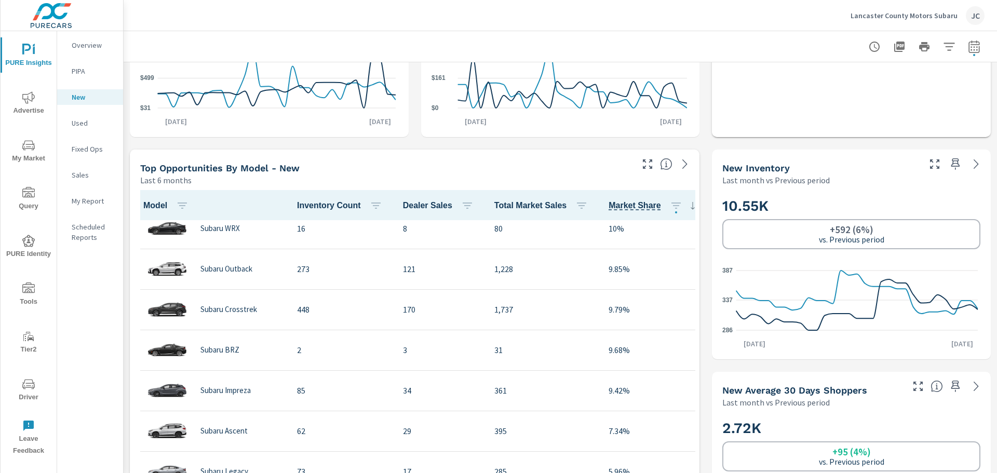
scroll to position [118, 0]
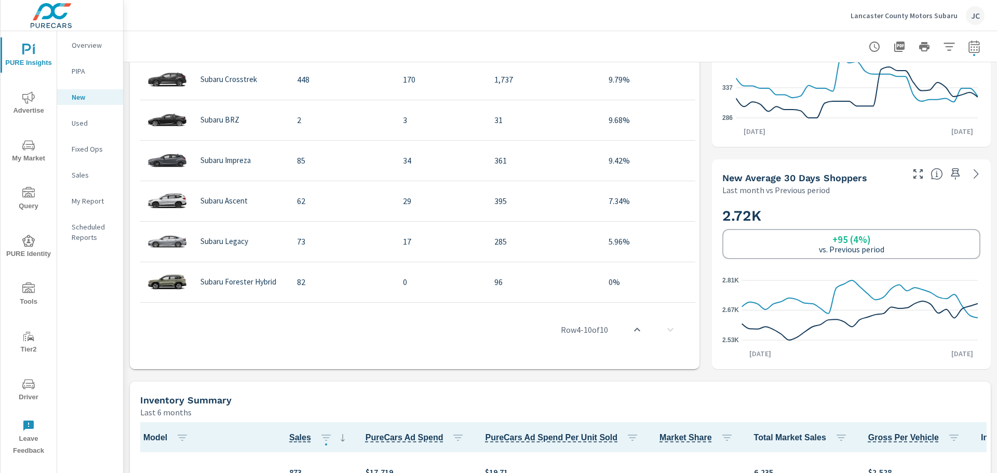
scroll to position [611, 0]
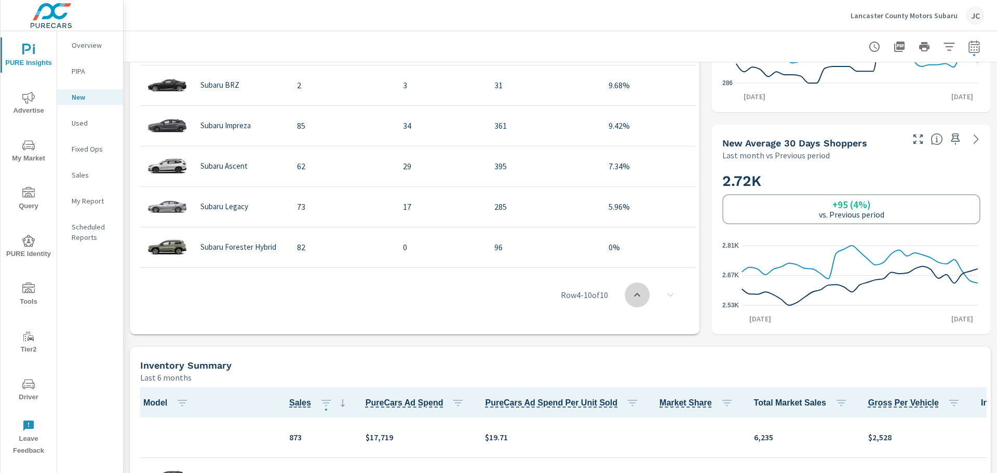
click at [635, 301] on button "scroll to top" at bounding box center [637, 294] width 25 height 25
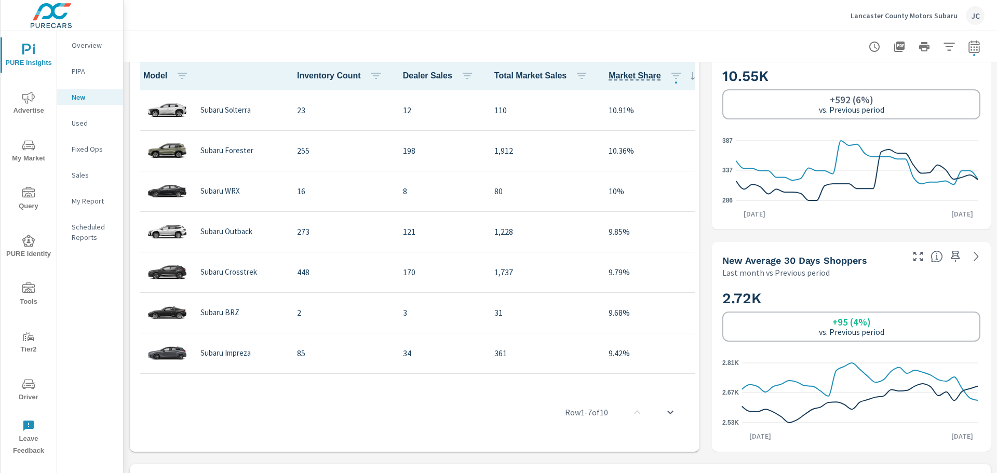
scroll to position [452, 0]
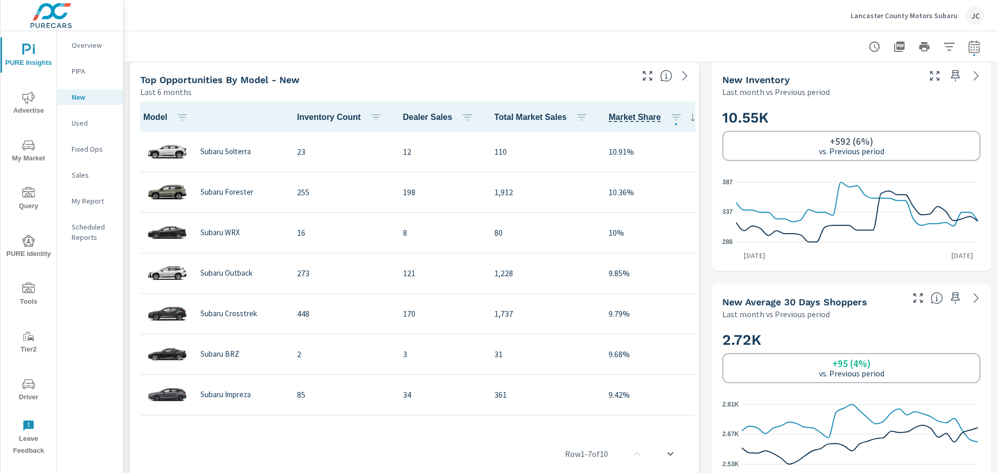
click at [28, 139] on icon "nav menu" at bounding box center [28, 145] width 12 height 12
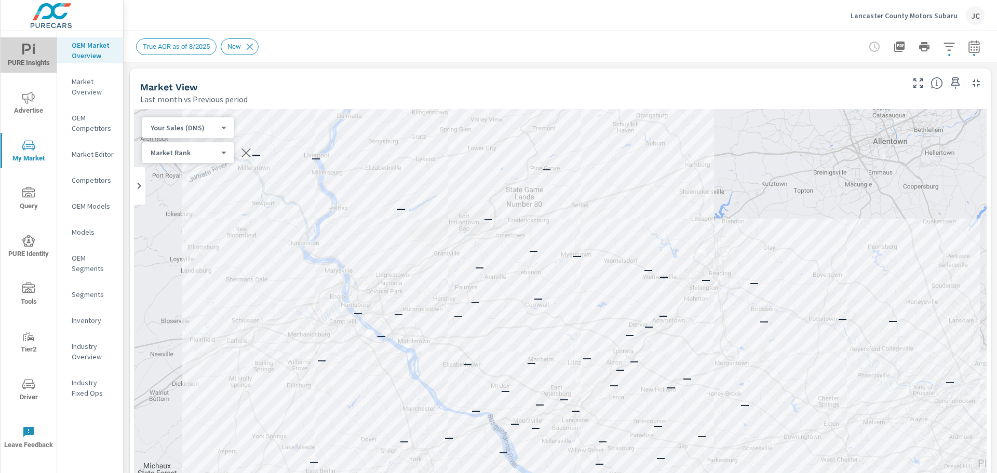
click at [24, 62] on span "PURE Insights" at bounding box center [29, 56] width 50 height 25
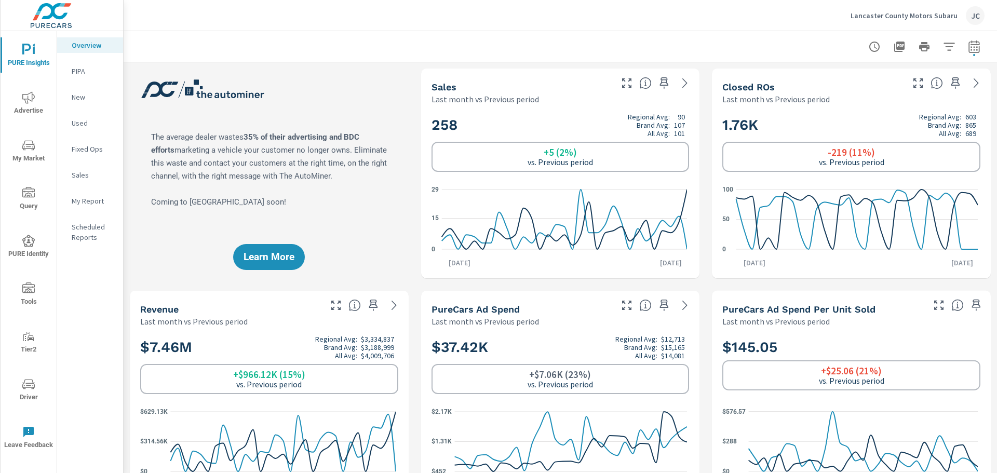
scroll to position [118, 0]
click at [72, 96] on p "New" at bounding box center [93, 97] width 43 height 10
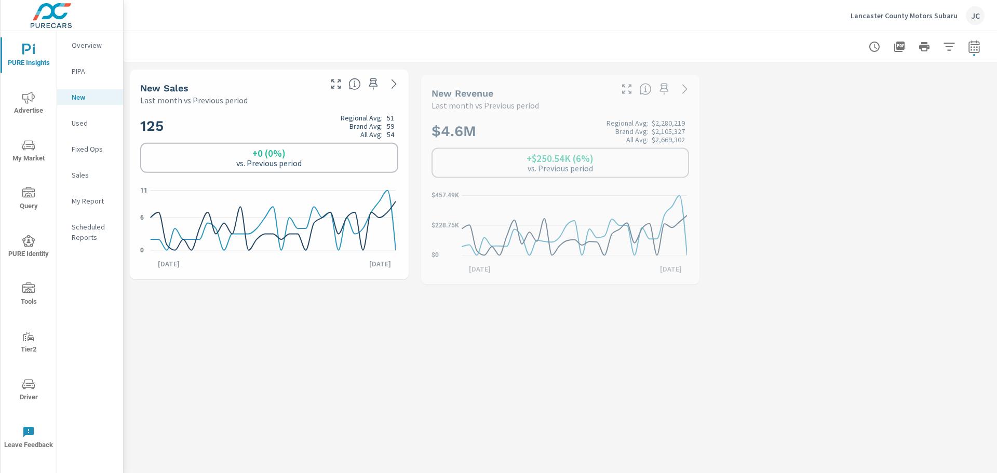
scroll to position [1, 0]
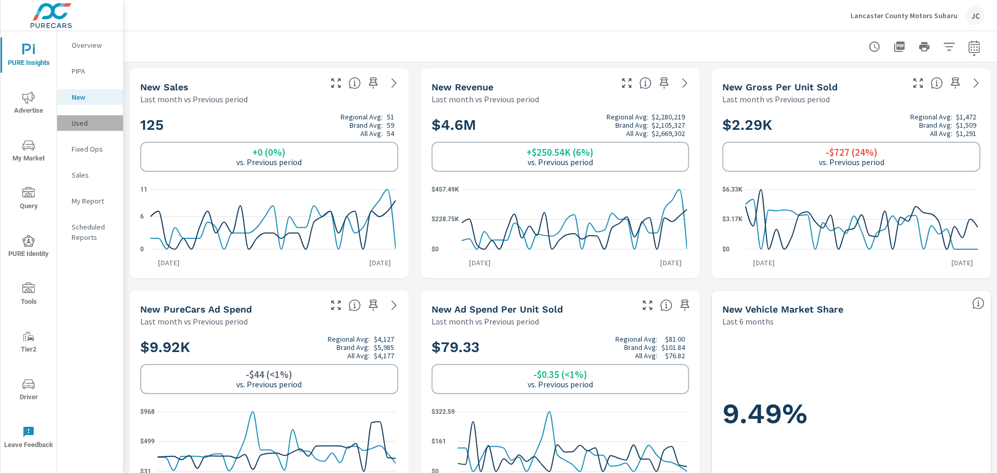
click at [87, 125] on p "Used" at bounding box center [93, 123] width 43 height 10
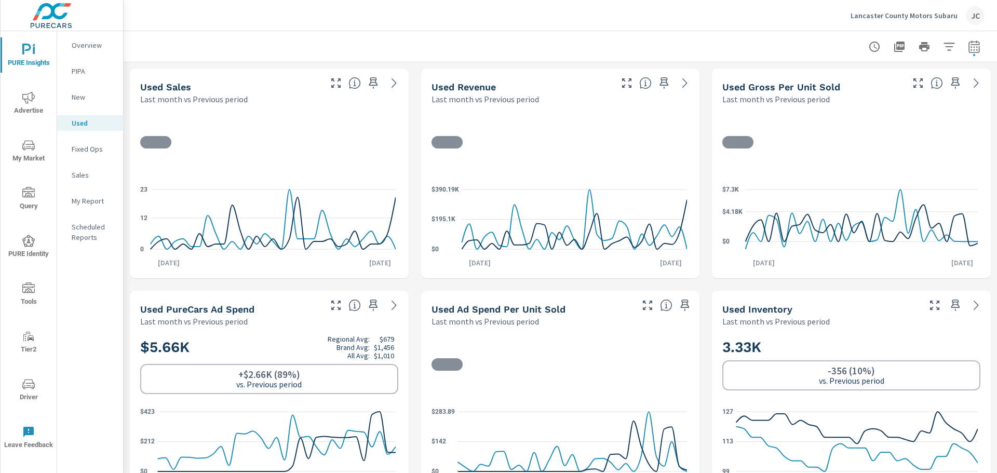
scroll to position [1, 0]
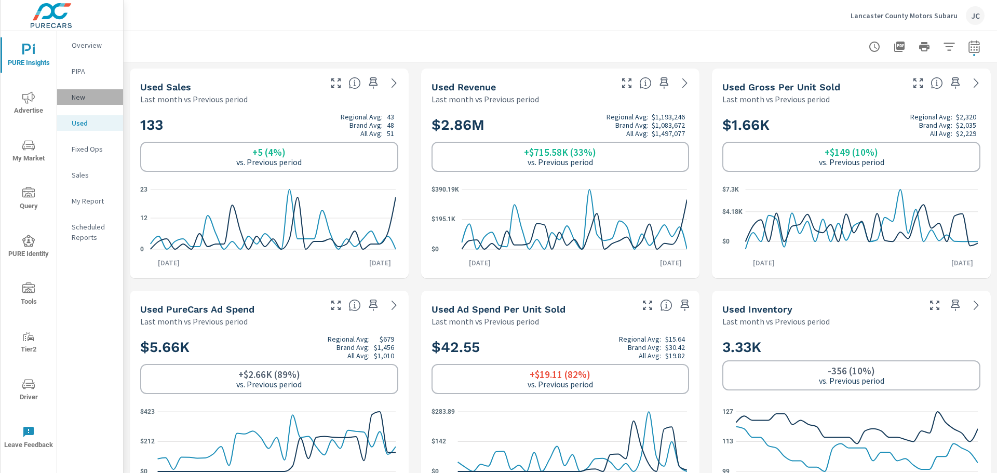
click at [71, 98] on div "New" at bounding box center [90, 97] width 66 height 16
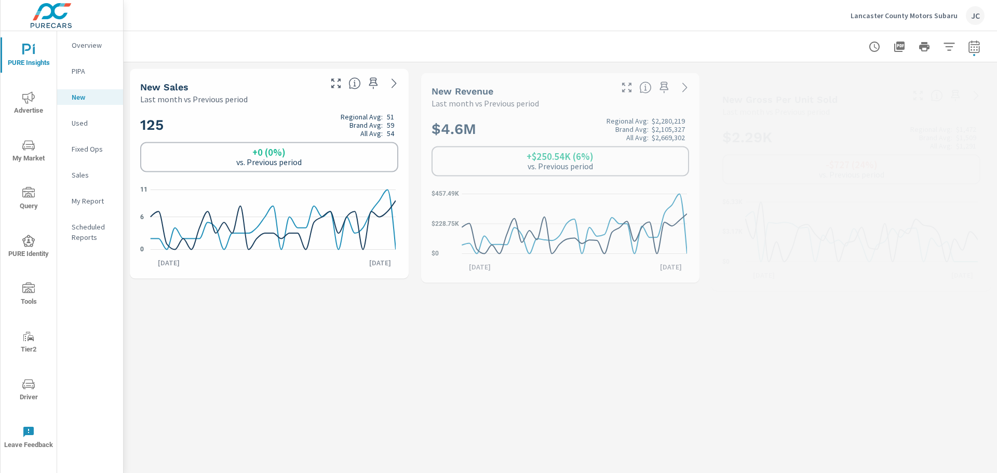
scroll to position [1, 0]
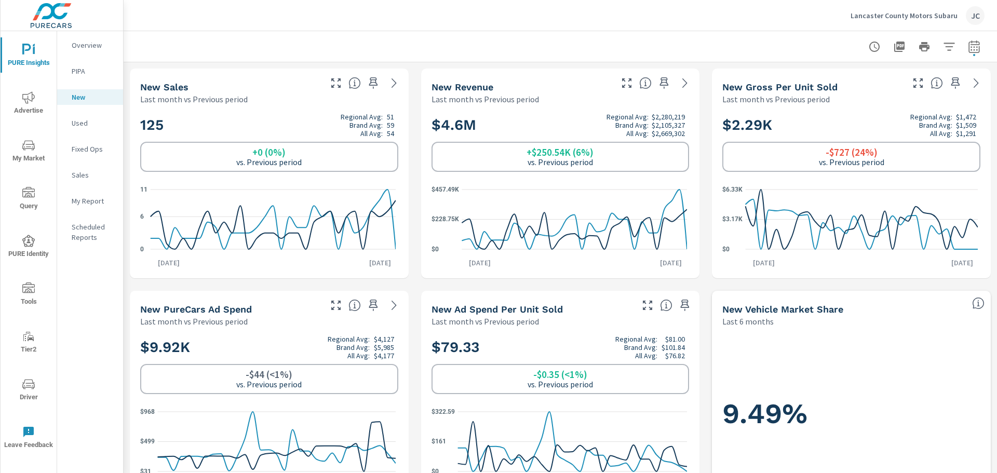
click at [84, 126] on p "Used" at bounding box center [93, 123] width 43 height 10
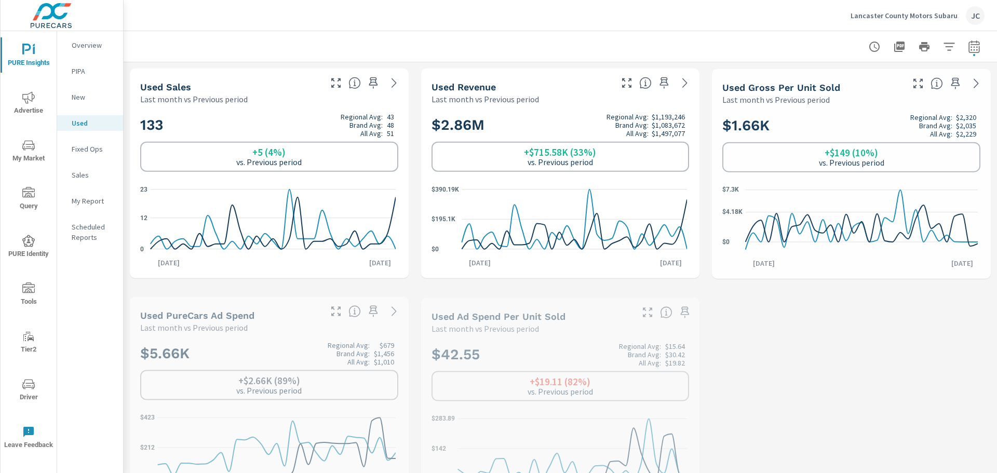
scroll to position [1, 0]
